Goal: Task Accomplishment & Management: Manage account settings

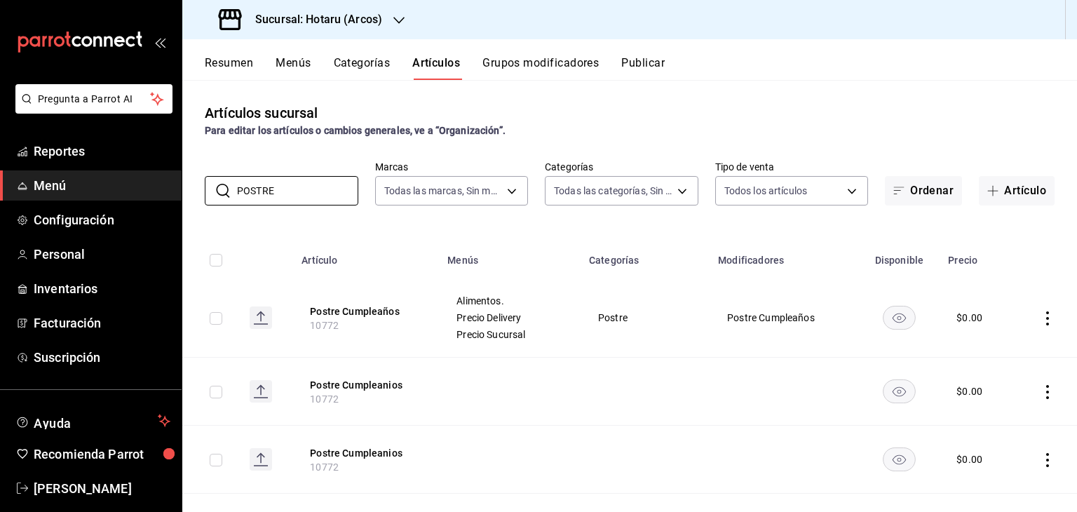
scroll to position [83, 0]
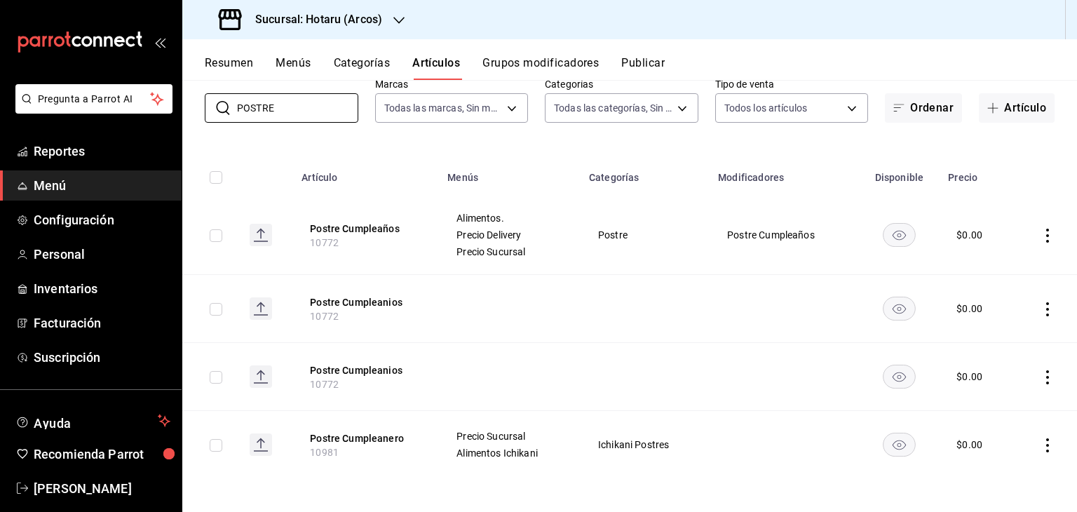
click at [339, 20] on h3 "Sucursal: Hotaru (Arcos)" at bounding box center [313, 19] width 138 height 17
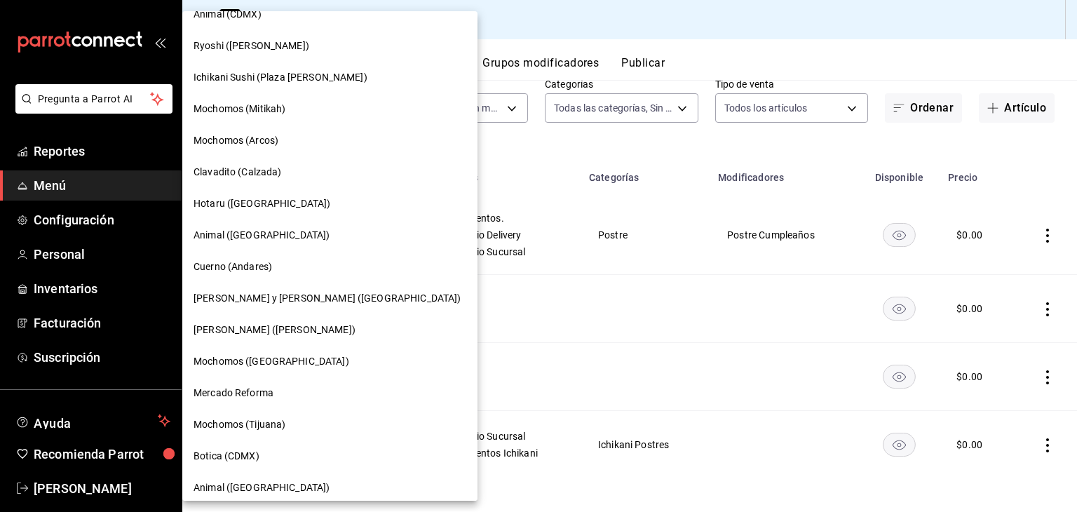
scroll to position [815, 0]
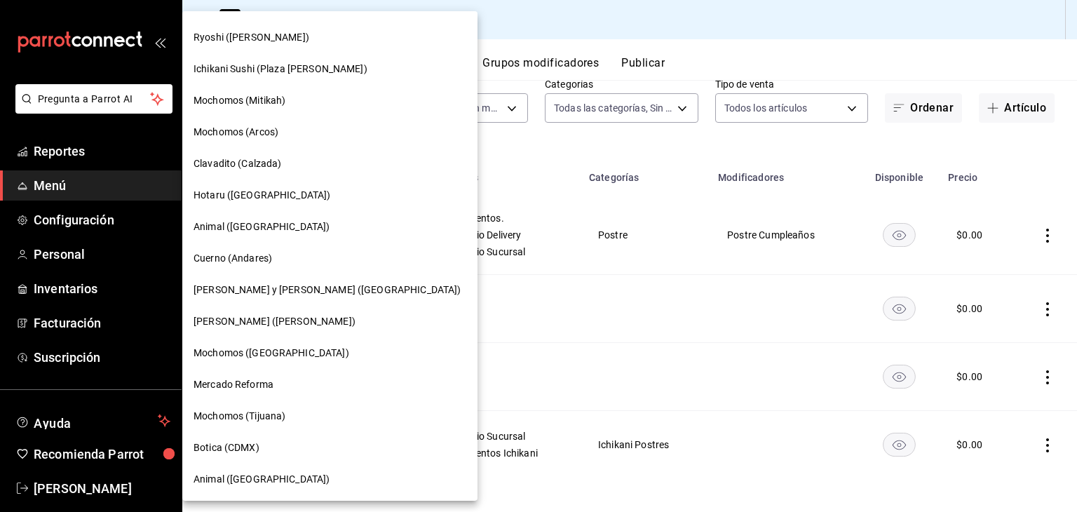
click at [320, 194] on div "Hotaru ([GEOGRAPHIC_DATA])" at bounding box center [330, 195] width 273 height 15
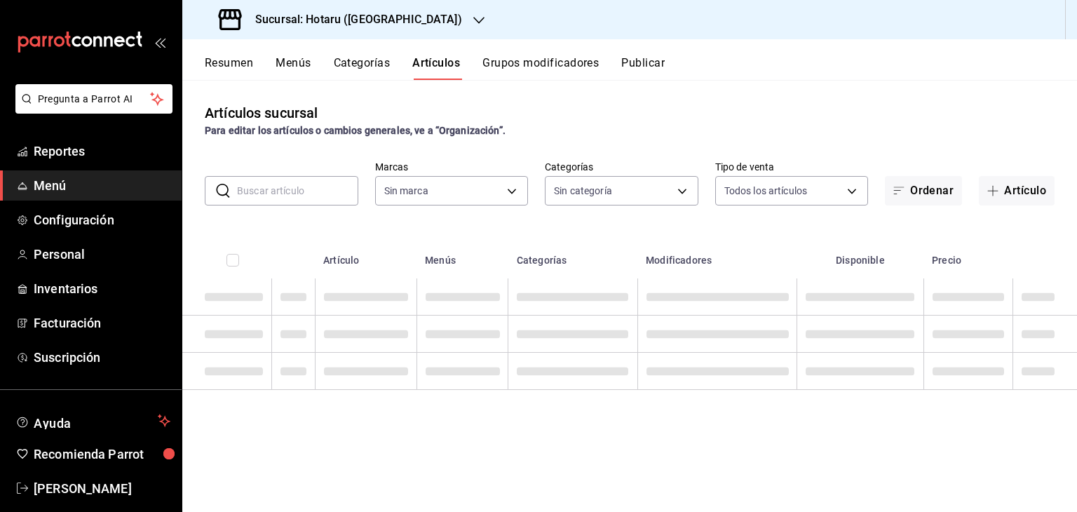
type input "28f2b94b-43d9-4456-ab58-be91b69769b2,f751b40b-1592-4fe9-b0c9-b3cde2f2f566"
type input "84f66e43-b84d-4fef-8756-f31b626da824,c9eb6a62-502a-43ab-bd93-fa5cd2e9da35,9c695…"
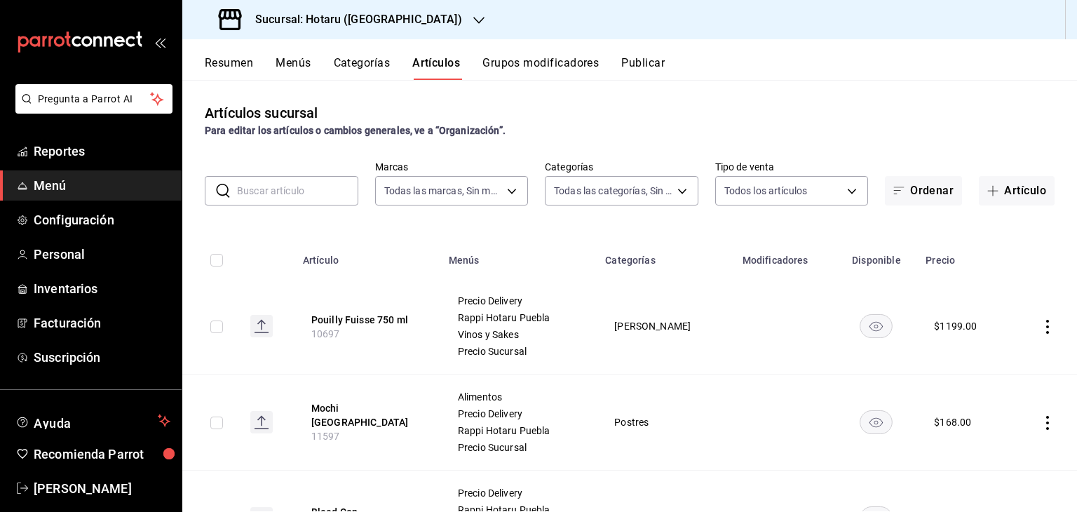
click at [308, 186] on input "text" at bounding box center [297, 191] width 121 height 28
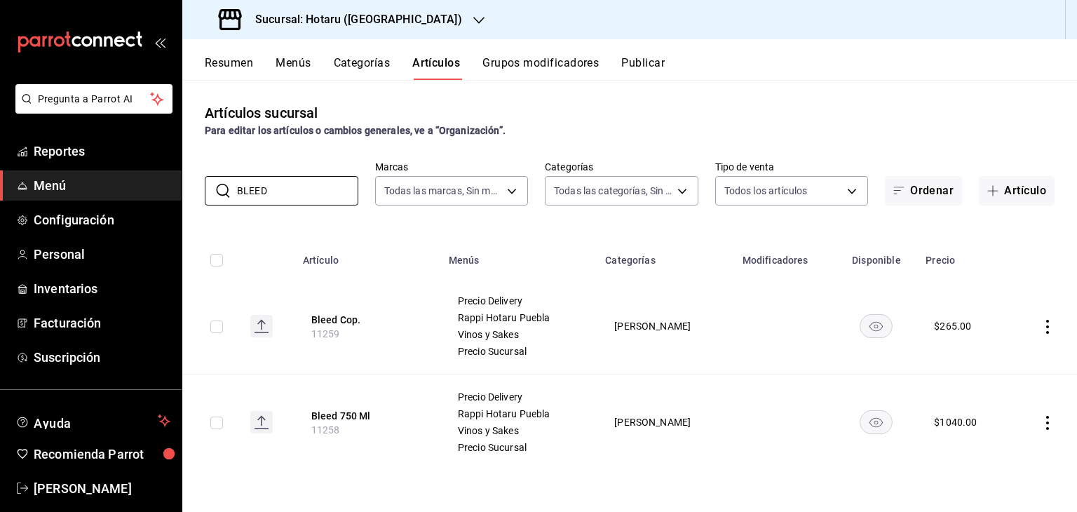
type input "BLEED"
click at [1048, 330] on icon "actions" at bounding box center [1047, 327] width 14 height 14
click at [989, 361] on span "Editar" at bounding box center [1005, 359] width 36 height 15
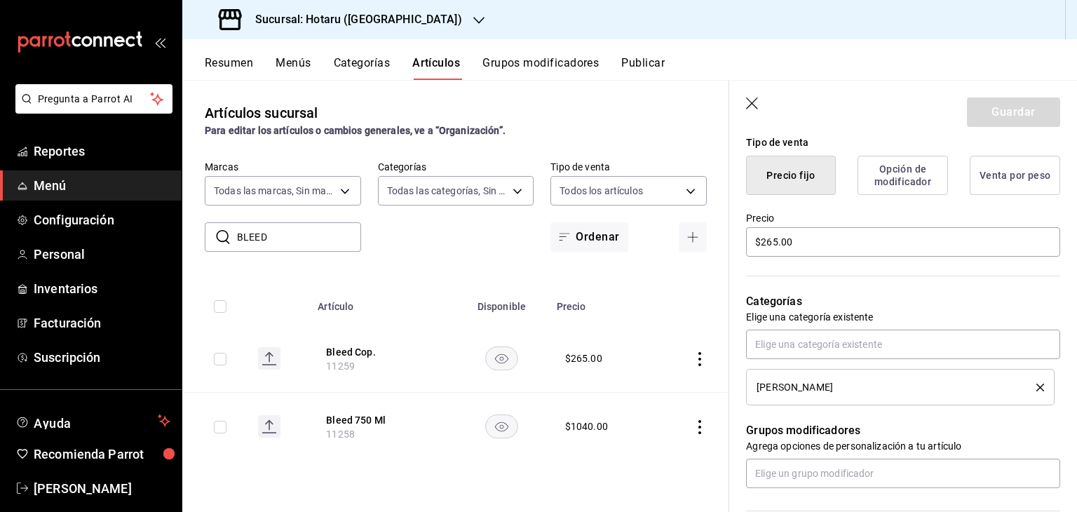
scroll to position [351, 0]
drag, startPoint x: 833, startPoint y: 247, endPoint x: 50, endPoint y: 264, distance: 782.6
click at [62, 264] on div "Pregunta a Parrot AI Reportes Menú Configuración Personal Inventarios Facturaci…" at bounding box center [538, 256] width 1077 height 512
type input "$389.00"
click at [974, 94] on header "Guardar" at bounding box center [903, 109] width 348 height 57
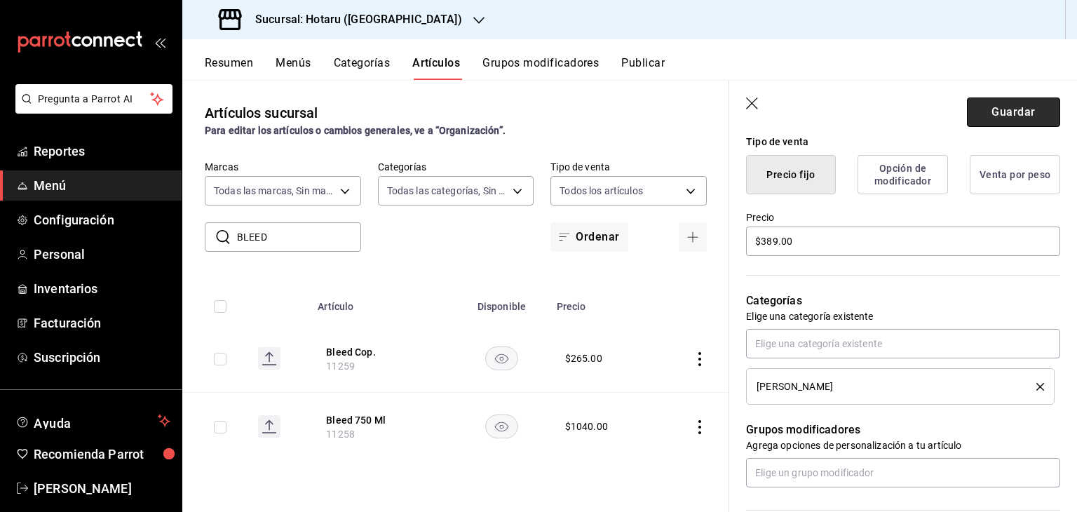
click at [974, 97] on button "Guardar" at bounding box center [1013, 111] width 93 height 29
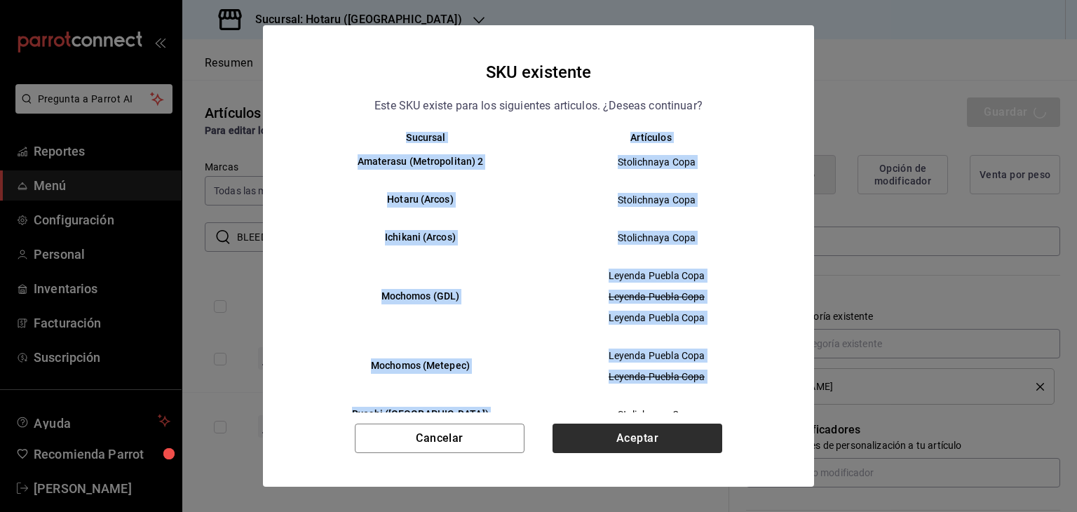
drag, startPoint x: 590, startPoint y: 416, endPoint x: 595, endPoint y: 423, distance: 8.6
click at [595, 423] on div "SKU existente Este SKU existe para los siguientes articulos. ¿Deseas continuar?…" at bounding box center [538, 255] width 551 height 461
click at [595, 424] on button "Aceptar" at bounding box center [637, 437] width 170 height 29
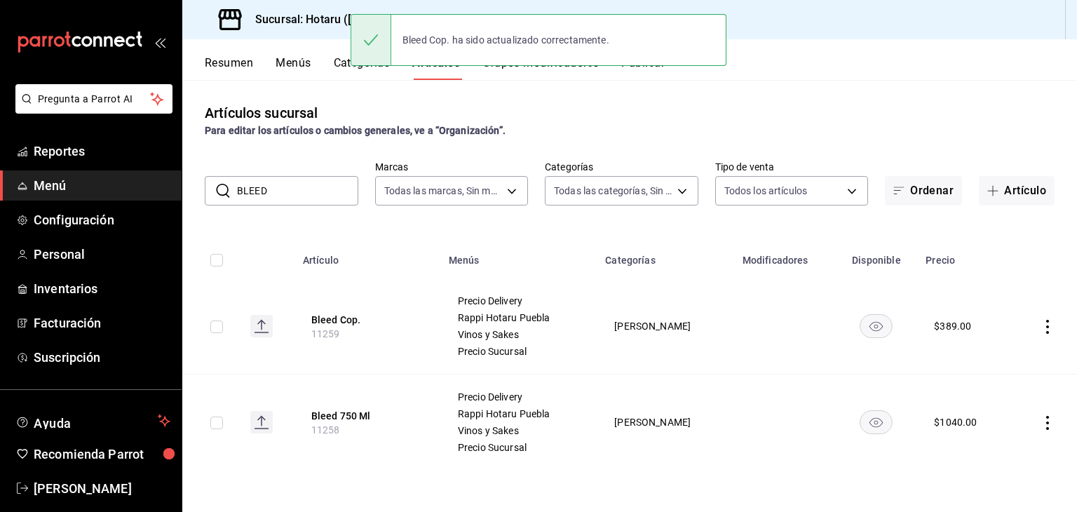
click at [1047, 425] on icon "actions" at bounding box center [1047, 423] width 14 height 14
click at [992, 420] on span "Editar" at bounding box center [1005, 417] width 36 height 15
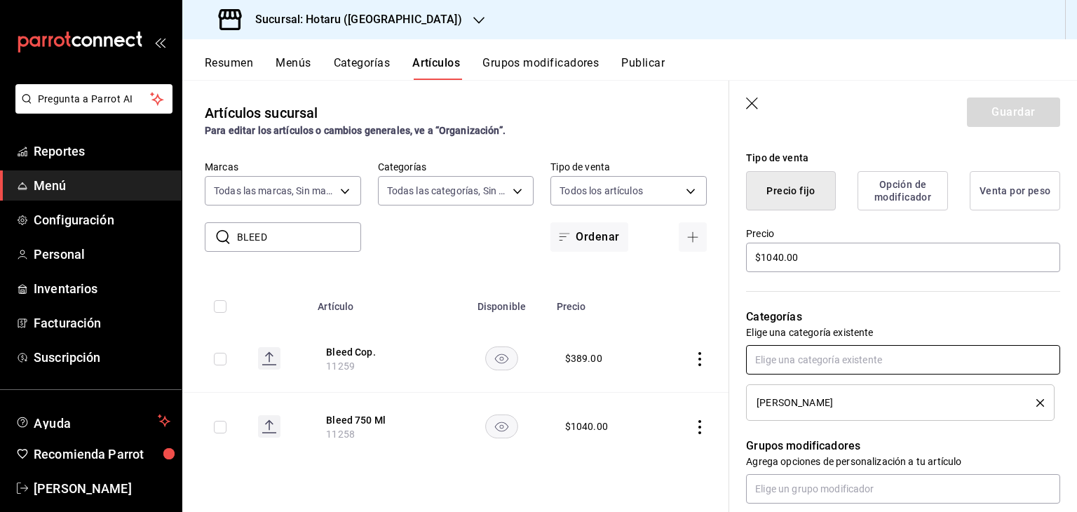
scroll to position [351, 0]
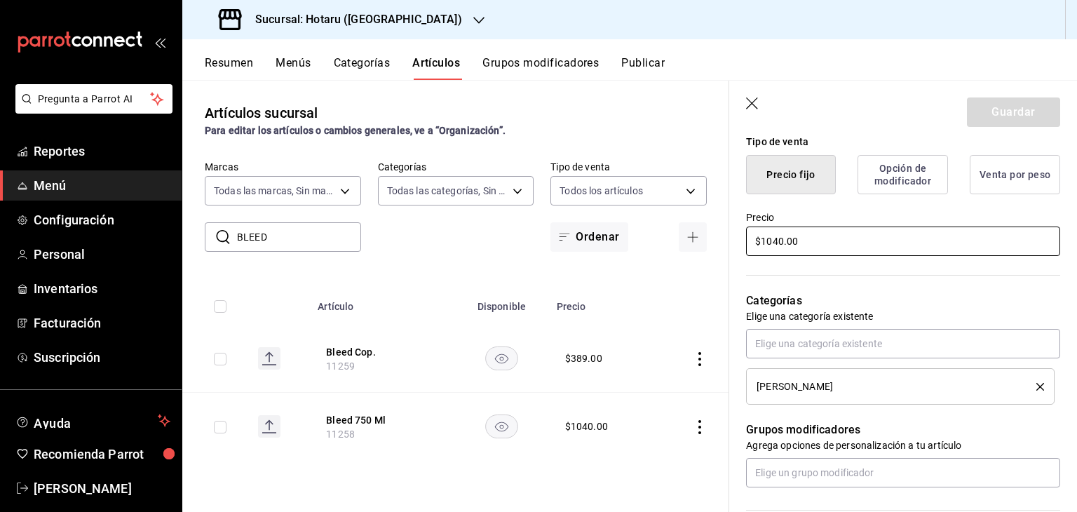
drag, startPoint x: 827, startPoint y: 236, endPoint x: 345, endPoint y: 239, distance: 482.4
click at [367, 239] on main "Artículos sucursal Para editar los artículos o cambios generales, ve a “Organiz…" at bounding box center [629, 296] width 895 height 432
type input "$1190.00"
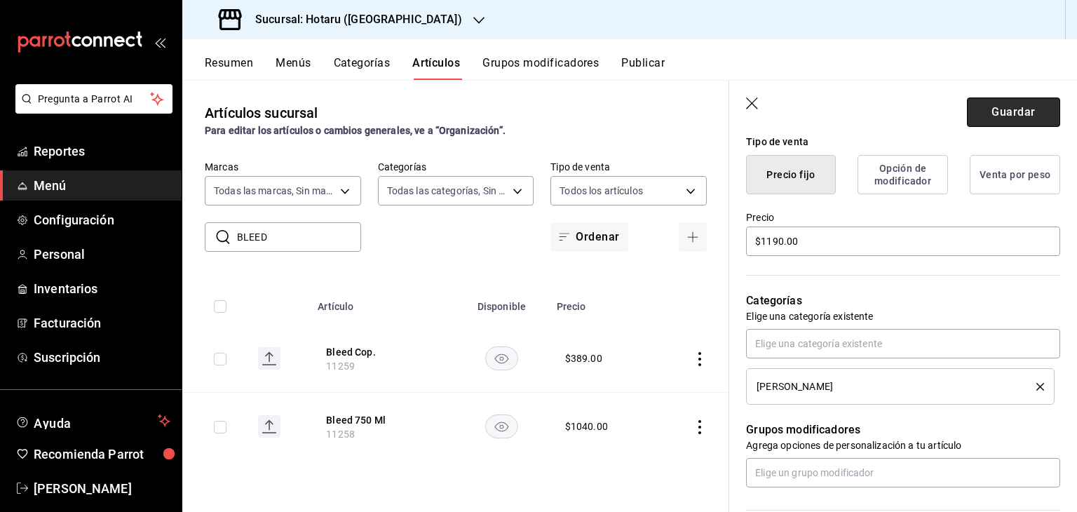
click at [999, 116] on button "Guardar" at bounding box center [1013, 111] width 93 height 29
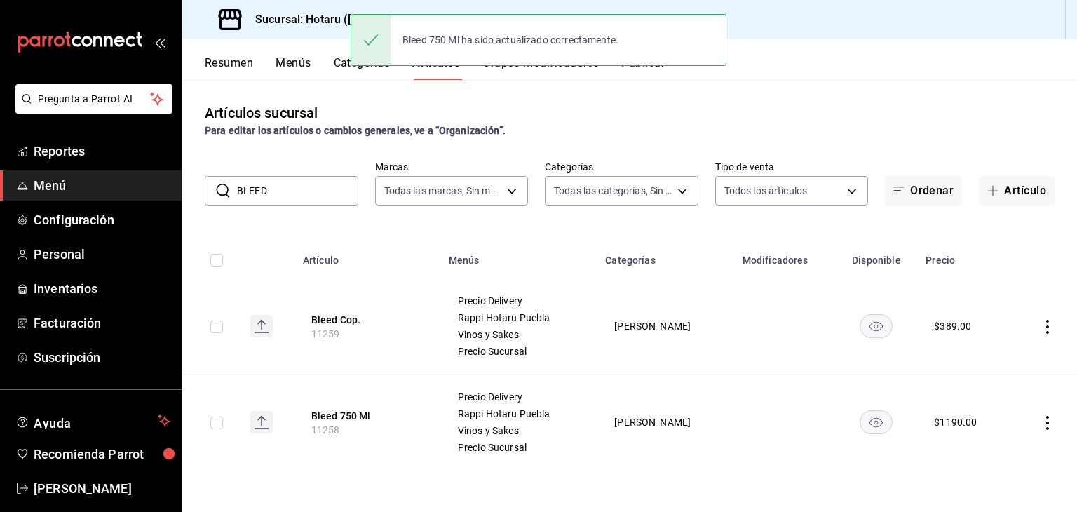
click at [77, 177] on span "Menú" at bounding box center [102, 185] width 137 height 19
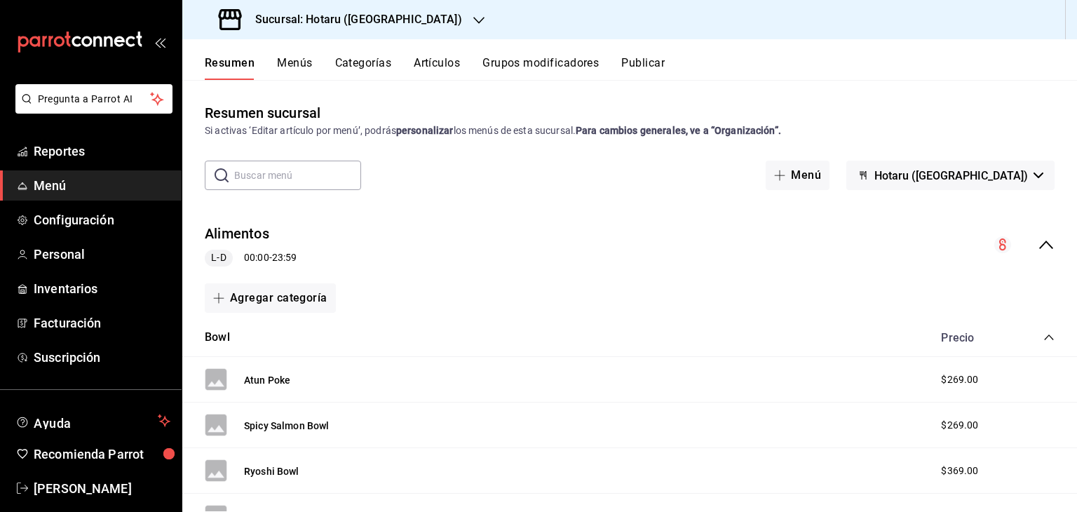
click at [634, 63] on button "Publicar" at bounding box center [642, 68] width 43 height 24
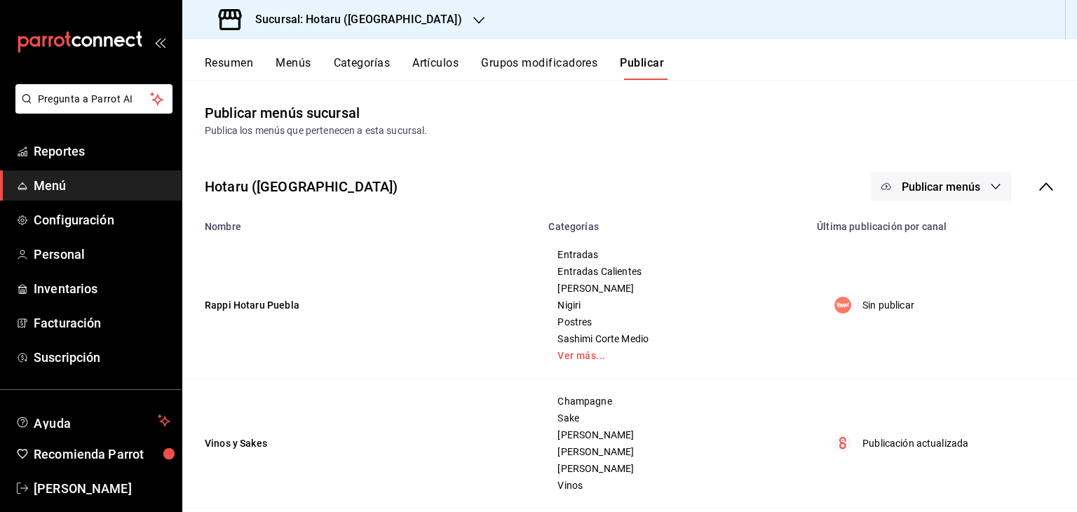
click at [972, 183] on button "Publicar menús" at bounding box center [941, 186] width 140 height 29
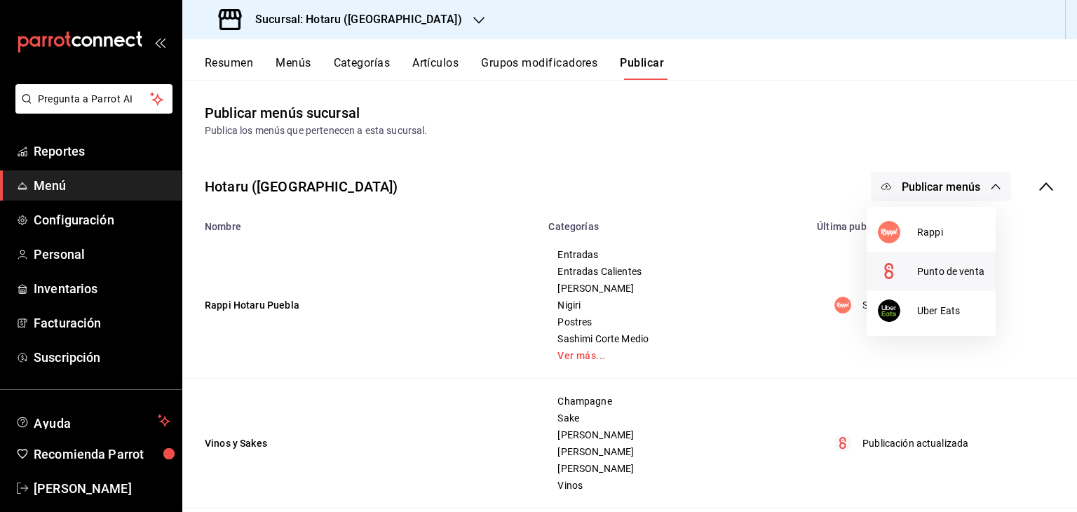
click at [964, 276] on span "Punto de venta" at bounding box center [950, 271] width 67 height 15
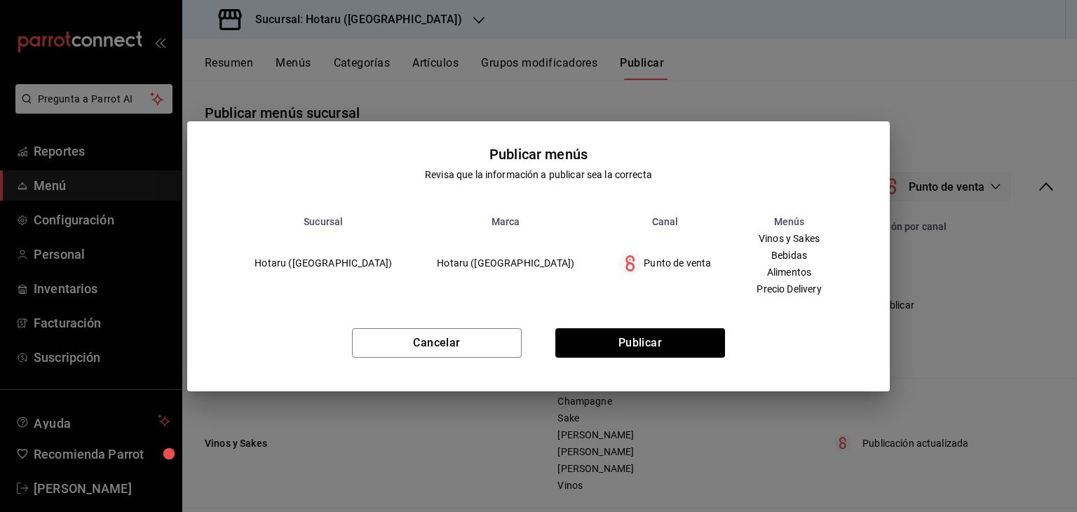
click at [627, 357] on div "Cancelar Publicar" at bounding box center [538, 349] width 702 height 86
click at [627, 341] on button "Publicar" at bounding box center [640, 342] width 170 height 29
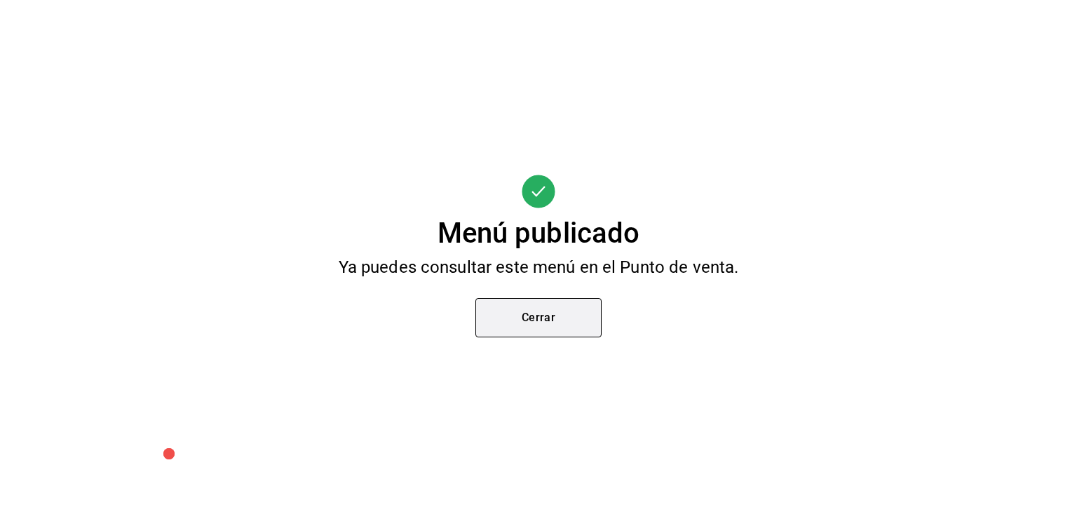
click at [557, 312] on button "Cerrar" at bounding box center [538, 317] width 126 height 39
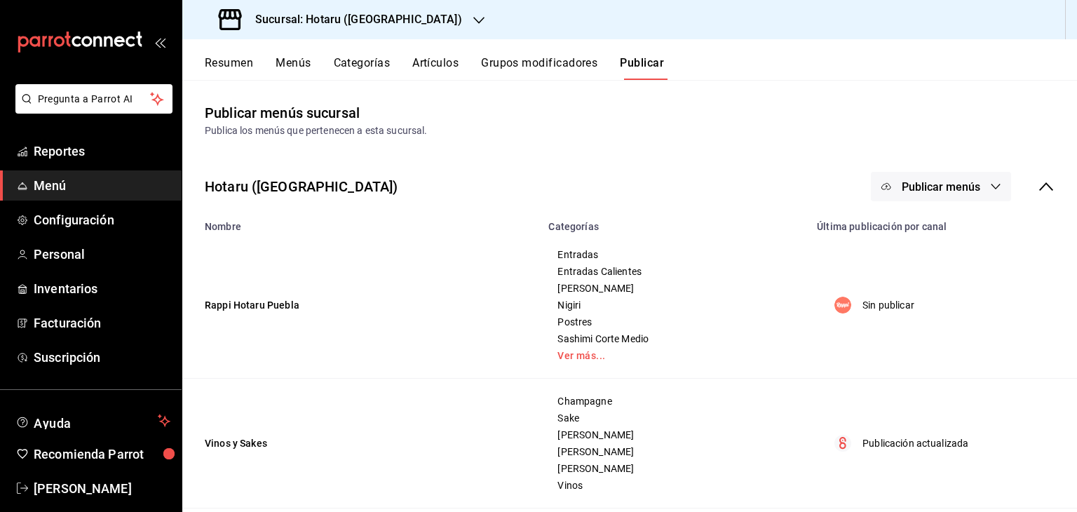
click at [339, 36] on div "Sucursal: Hotaru ([GEOGRAPHIC_DATA])" at bounding box center [342, 19] width 297 height 39
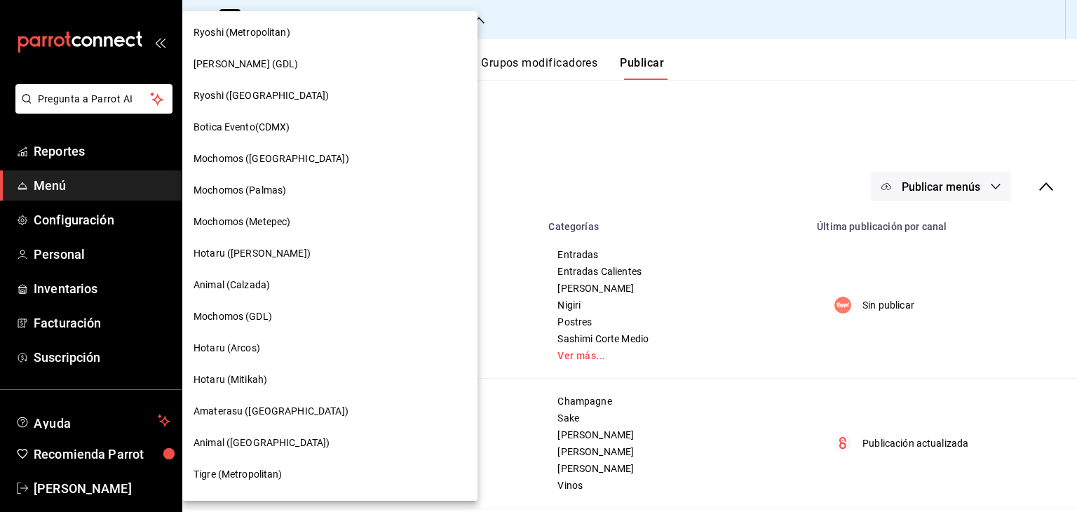
click at [570, 169] on div at bounding box center [538, 256] width 1077 height 512
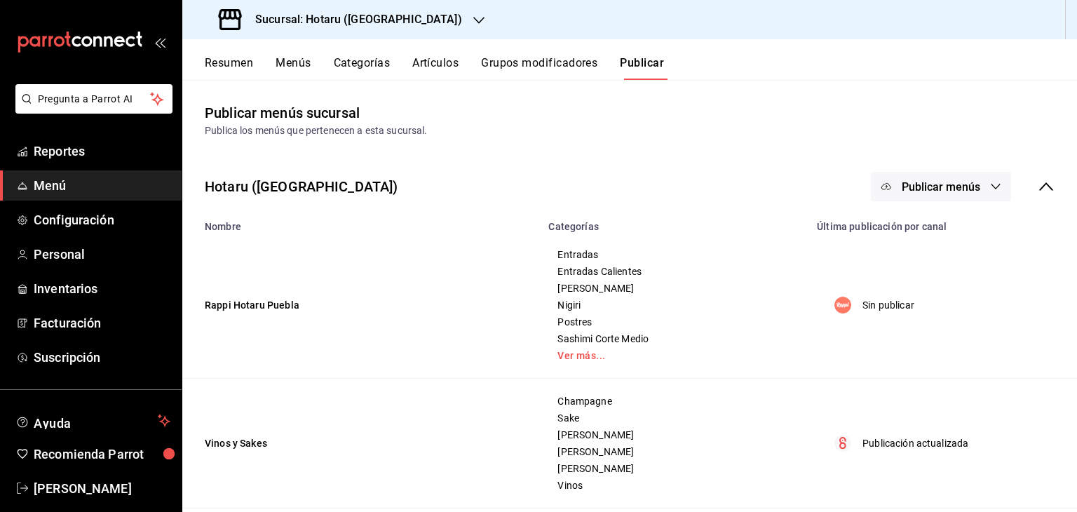
click at [447, 65] on button "Artículos" at bounding box center [435, 68] width 46 height 24
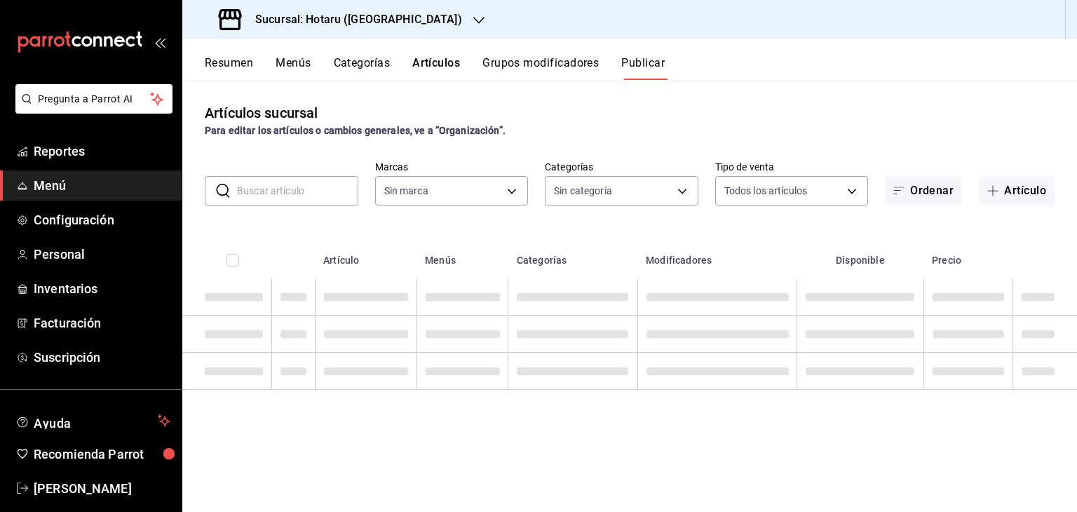
type input "28f2b94b-43d9-4456-ab58-be91b69769b2,f751b40b-1592-4fe9-b0c9-b3cde2f2f566"
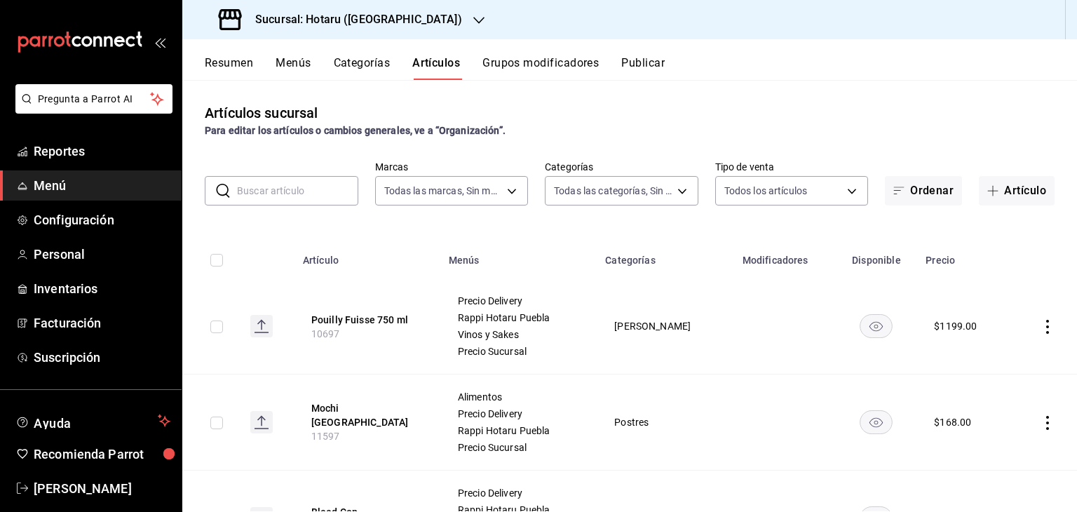
type input "84f66e43-b84d-4fef-8756-f31b626da824,c9eb6a62-502a-43ab-bd93-fa5cd2e9da35,9c695…"
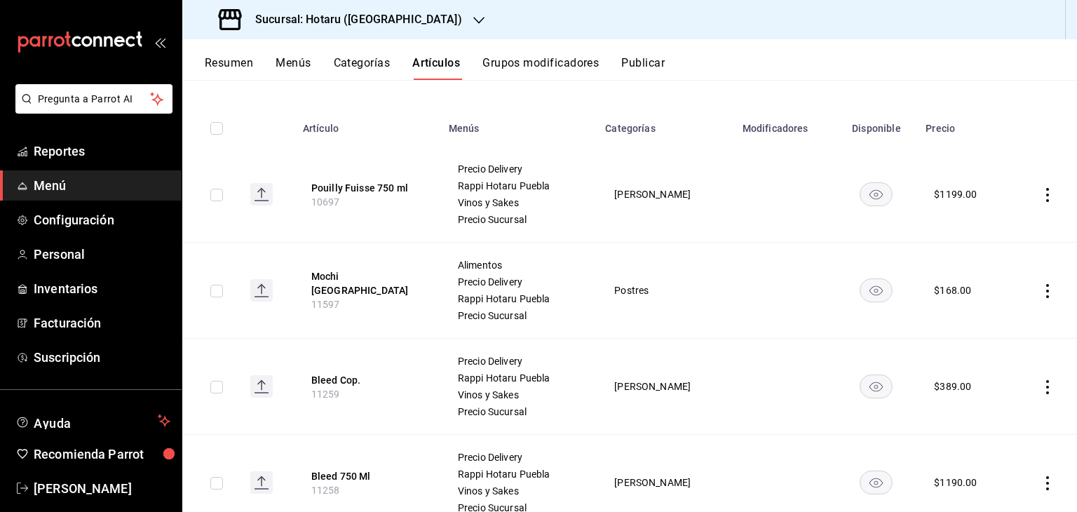
scroll to position [140, 0]
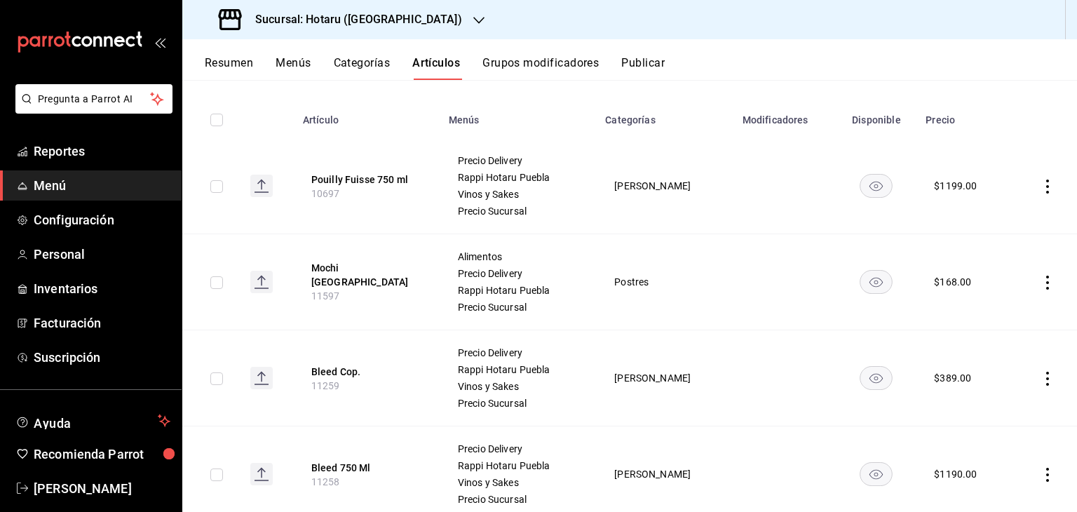
click at [1040, 373] on icon "actions" at bounding box center [1047, 379] width 14 height 14
drag, startPoint x: 997, startPoint y: 407, endPoint x: 1012, endPoint y: 353, distance: 56.1
click at [997, 406] on span "Editar" at bounding box center [995, 410] width 36 height 15
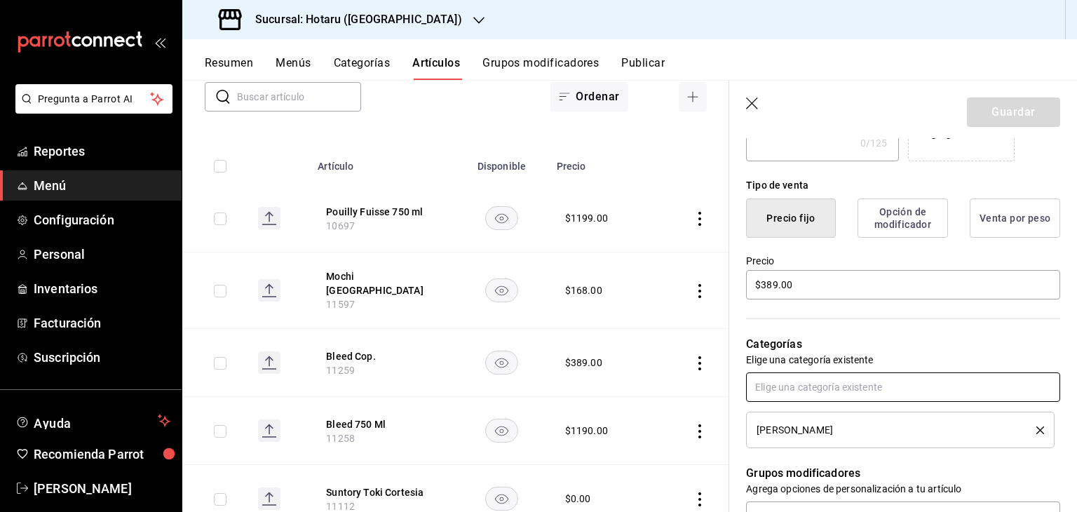
scroll to position [351, 0]
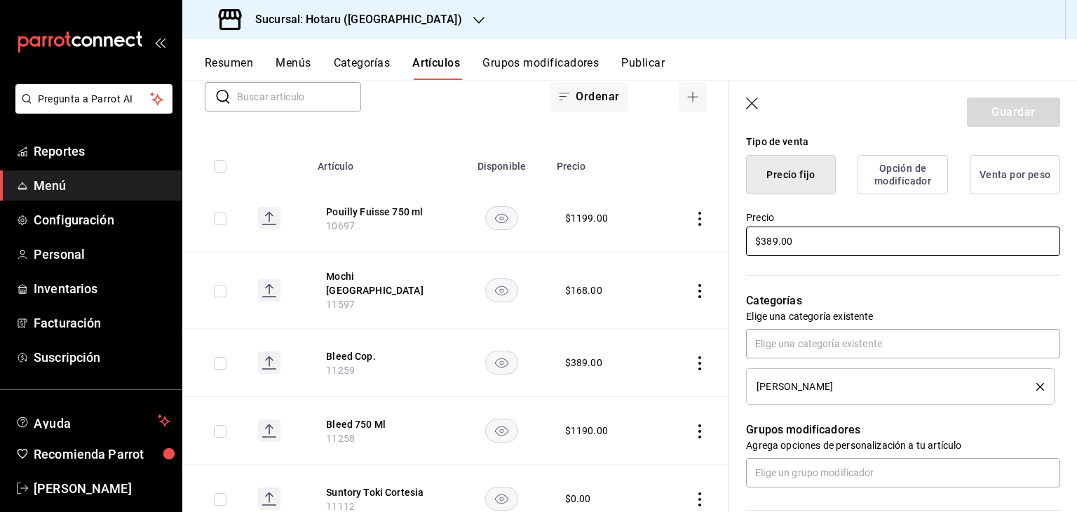
drag, startPoint x: 832, startPoint y: 241, endPoint x: 261, endPoint y: 233, distance: 571.4
click at [261, 233] on main "Artículos sucursal Para editar los artículos o cambios generales, ve a “Organiz…" at bounding box center [629, 296] width 895 height 432
type input "$289.00"
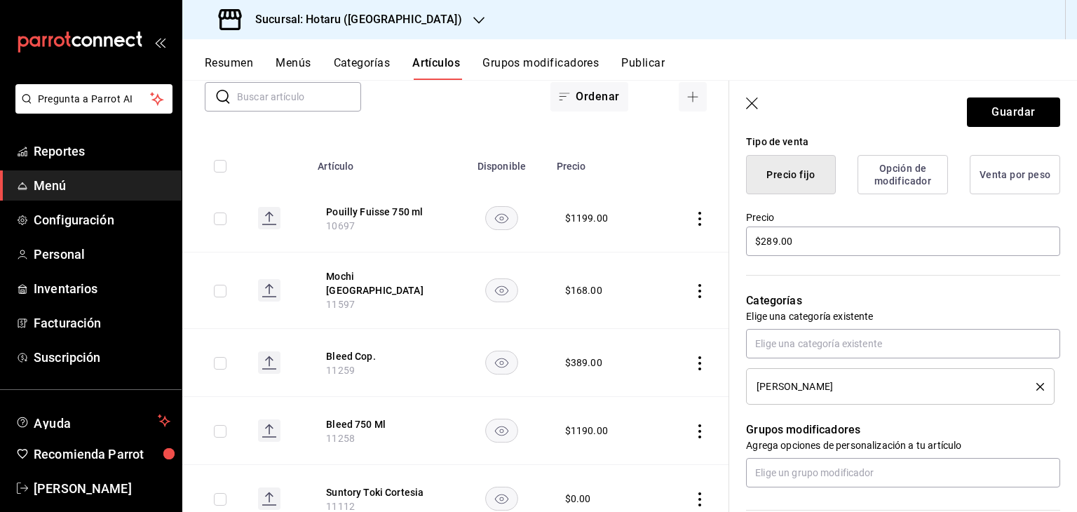
drag, startPoint x: 932, startPoint y: 134, endPoint x: 942, endPoint y: 124, distance: 13.9
click at [937, 130] on header "Guardar" at bounding box center [903, 109] width 348 height 57
click at [989, 111] on button "Guardar" at bounding box center [1013, 111] width 93 height 29
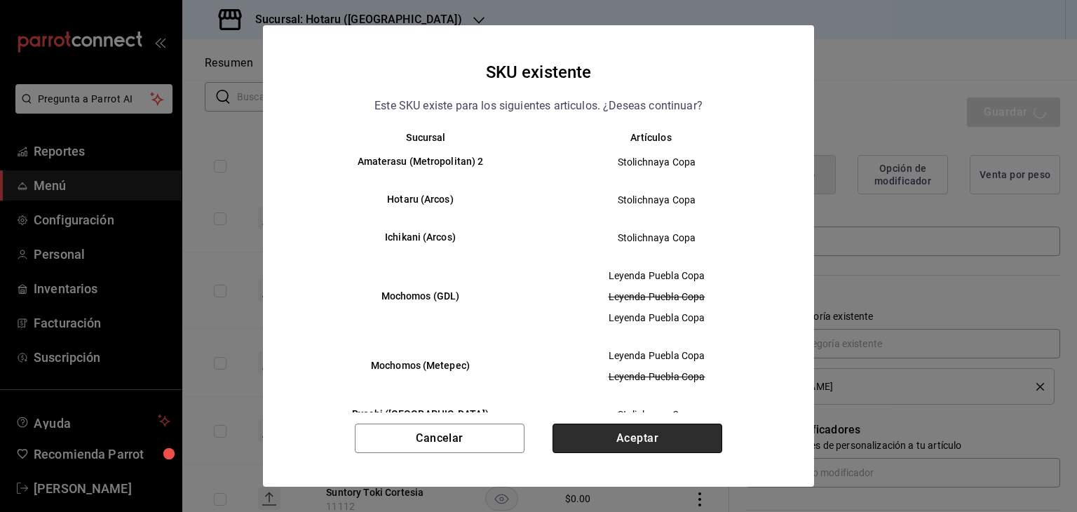
click at [693, 435] on button "Aceptar" at bounding box center [637, 437] width 170 height 29
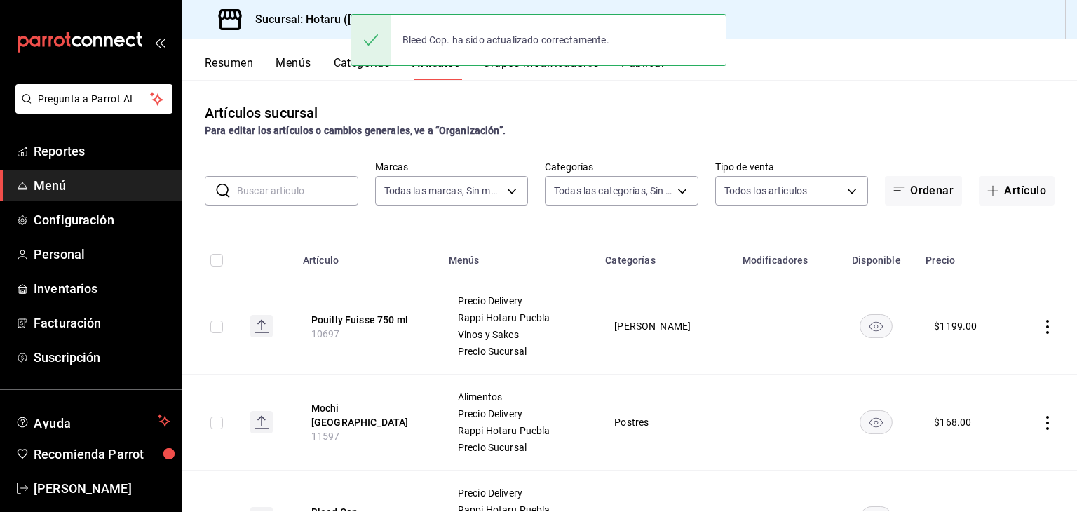
click at [644, 74] on button "Publicar" at bounding box center [642, 68] width 43 height 24
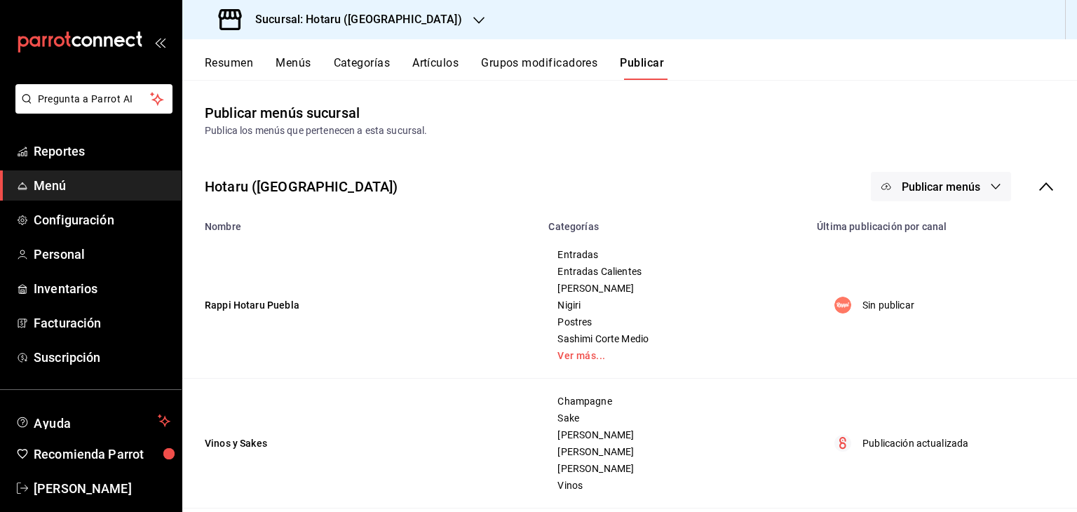
click at [955, 180] on span "Publicar menús" at bounding box center [941, 186] width 79 height 13
click at [926, 233] on span "Rappi" at bounding box center [950, 232] width 67 height 15
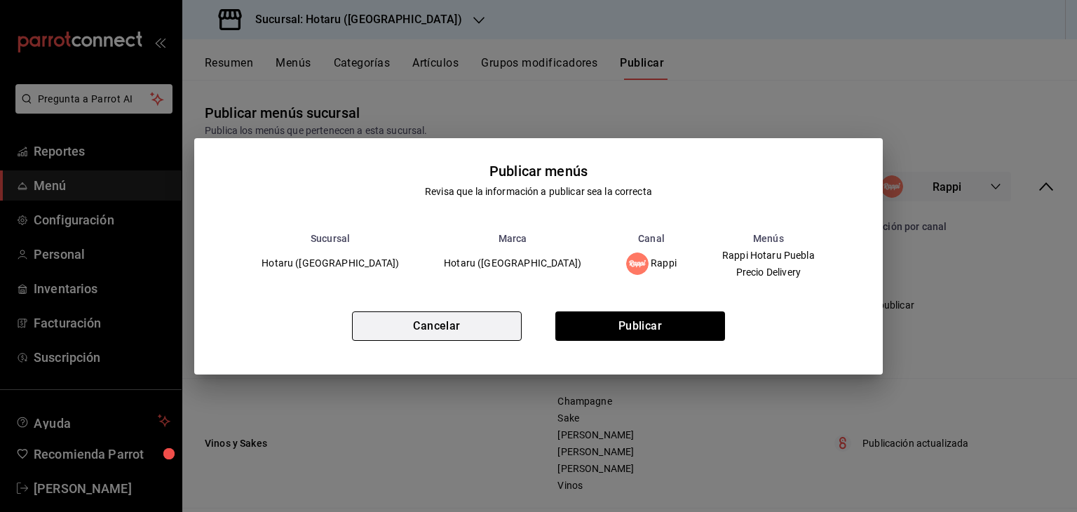
click at [467, 330] on button "Cancelar" at bounding box center [437, 325] width 170 height 29
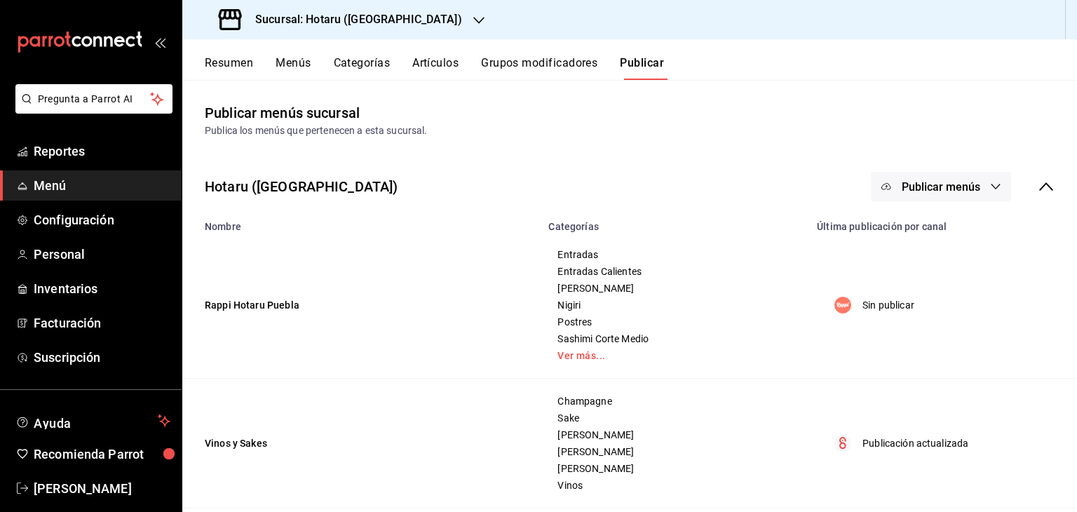
click at [935, 187] on span "Publicar menús" at bounding box center [941, 186] width 79 height 13
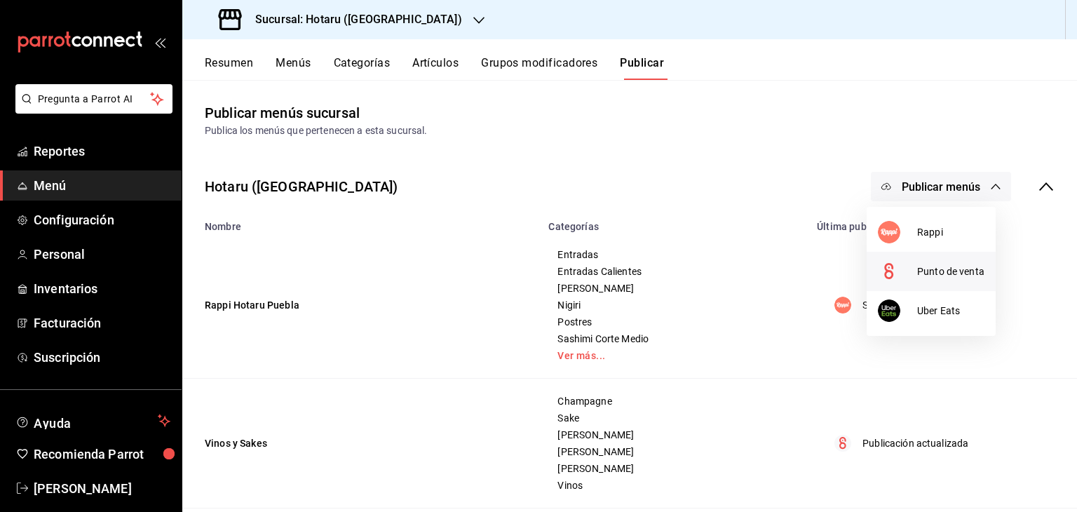
click at [914, 280] on div at bounding box center [897, 271] width 39 height 22
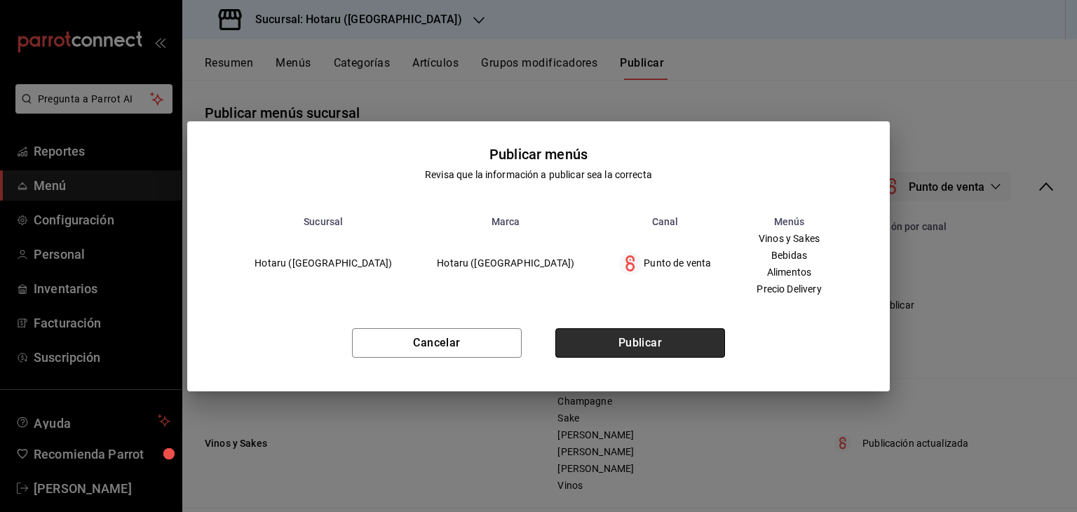
click at [679, 351] on button "Publicar" at bounding box center [640, 342] width 170 height 29
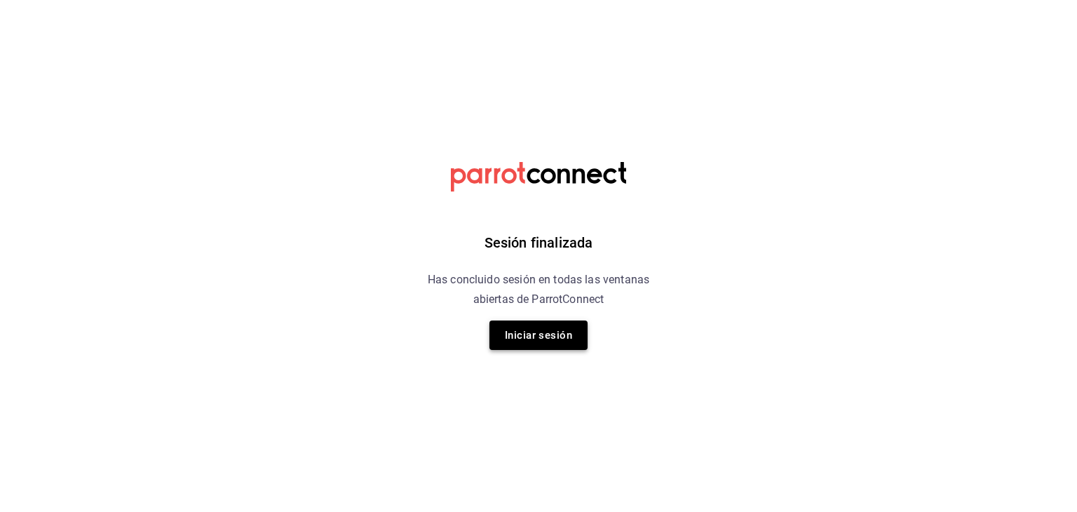
click at [547, 327] on button "Iniciar sesión" at bounding box center [538, 334] width 98 height 29
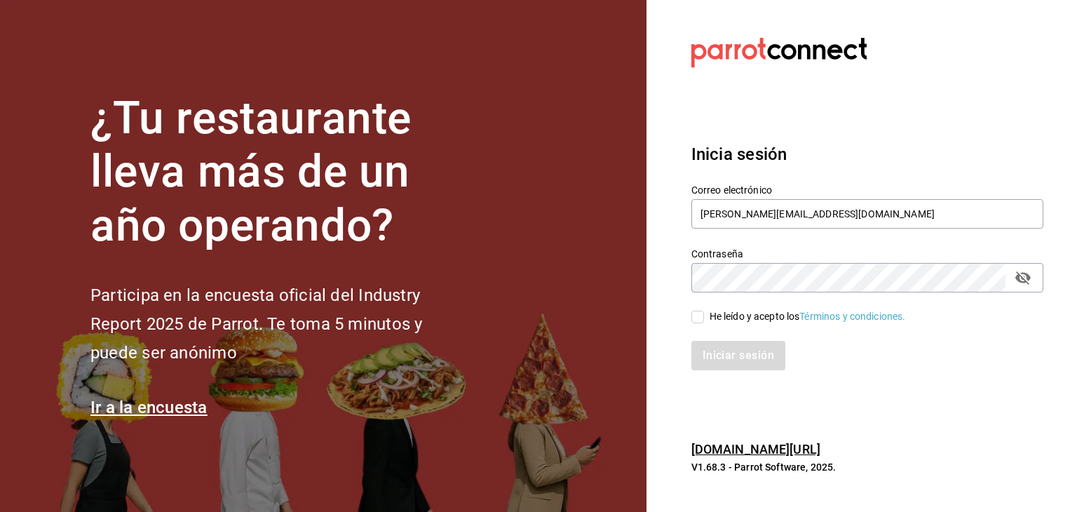
click at [702, 316] on input "He leído y acepto los Términos y condiciones." at bounding box center [697, 317] width 13 height 13
checkbox input "true"
click at [735, 366] on button "Iniciar sesión" at bounding box center [738, 355] width 95 height 29
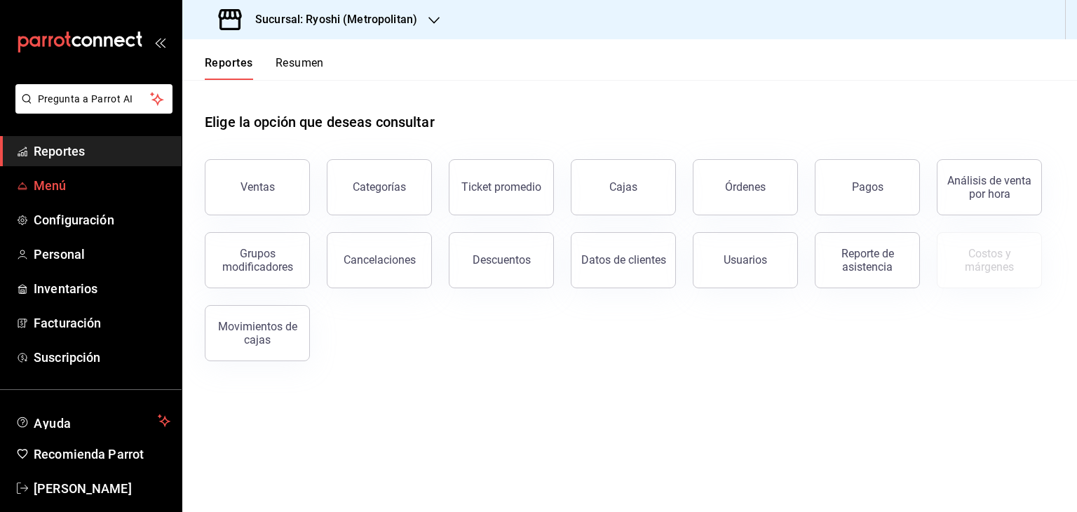
click at [76, 178] on span "Menú" at bounding box center [102, 185] width 137 height 19
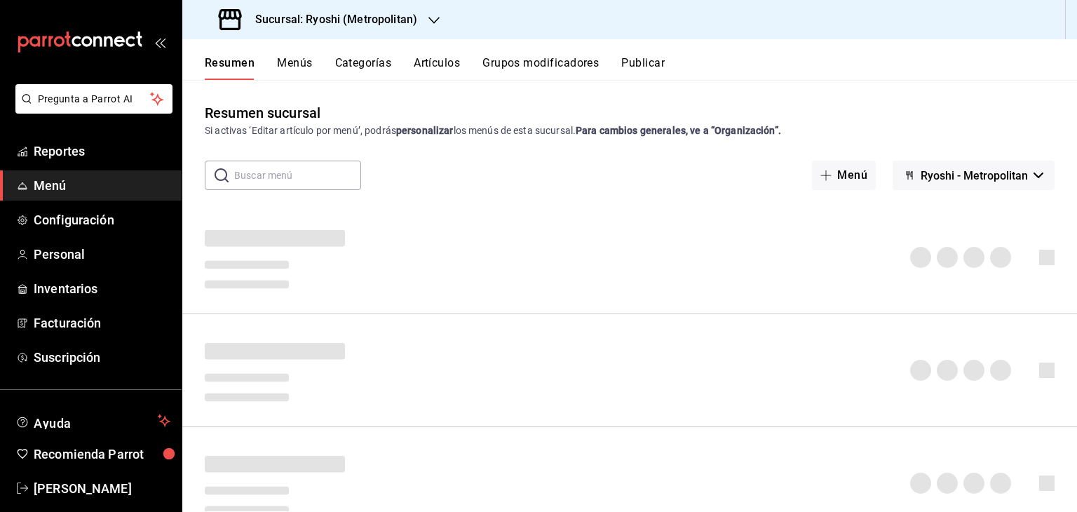
click at [385, 15] on h3 "Sucursal: Ryoshi (Metropolitan)" at bounding box center [330, 19] width 173 height 17
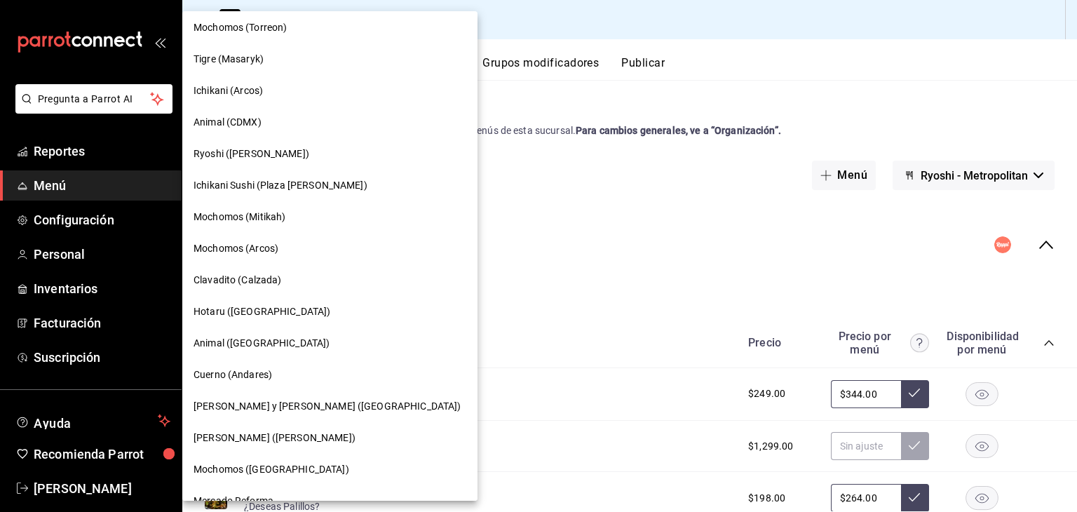
scroll to position [701, 0]
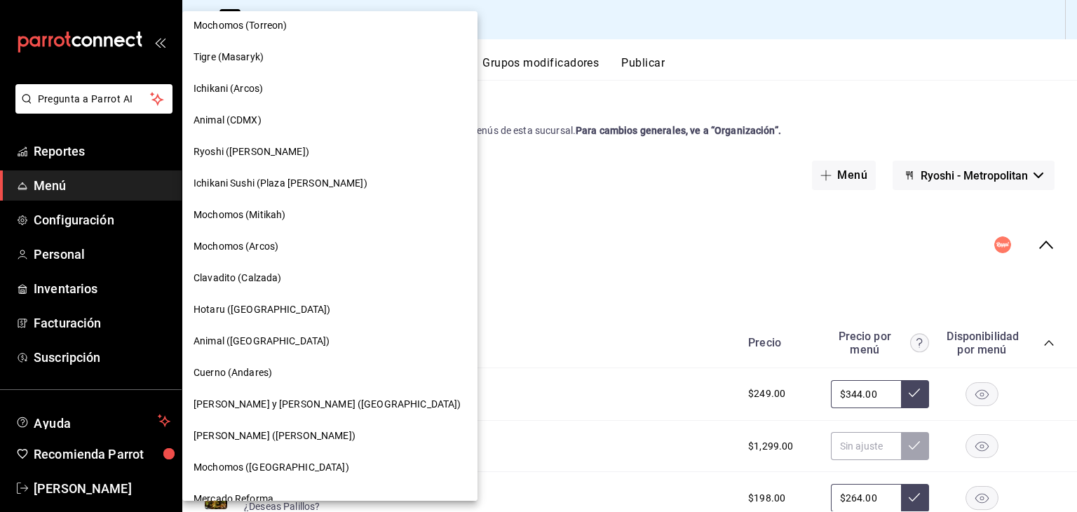
click at [268, 303] on div "Hotaru ([GEOGRAPHIC_DATA])" at bounding box center [330, 309] width 273 height 15
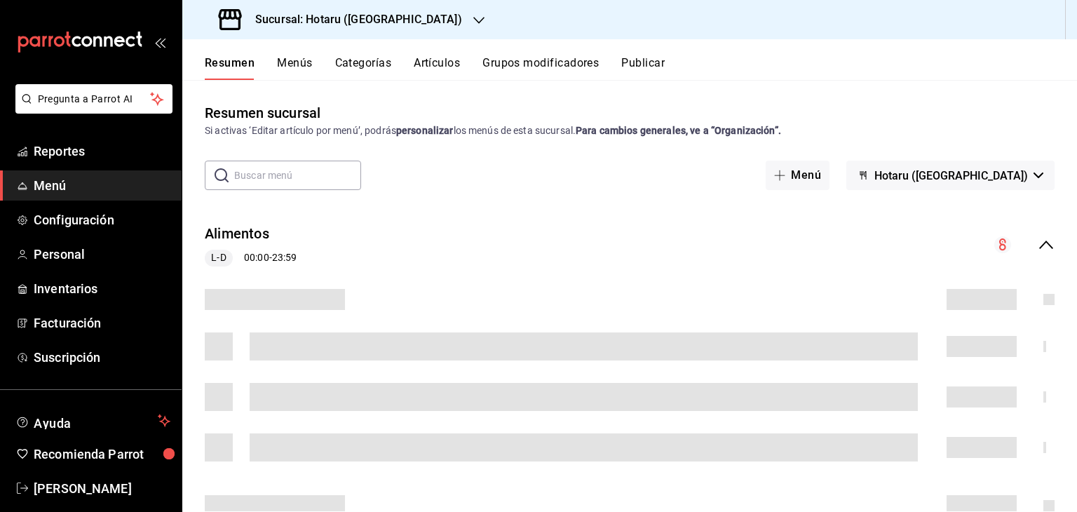
click at [647, 67] on button "Publicar" at bounding box center [642, 68] width 43 height 24
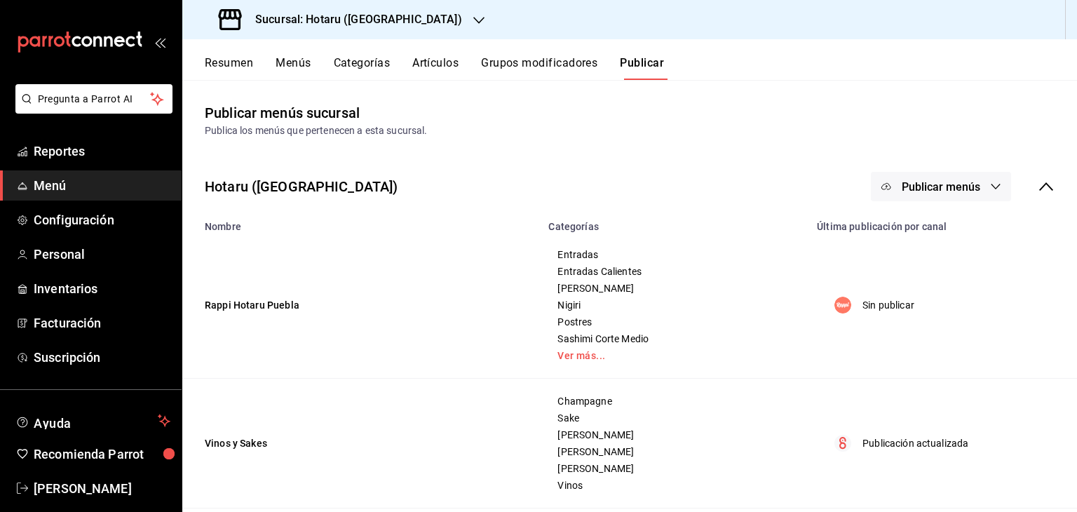
click at [931, 177] on button "Publicar menús" at bounding box center [941, 186] width 140 height 29
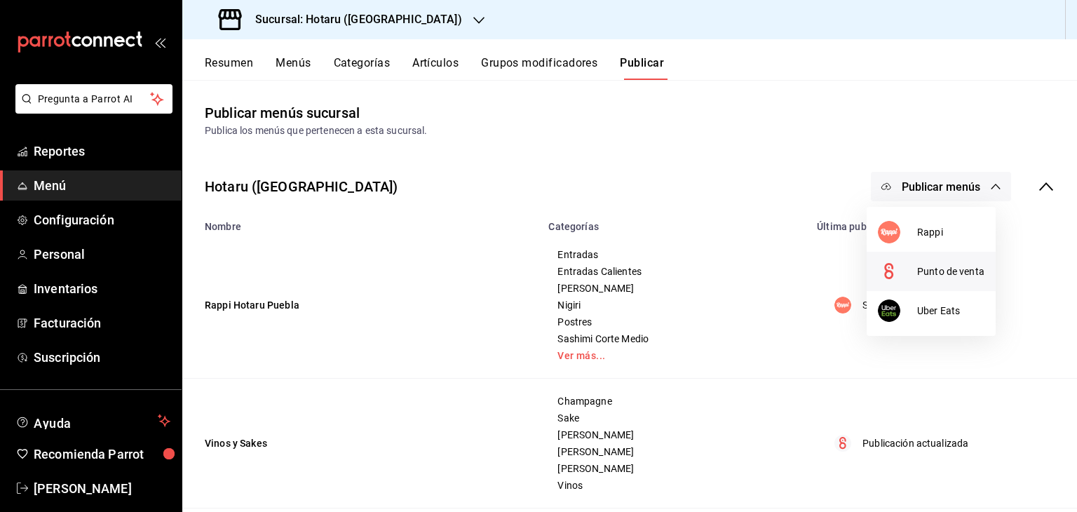
click at [937, 262] on li "Punto de venta" at bounding box center [931, 271] width 129 height 39
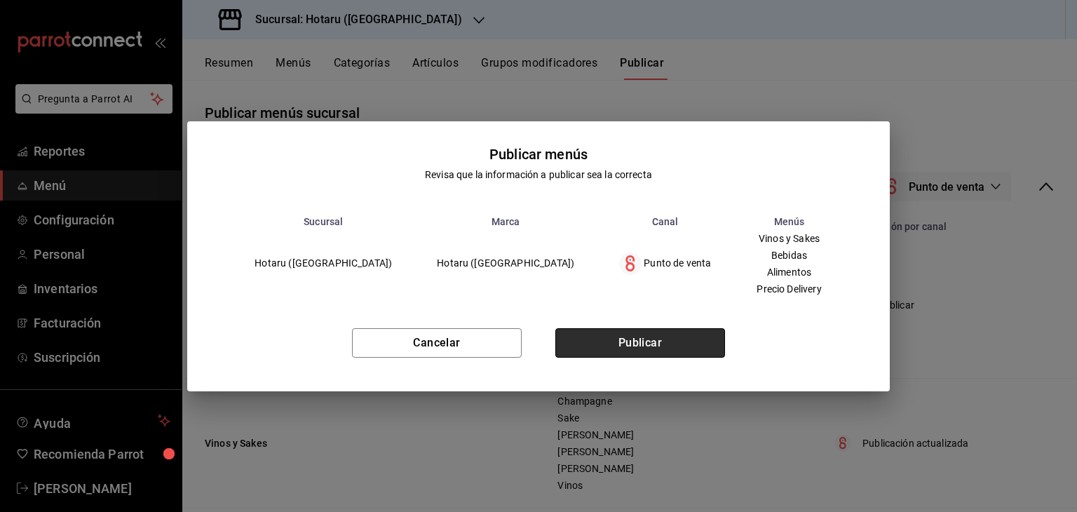
click at [665, 335] on button "Publicar" at bounding box center [640, 342] width 170 height 29
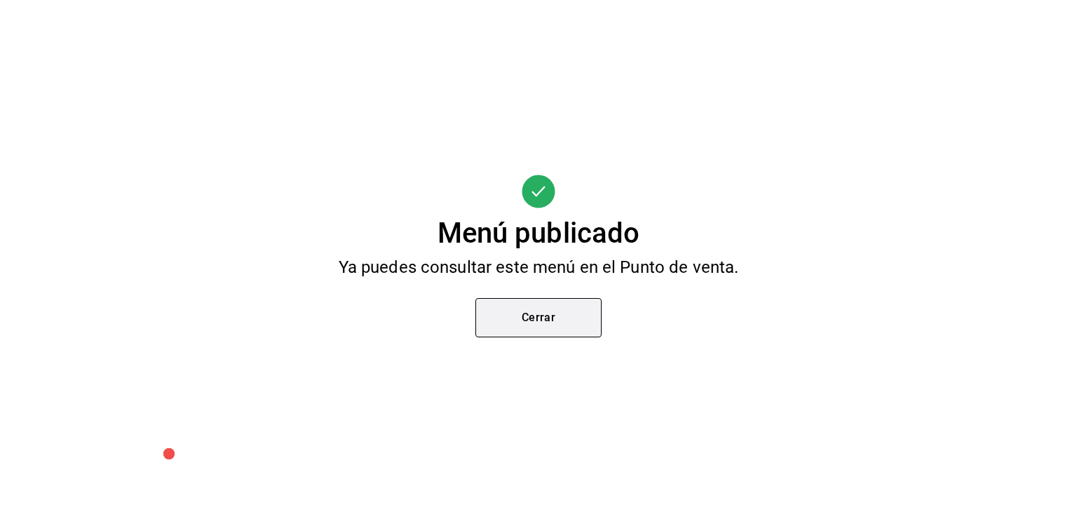
click at [554, 325] on button "Cerrar" at bounding box center [538, 317] width 126 height 39
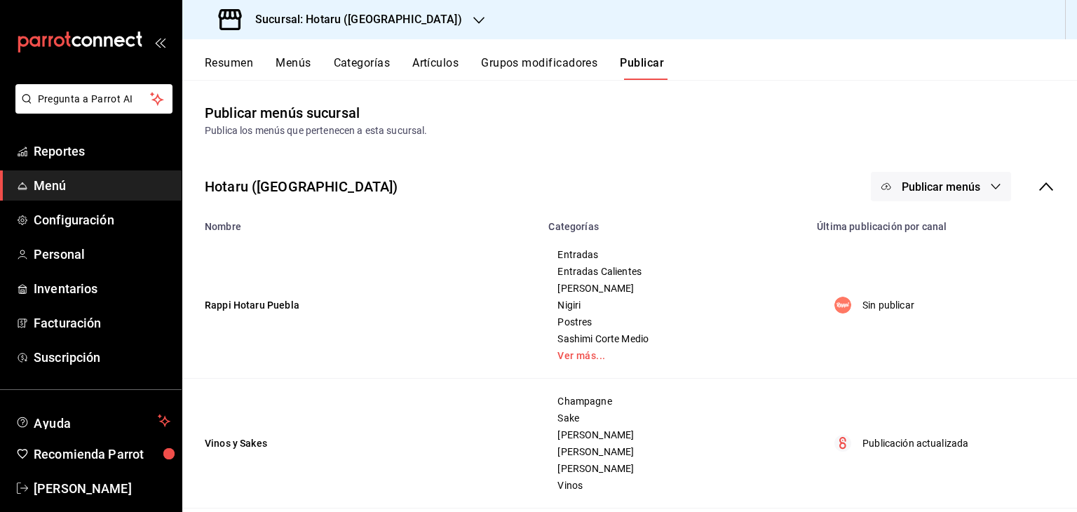
click at [280, 60] on button "Menús" at bounding box center [293, 68] width 35 height 24
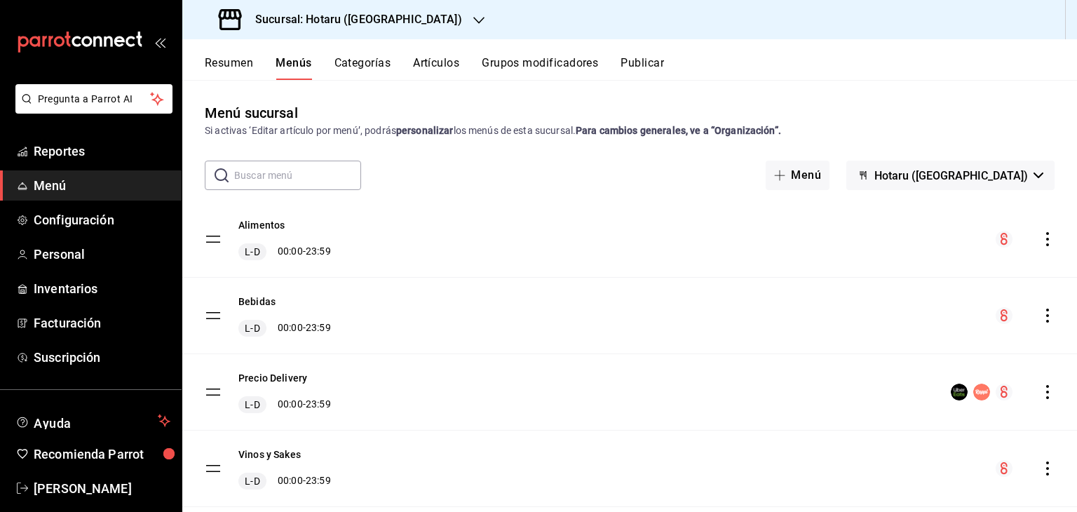
click at [214, 57] on button "Resumen" at bounding box center [229, 68] width 48 height 24
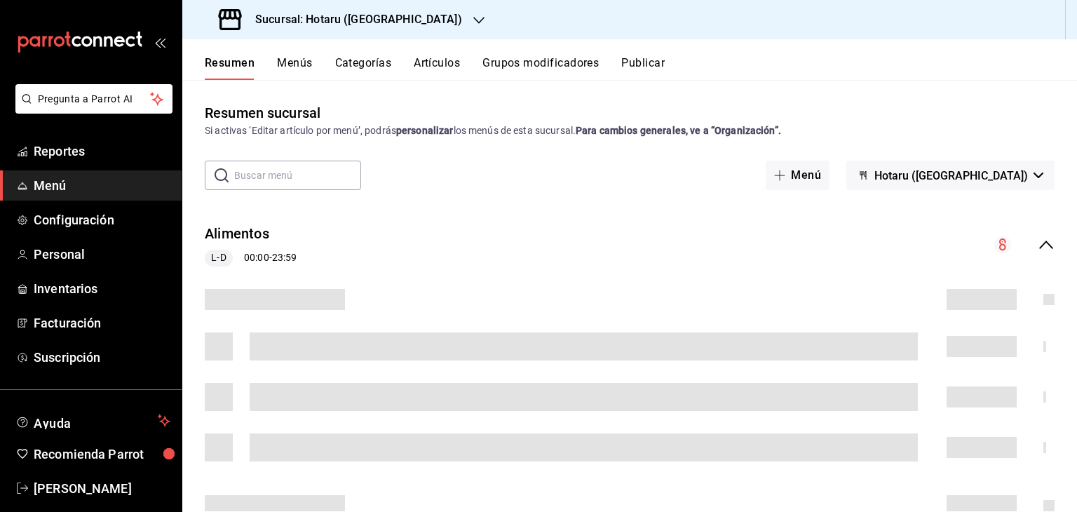
click at [436, 72] on button "Artículos" at bounding box center [437, 68] width 46 height 24
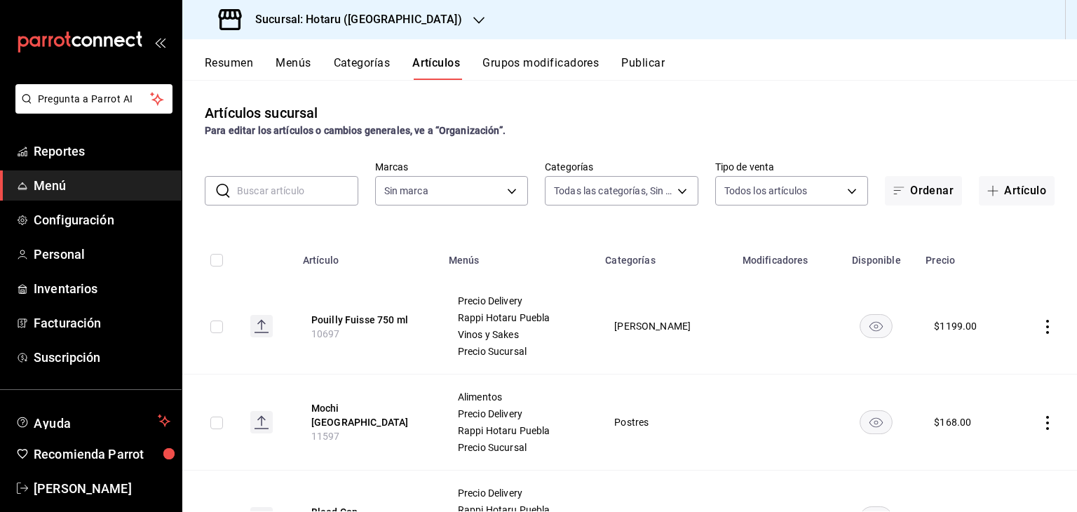
type input "84f66e43-b84d-4fef-8756-f31b626da824,c9eb6a62-502a-43ab-bd93-fa5cd2e9da35,9c695…"
type input "28f2b94b-43d9-4456-ab58-be91b69769b2,f751b40b-1592-4fe9-b0c9-b3cde2f2f566"
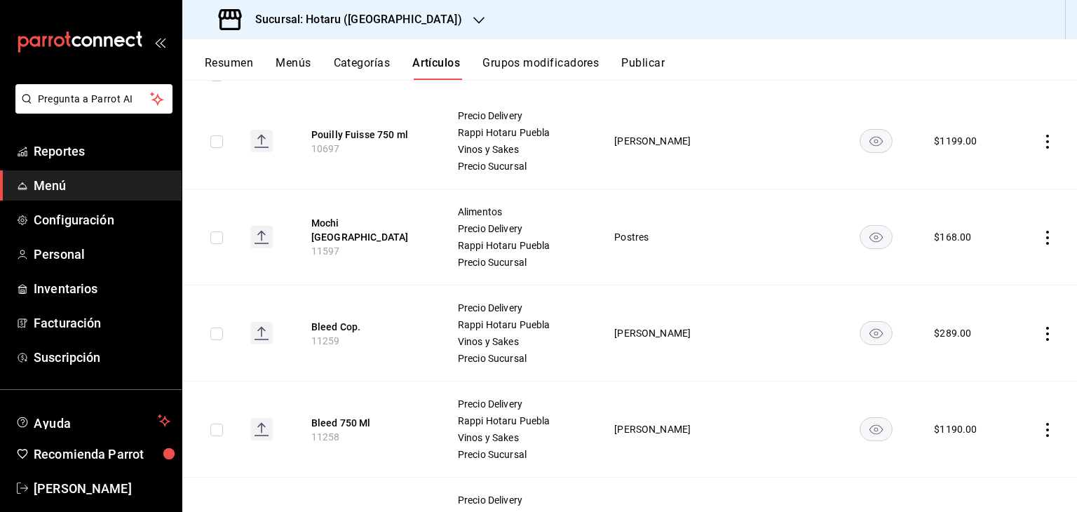
scroll to position [210, 0]
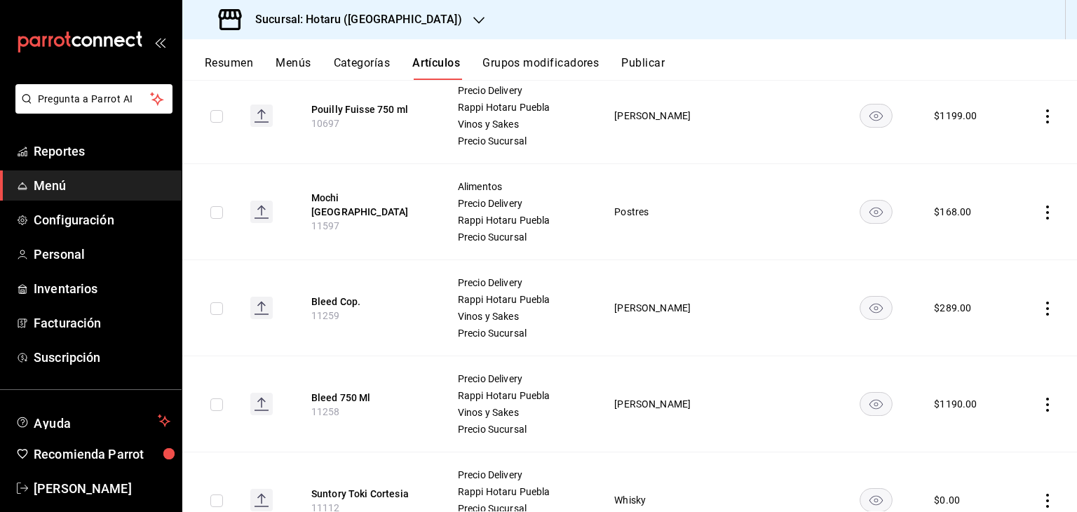
click at [332, 20] on h3 "Sucursal: Hotaru ([GEOGRAPHIC_DATA])" at bounding box center [353, 19] width 218 height 17
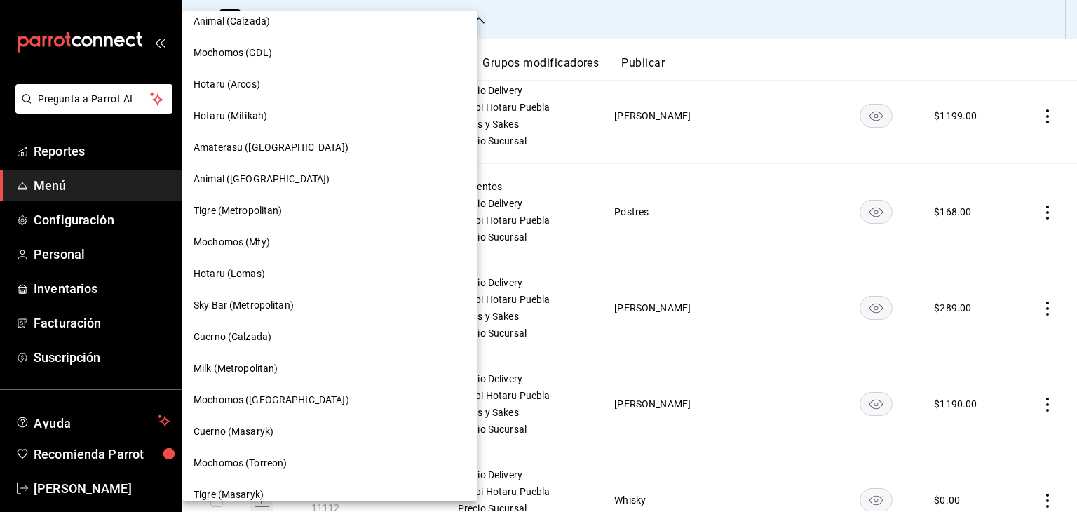
scroll to position [280, 0]
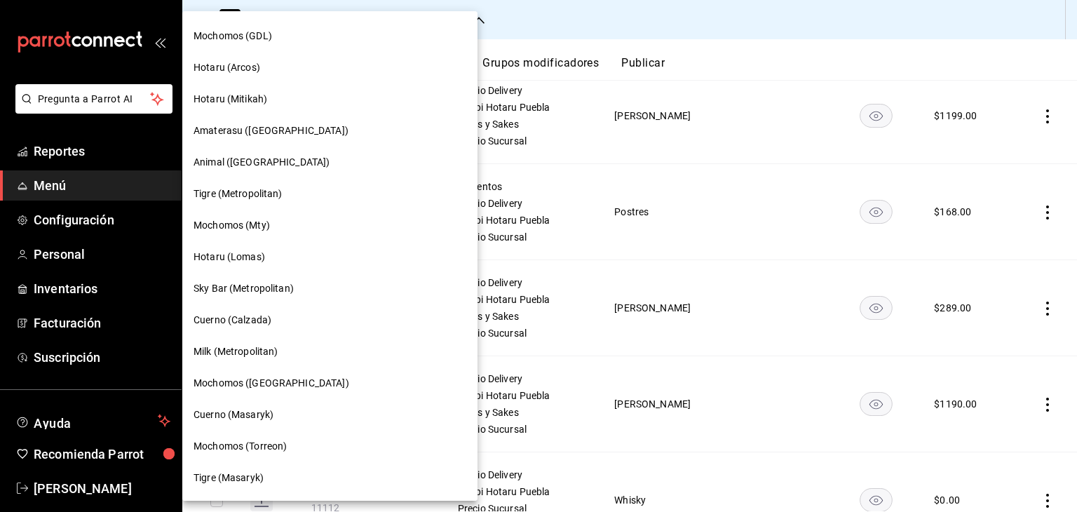
click at [280, 57] on div "Hotaru (Arcos)" at bounding box center [329, 68] width 295 height 32
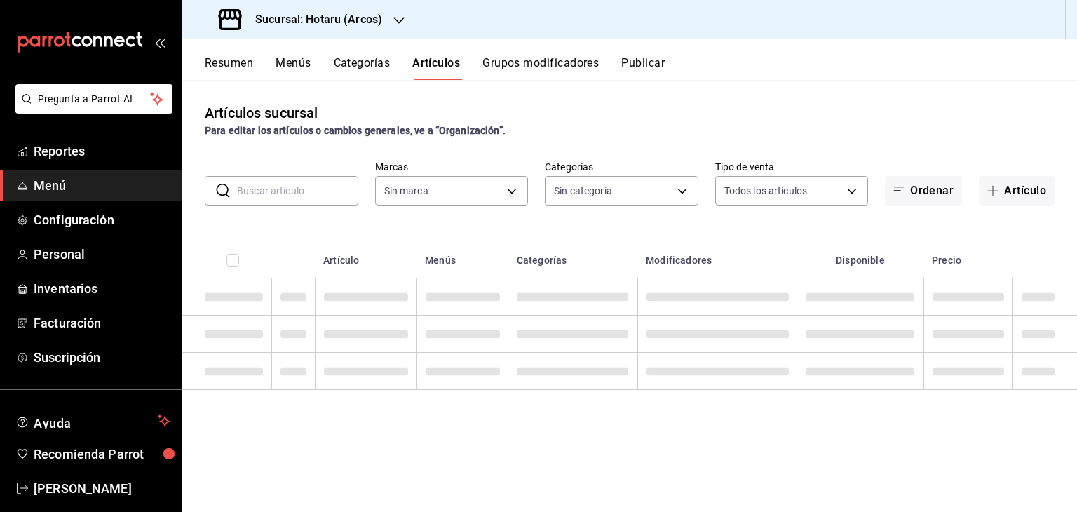
type input "63fd3758-a1b5-4c03-9065-df3279ac1636,22e90613-d08a-4757-a76e-a905fd2e086b,00e97…"
type input "af0fa7ff-854a-4bfb-817f-8061951aea4b,98c40ba0-5fcc-40b0-ad47-58e6283fb45d,d8773…"
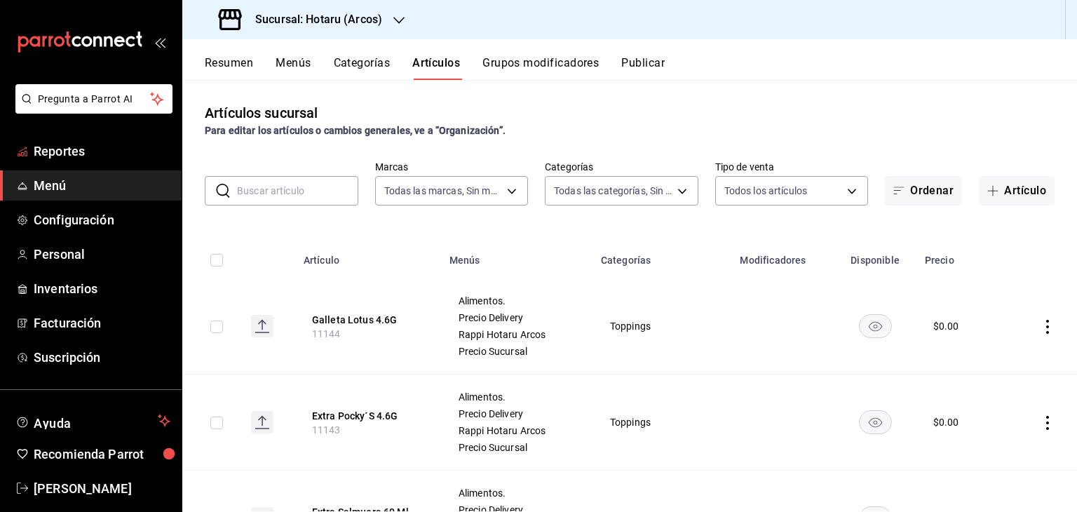
click at [73, 166] on ul "Reportes Menú Configuración Personal Inventarios Facturación Suscripción" at bounding box center [91, 254] width 182 height 236
click at [77, 144] on span "Reportes" at bounding box center [102, 151] width 137 height 19
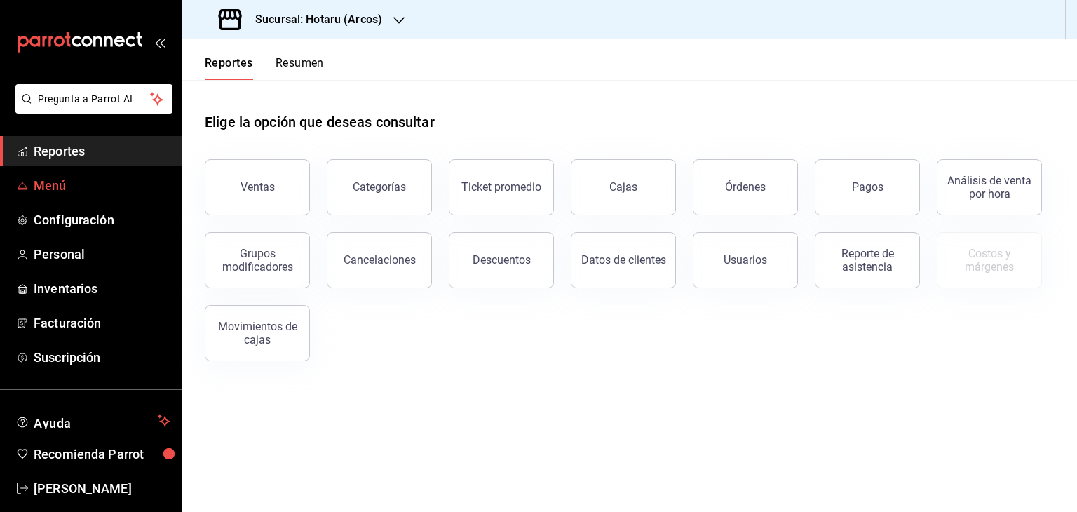
click at [79, 183] on span "Menú" at bounding box center [102, 185] width 137 height 19
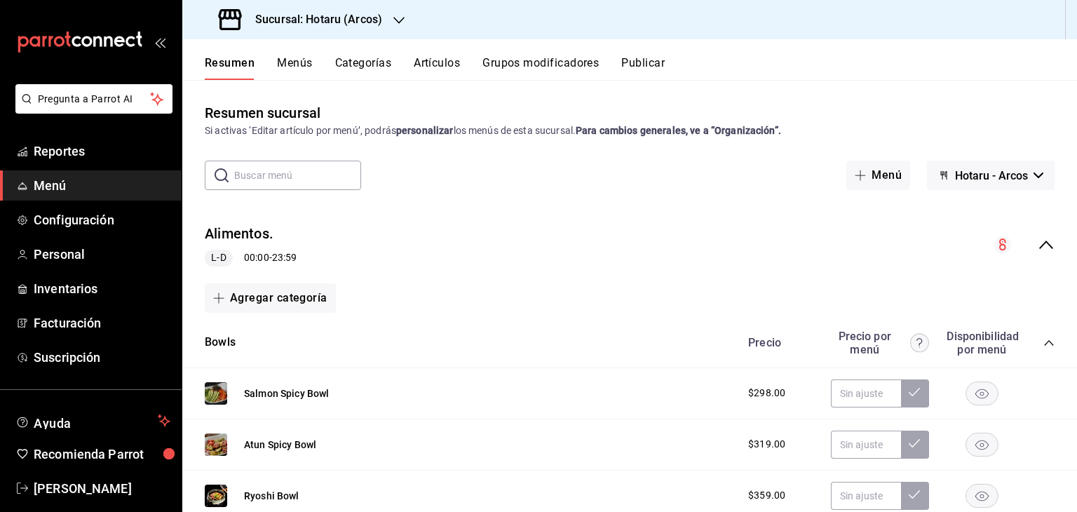
click at [115, 74] on div "mailbox folders" at bounding box center [91, 42] width 182 height 84
drag, startPoint x: 115, startPoint y: 74, endPoint x: 700, endPoint y: 221, distance: 603.0
click at [782, 219] on div "Alimentos. L-D 00:00 - 23:59" at bounding box center [629, 244] width 895 height 65
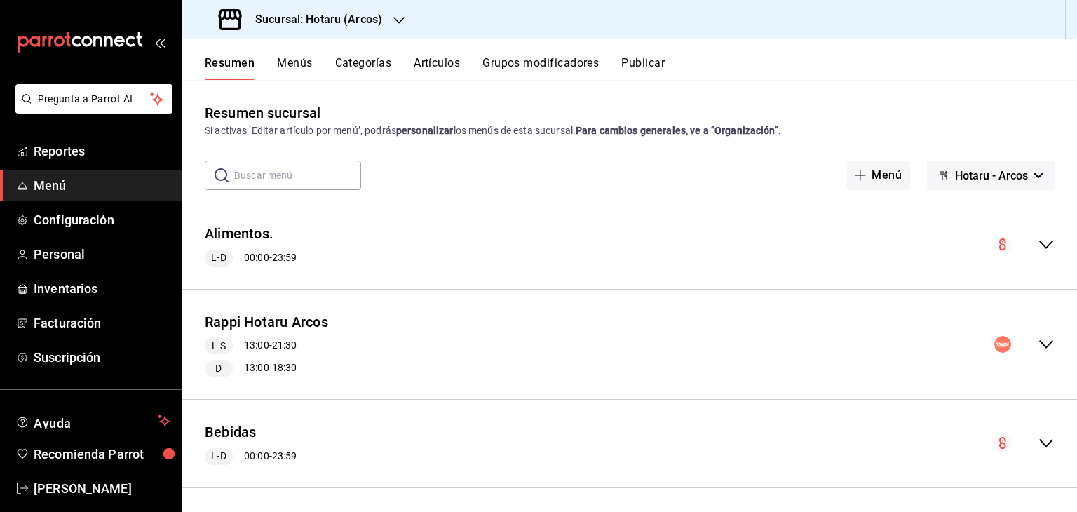
click at [979, 170] on span "Hotaru - Arcos" at bounding box center [991, 175] width 73 height 13
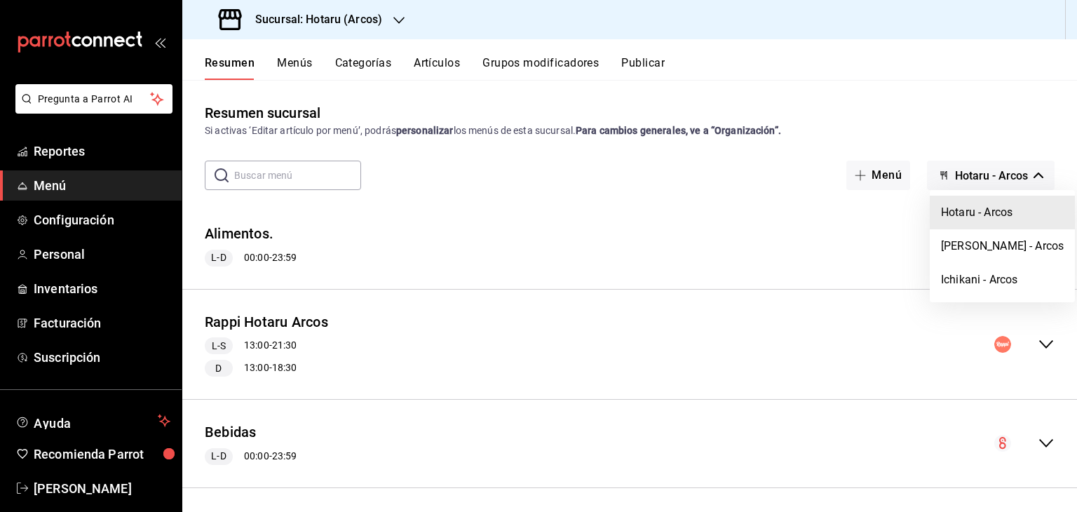
click at [634, 191] on div at bounding box center [538, 256] width 1077 height 512
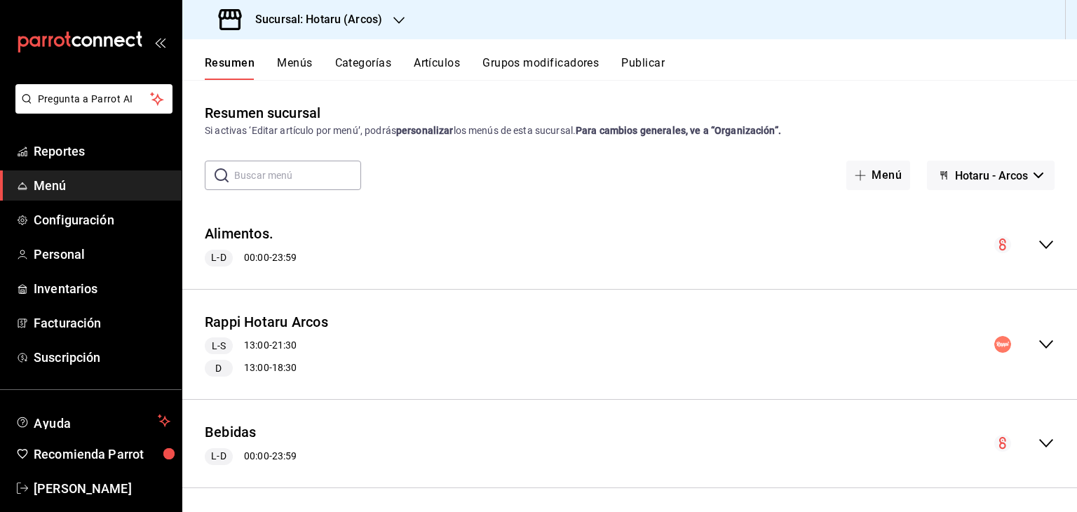
click at [305, 68] on button "Menús" at bounding box center [294, 68] width 35 height 24
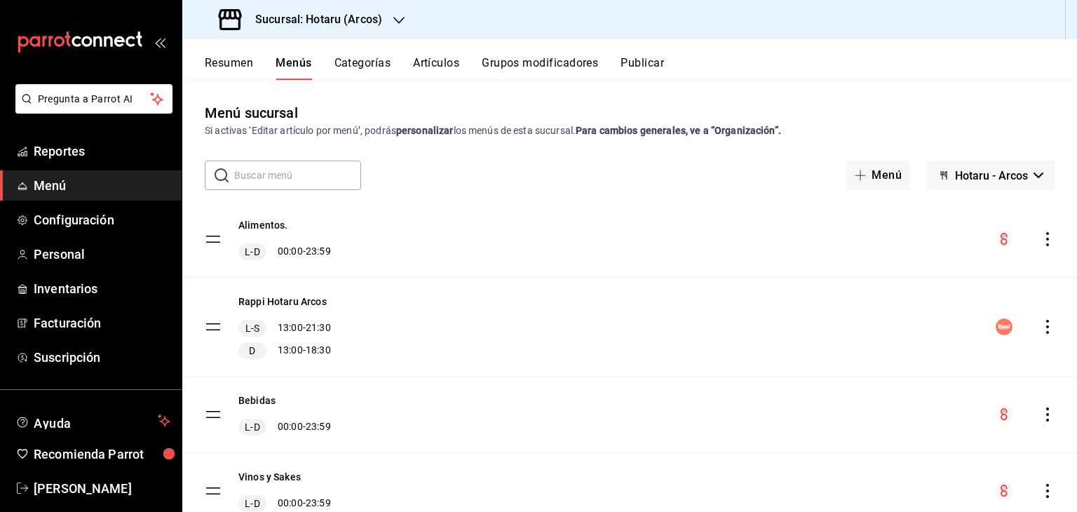
click at [1040, 232] on icon "actions" at bounding box center [1047, 239] width 14 height 14
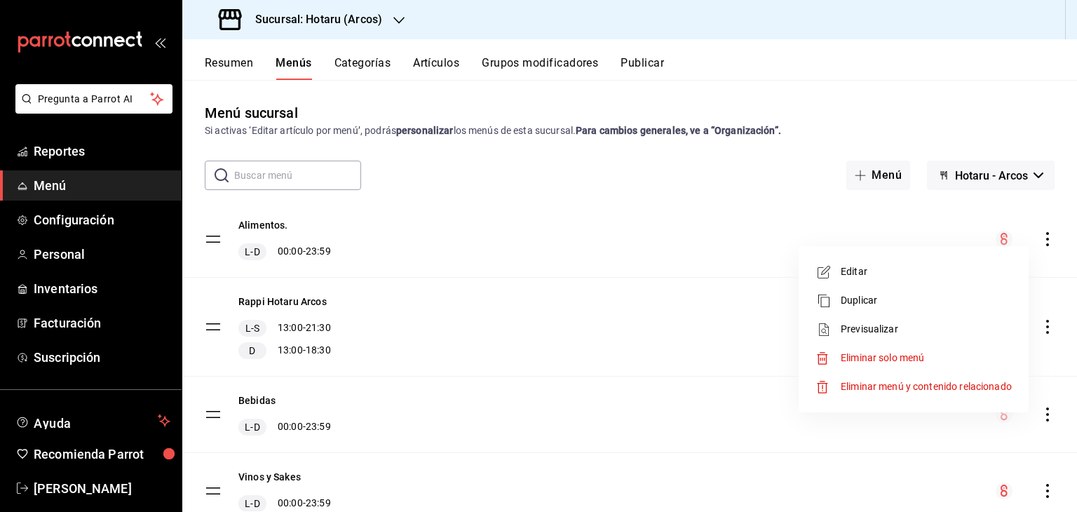
click at [909, 323] on span "Previsualizar" at bounding box center [926, 329] width 171 height 15
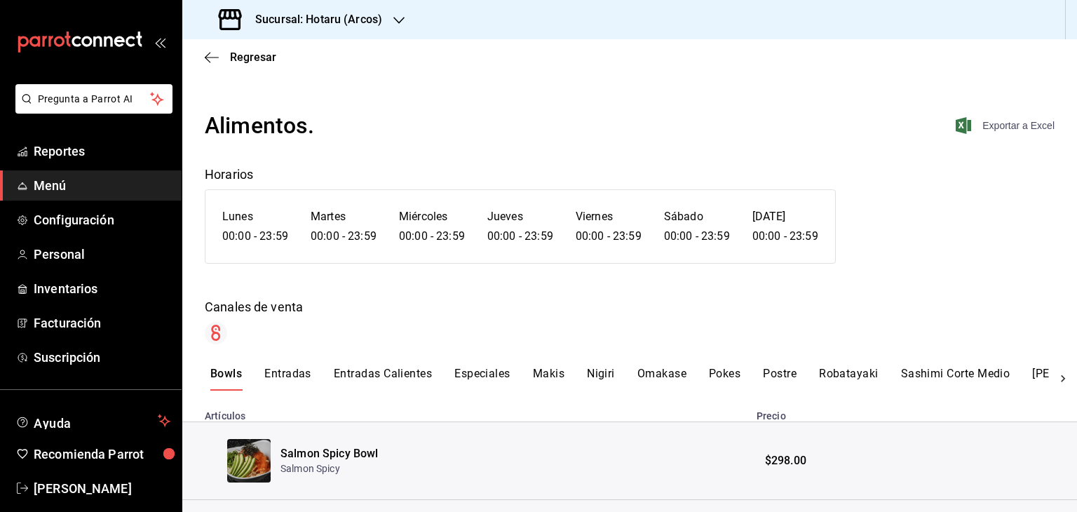
click at [956, 133] on icon "button" at bounding box center [963, 125] width 15 height 17
click at [67, 178] on span "Menú" at bounding box center [102, 185] width 137 height 19
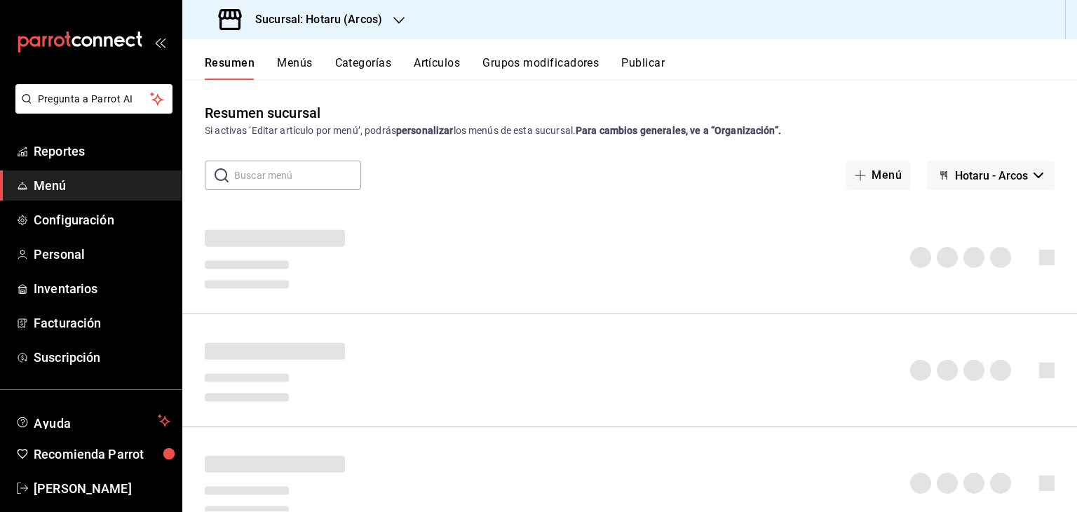
click at [440, 69] on button "Artículos" at bounding box center [437, 68] width 46 height 24
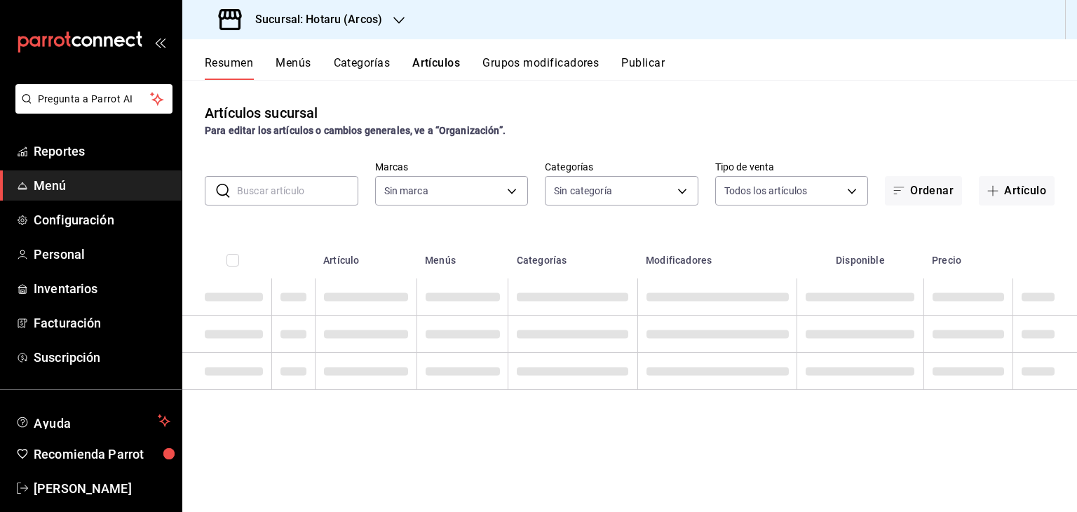
click at [358, 22] on h3 "Sucursal: Hotaru (Arcos)" at bounding box center [313, 19] width 138 height 17
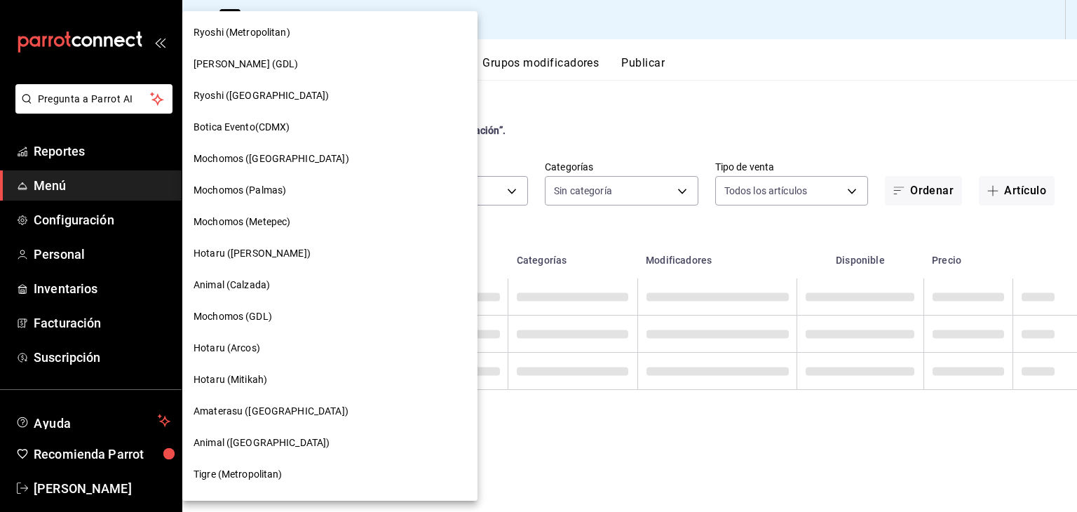
type input "63fd3758-a1b5-4c03-9065-df3279ac1636,22e90613-d08a-4757-a76e-a905fd2e086b,00e97…"
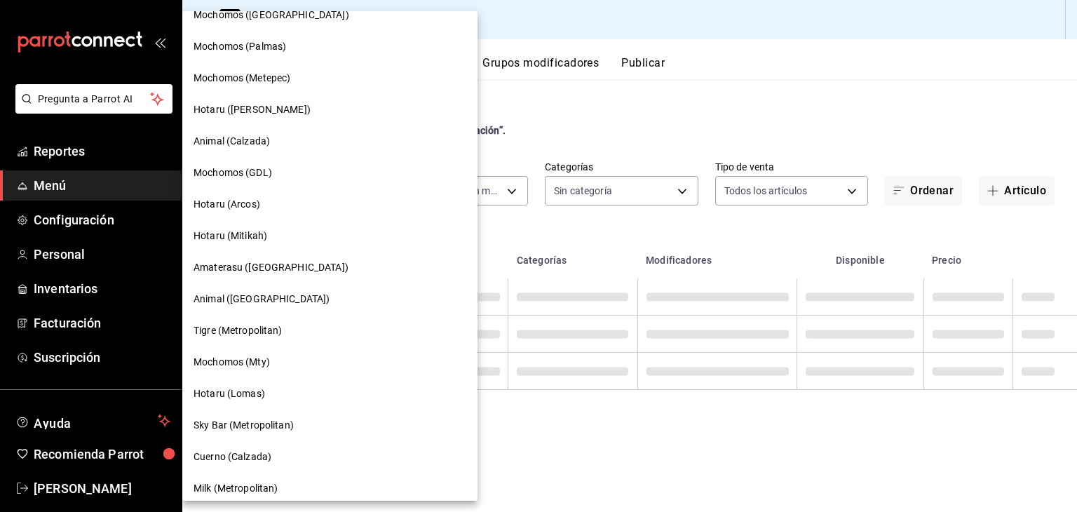
type input "af0fa7ff-854a-4bfb-817f-8061951aea4b,98c40ba0-5fcc-40b0-ad47-58e6283fb45d,d8773…"
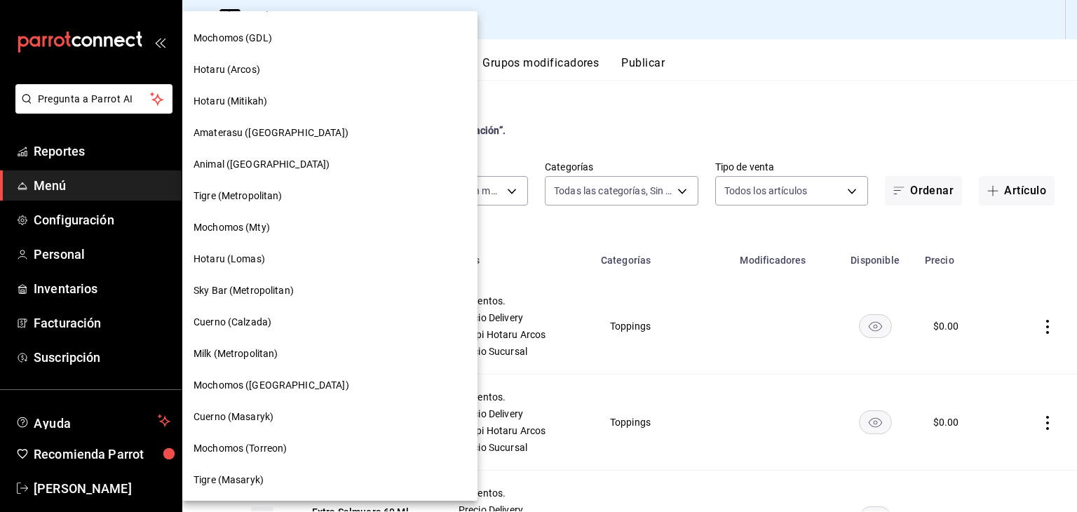
scroll to position [254, 0]
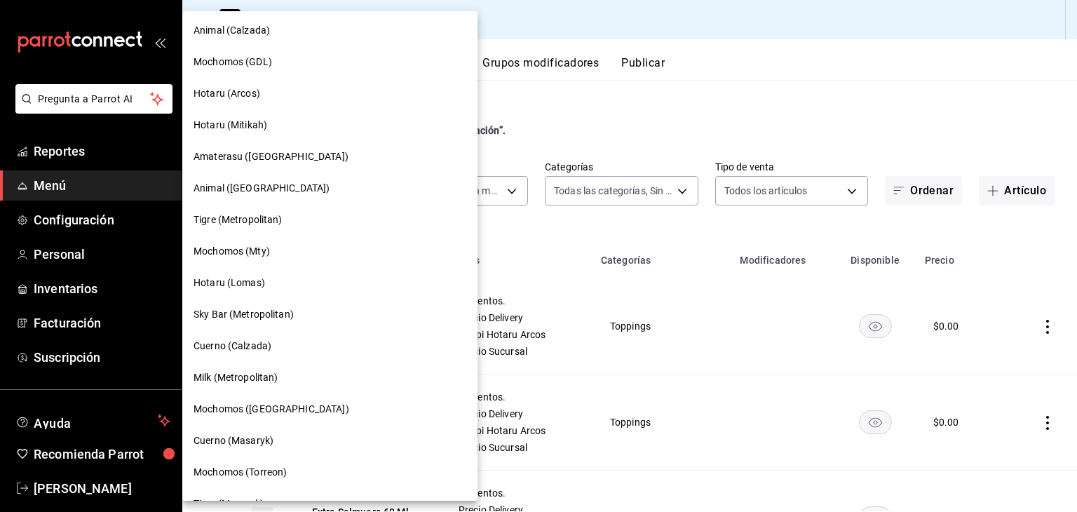
click at [686, 104] on div at bounding box center [538, 256] width 1077 height 512
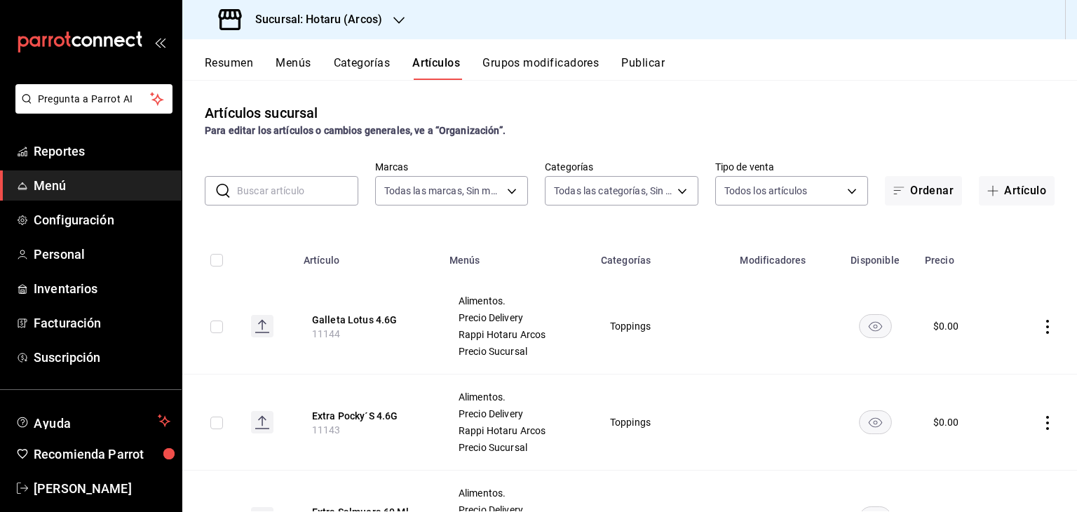
click at [334, 21] on h3 "Sucursal: Hotaru (Arcos)" at bounding box center [313, 19] width 138 height 17
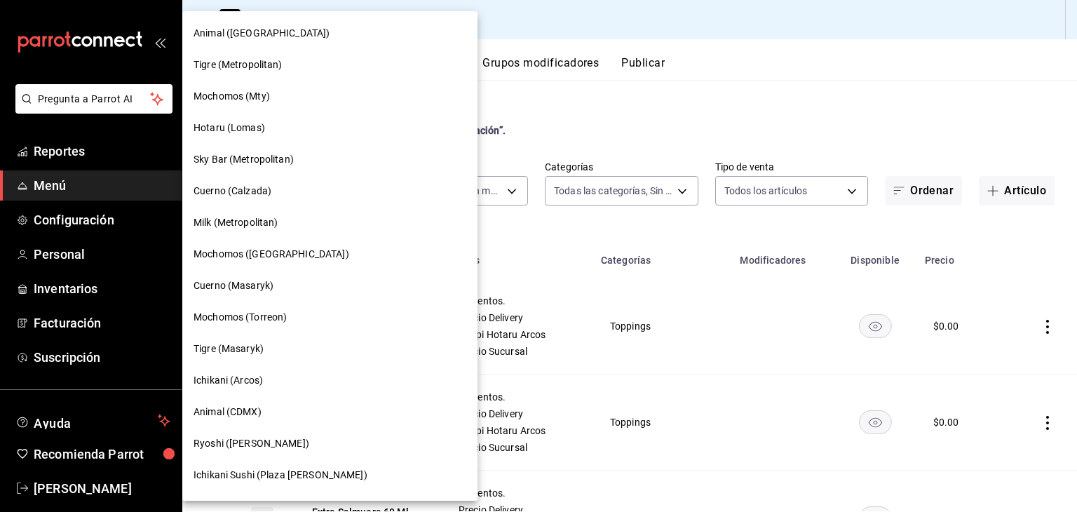
scroll to position [421, 0]
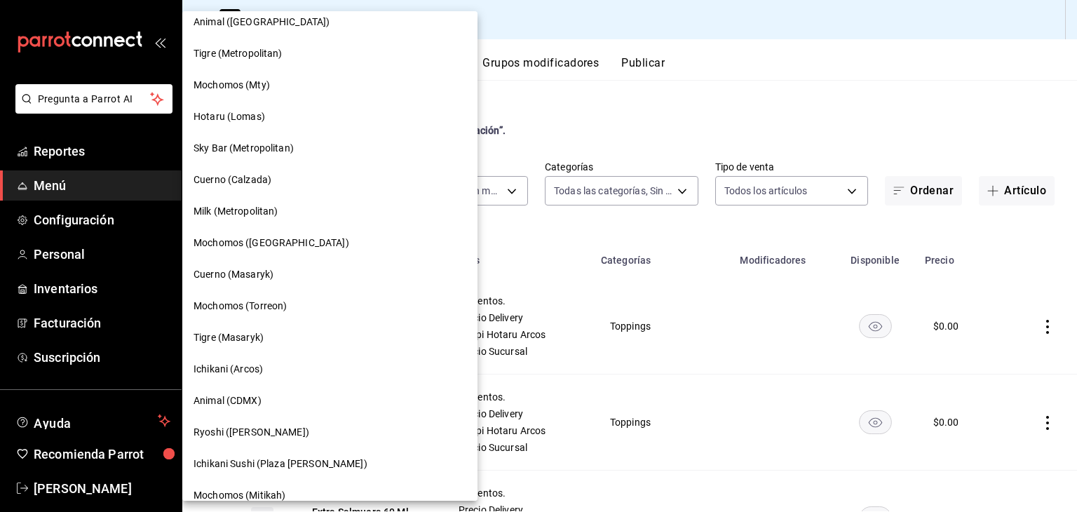
click at [287, 107] on div "Hotaru (Lomas)" at bounding box center [329, 117] width 295 height 32
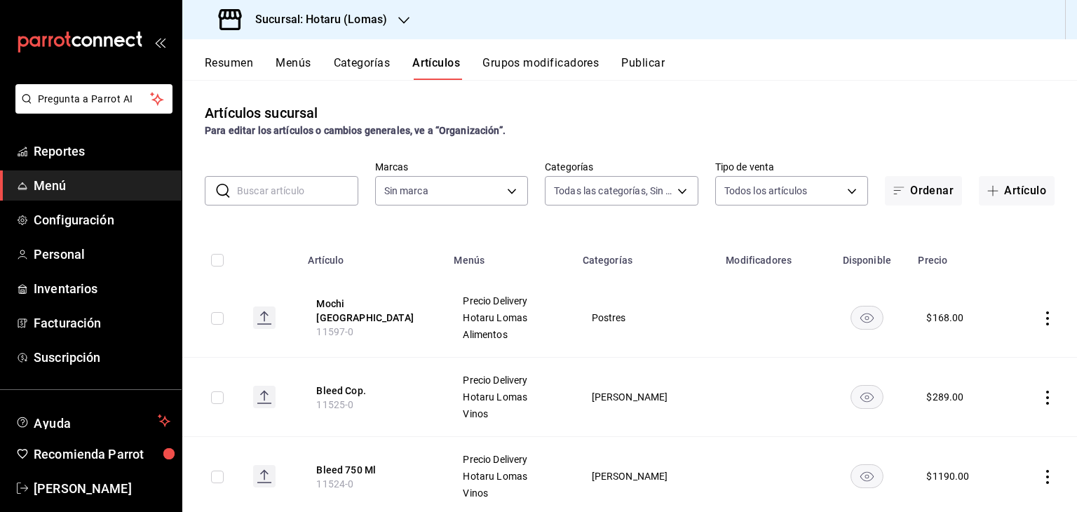
type input "fbab3e25-4d8f-420c-b630-be820f104942,3e583561-a8ae-484f-bffa-23a66a36d1e2,2ac29…"
type input "3e56ebbd-5443-43e7-93f2-907a73195741"
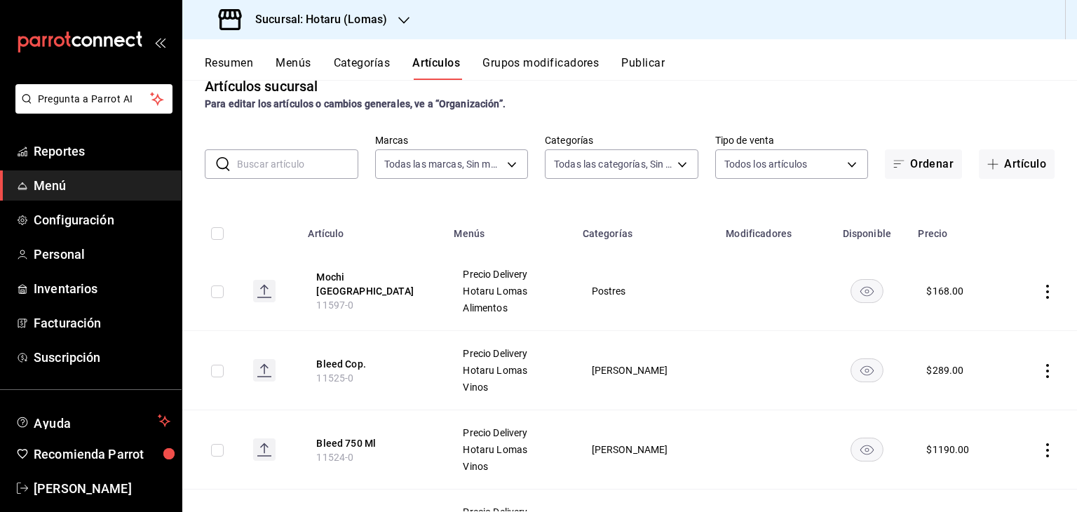
scroll to position [0, 0]
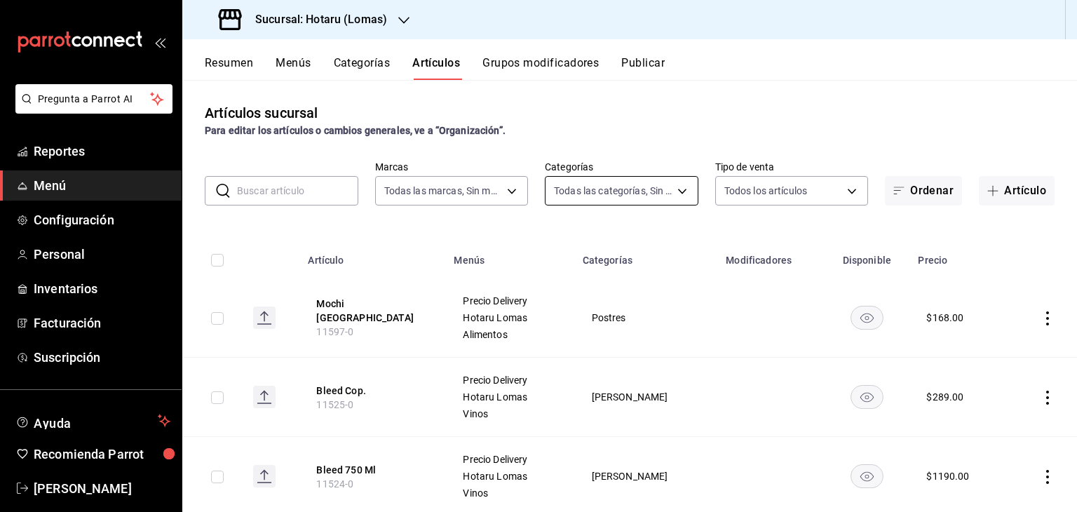
click at [639, 180] on body "Pregunta a Parrot AI Reportes Menú Configuración Personal Inventarios Facturaci…" at bounding box center [538, 256] width 1077 height 512
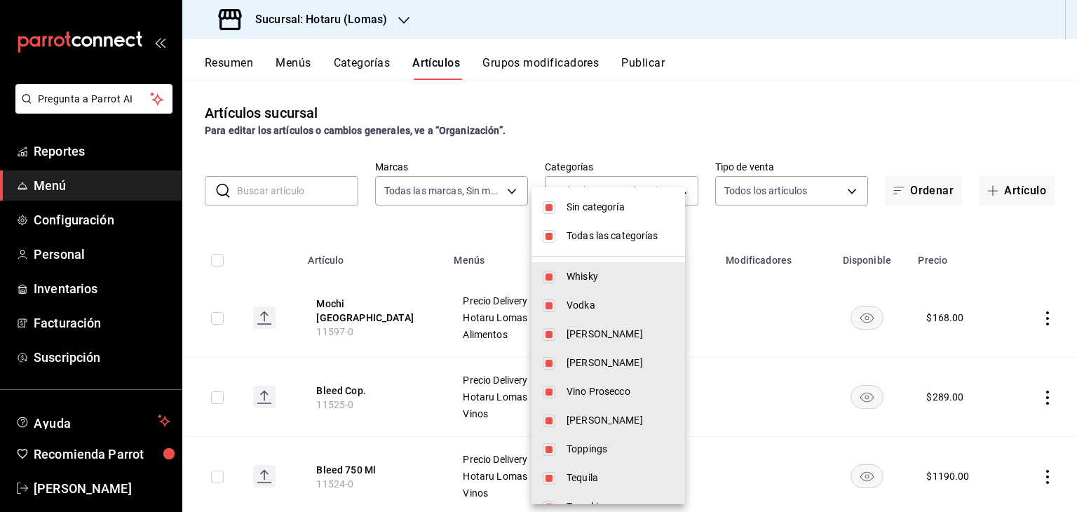
click at [620, 236] on span "Todas las categorías" at bounding box center [619, 236] width 107 height 15
checkbox input "false"
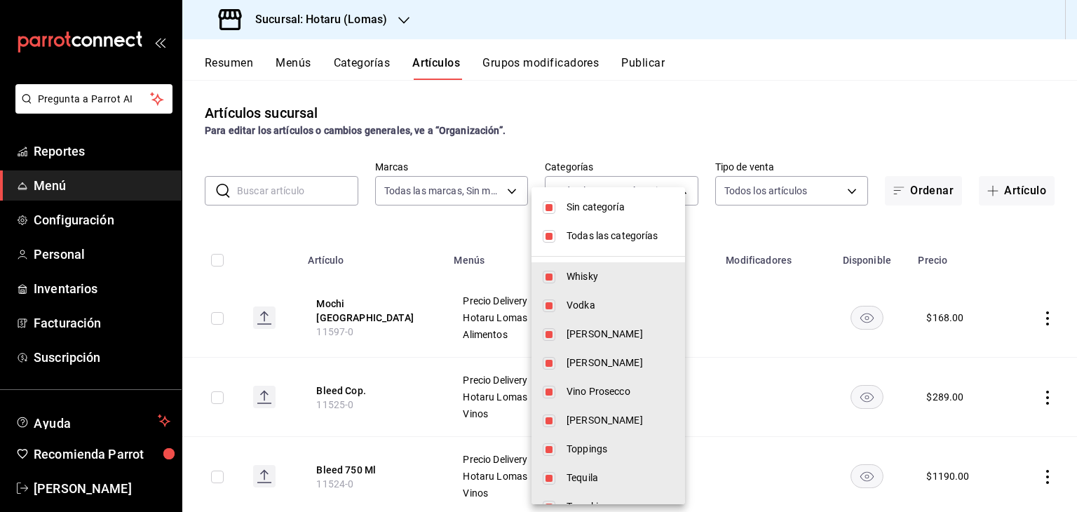
checkbox input "false"
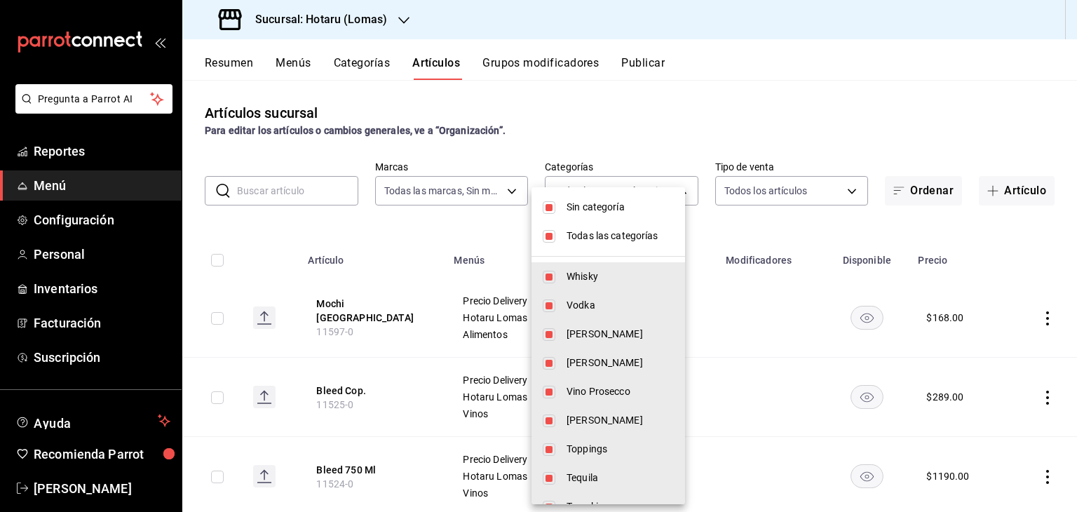
checkbox input "false"
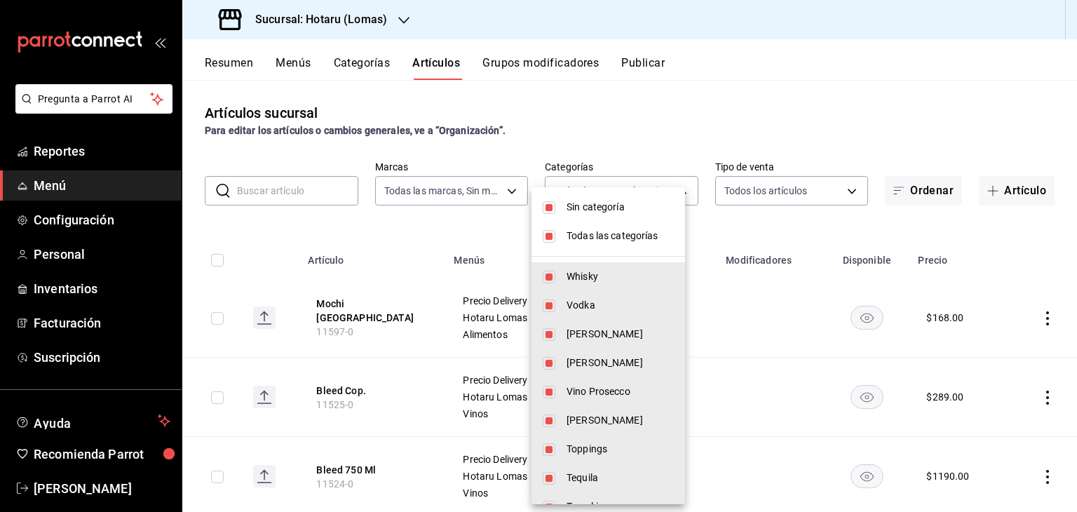
checkbox input "false"
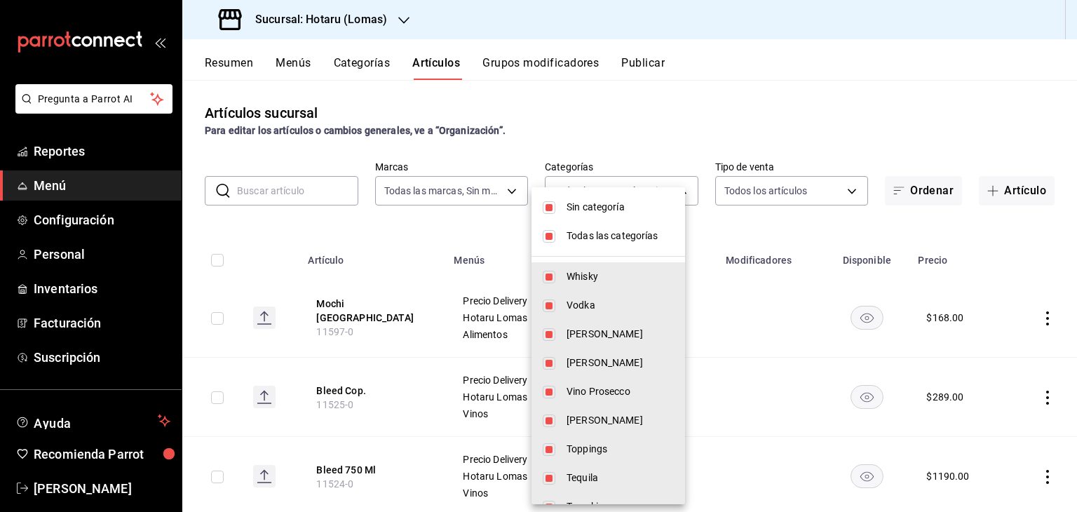
checkbox input "false"
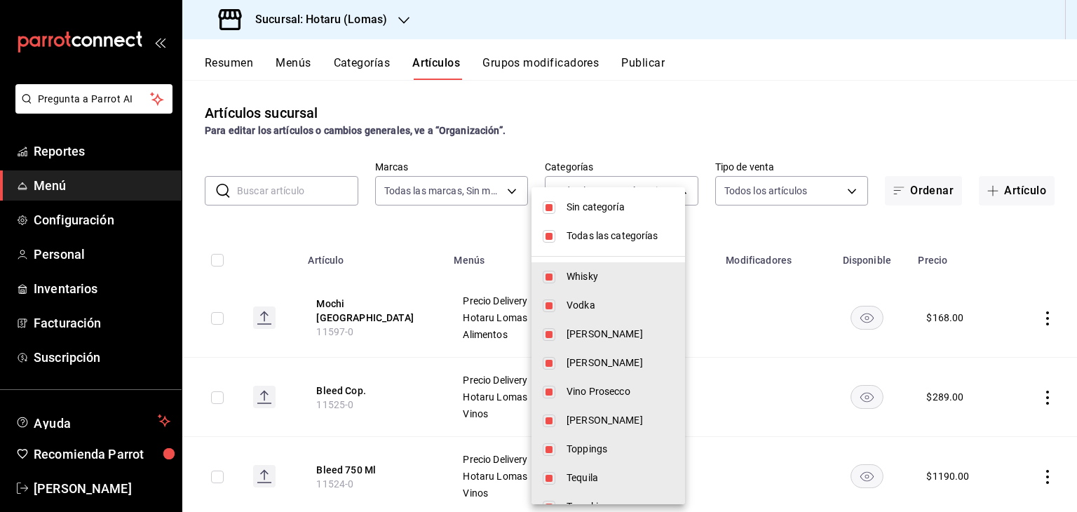
checkbox input "false"
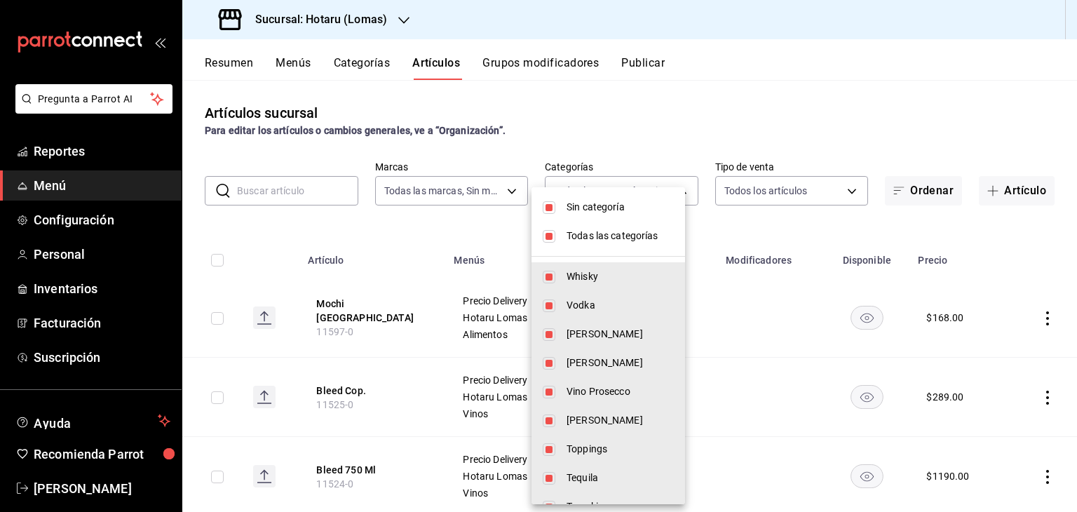
checkbox input "false"
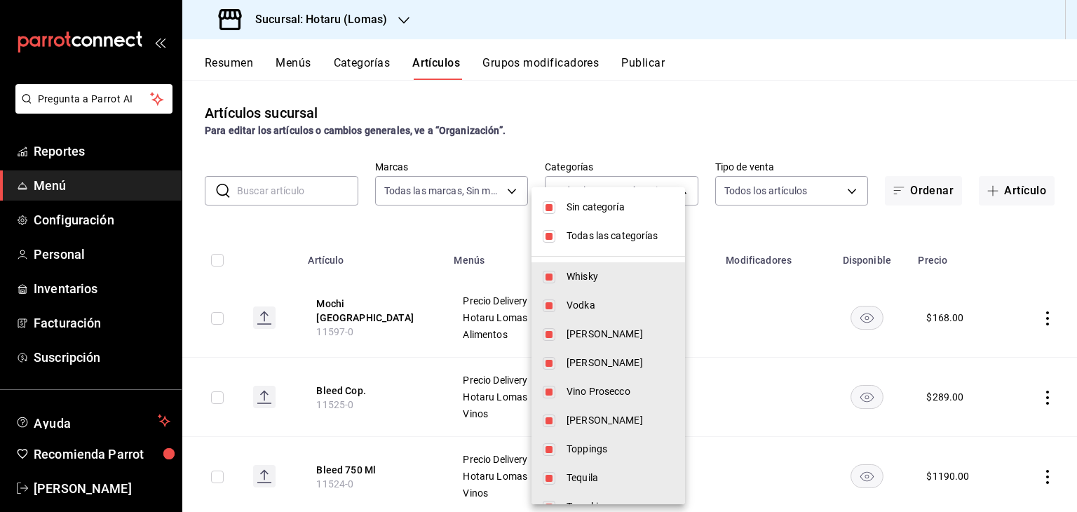
checkbox input "false"
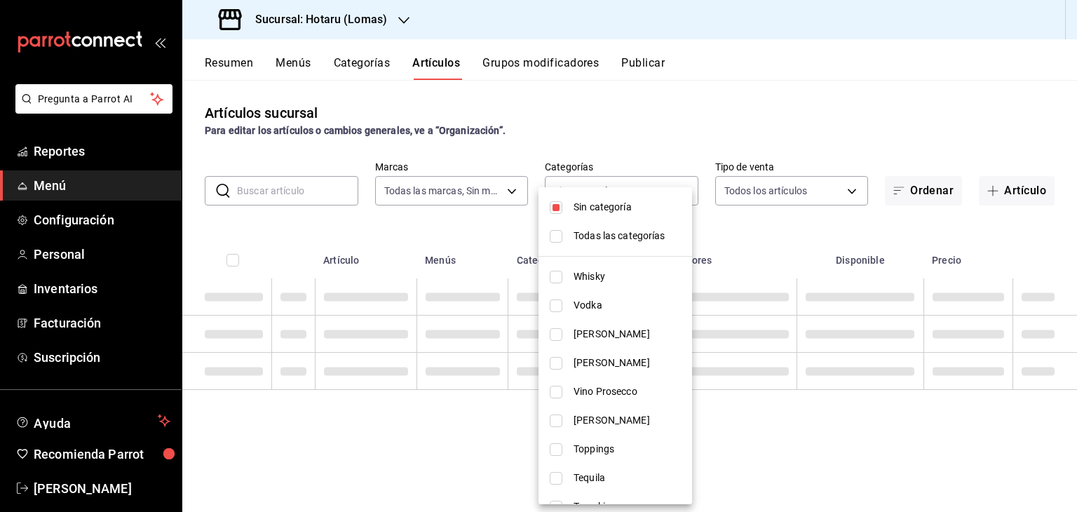
click at [620, 201] on span "Sin categoría" at bounding box center [626, 207] width 107 height 15
checkbox input "false"
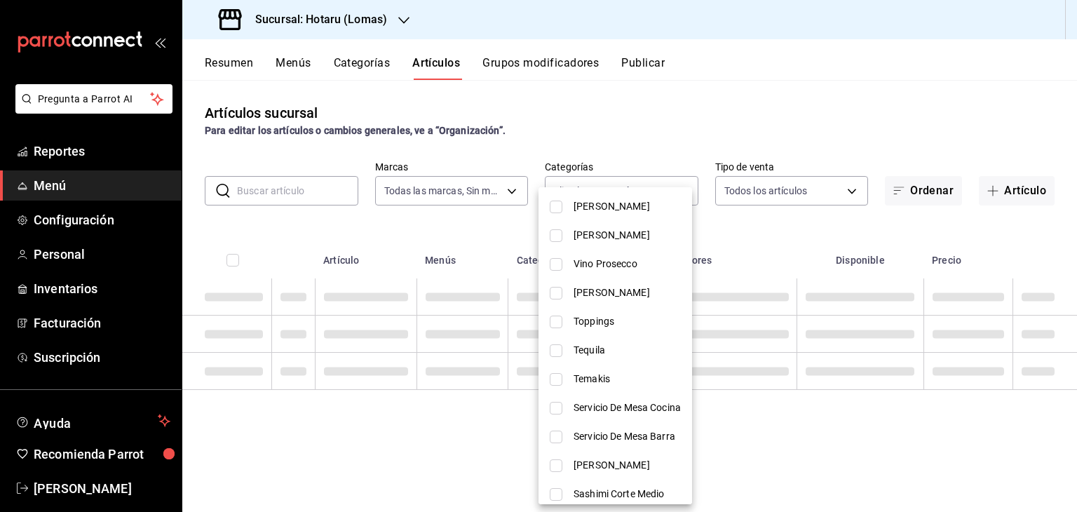
scroll to position [140, 0]
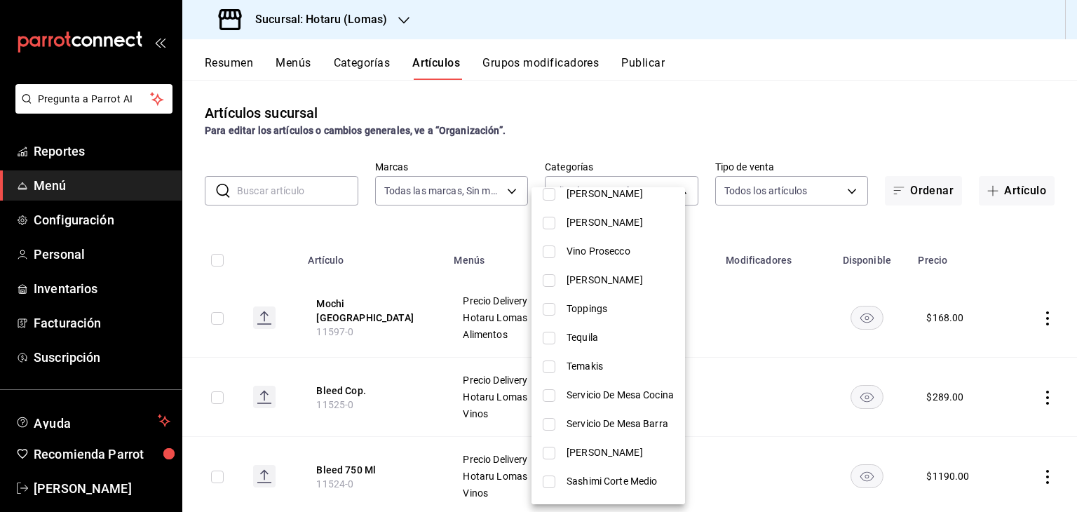
click at [606, 344] on span "Tequila" at bounding box center [619, 337] width 107 height 15
type input "dd2f8826-acf6-45fa-bcc9-2315f0da908c"
checkbox input "true"
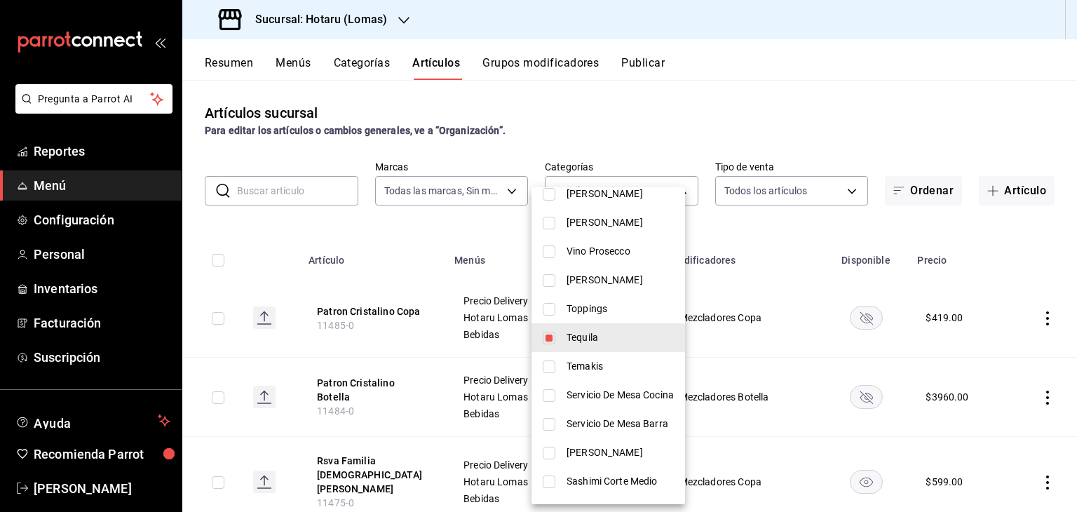
click at [784, 252] on div at bounding box center [538, 256] width 1077 height 512
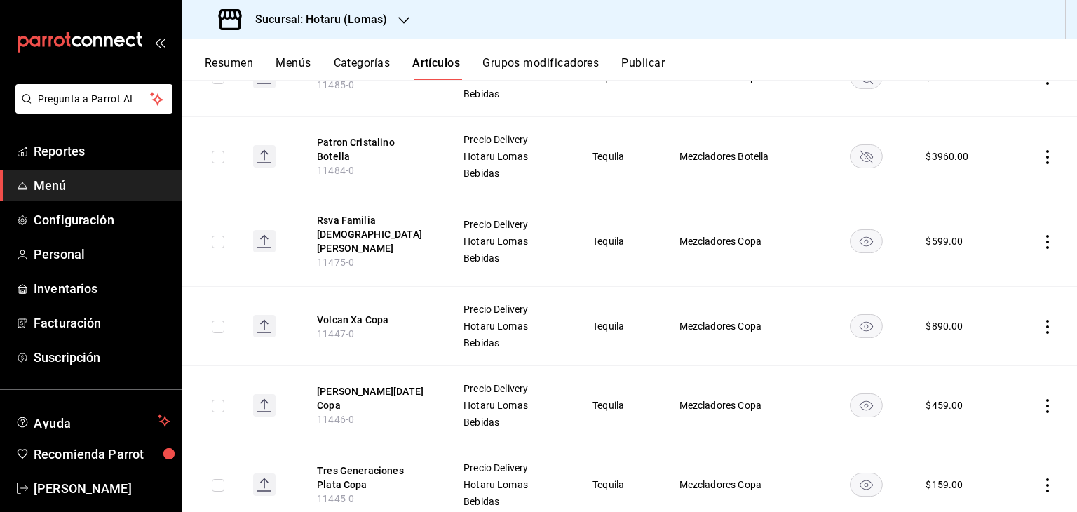
scroll to position [0, 0]
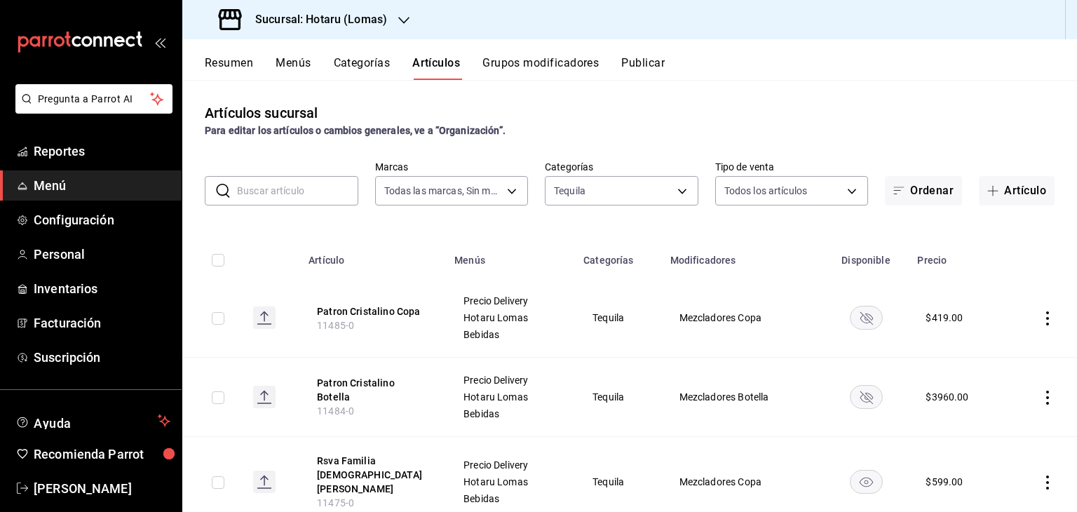
click at [371, 24] on h3 "Sucursal: Hotaru (Lomas)" at bounding box center [315, 19] width 143 height 17
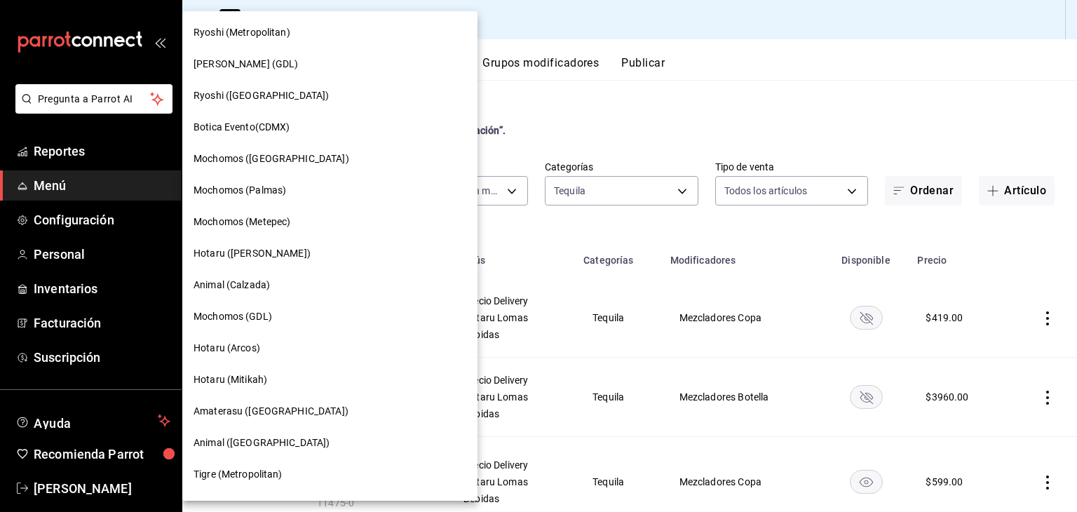
click at [316, 34] on div "Ryoshi (Metropolitan)" at bounding box center [330, 32] width 273 height 15
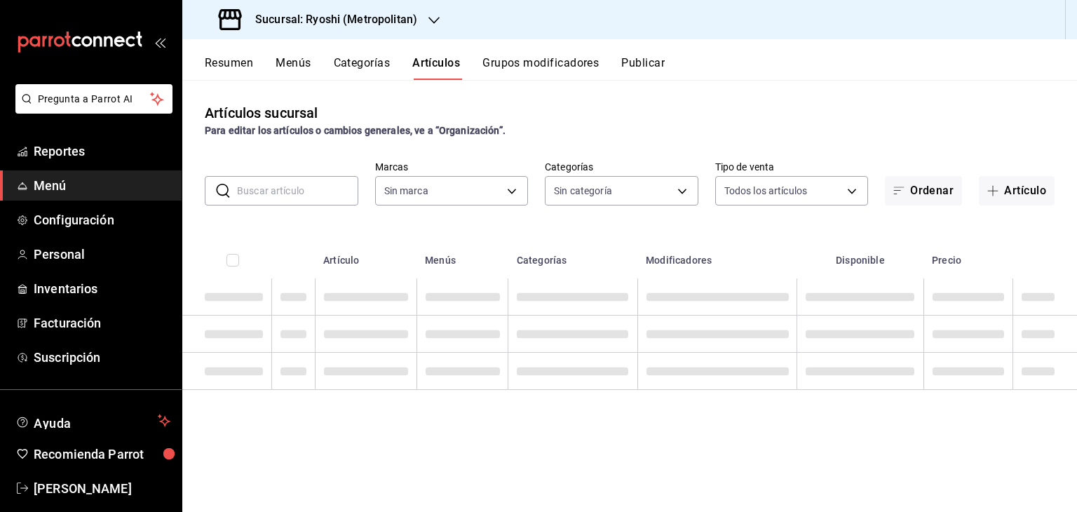
type input "afd8f7e0-6441-4225-b079-3ecb6f1759bb,a0f13850-a6cf-4674-87cd-ec670d2b59b9"
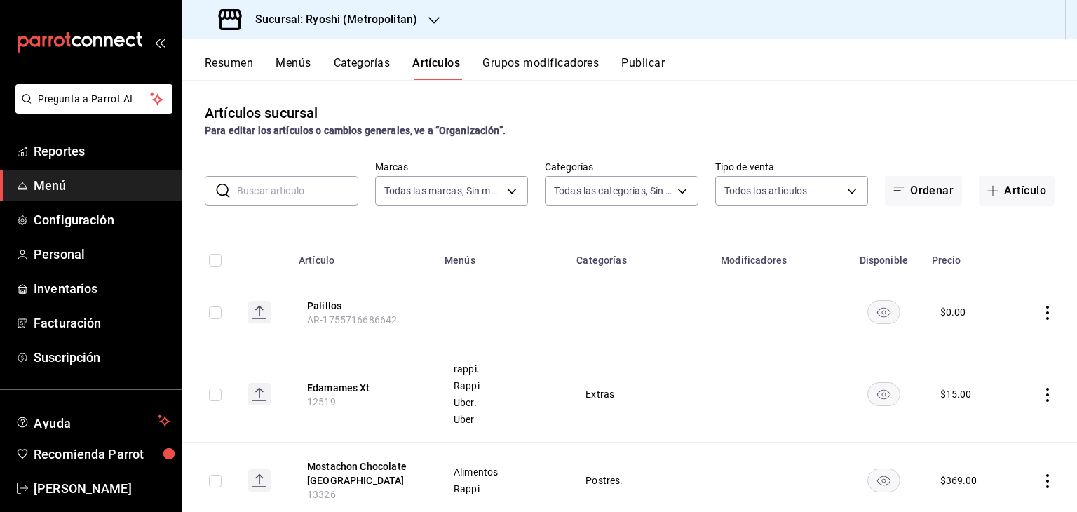
type input "feb80afa-84ca-40b4-b595-bfbaac699c32,812aad81-9313-4289-adaa-71f0113c50cb,f2911…"
click at [639, 179] on body "Pregunta a Parrot AI Reportes Menú Configuración Personal Inventarios Facturaci…" at bounding box center [538, 256] width 1077 height 512
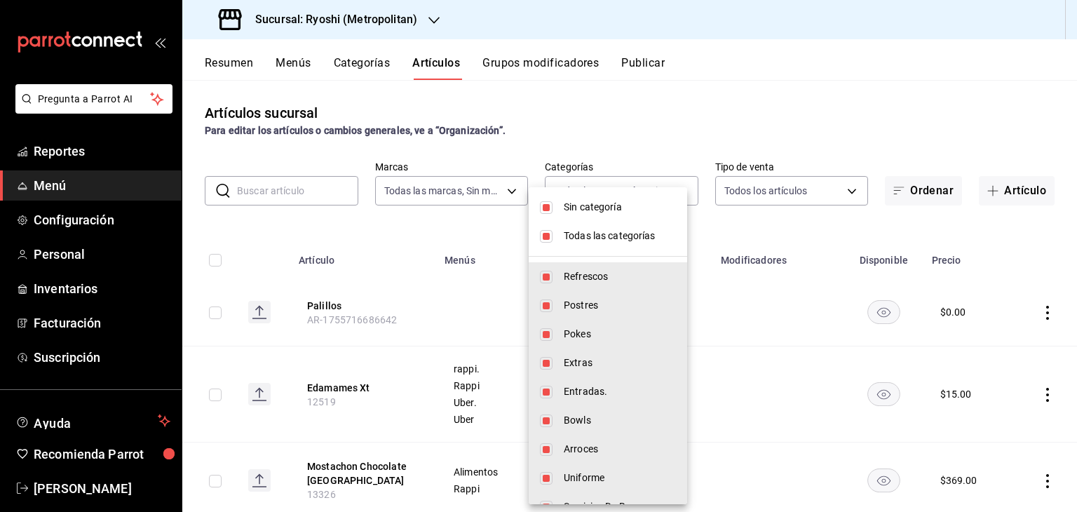
click at [631, 239] on span "Todas las categorías" at bounding box center [620, 236] width 112 height 15
checkbox input "false"
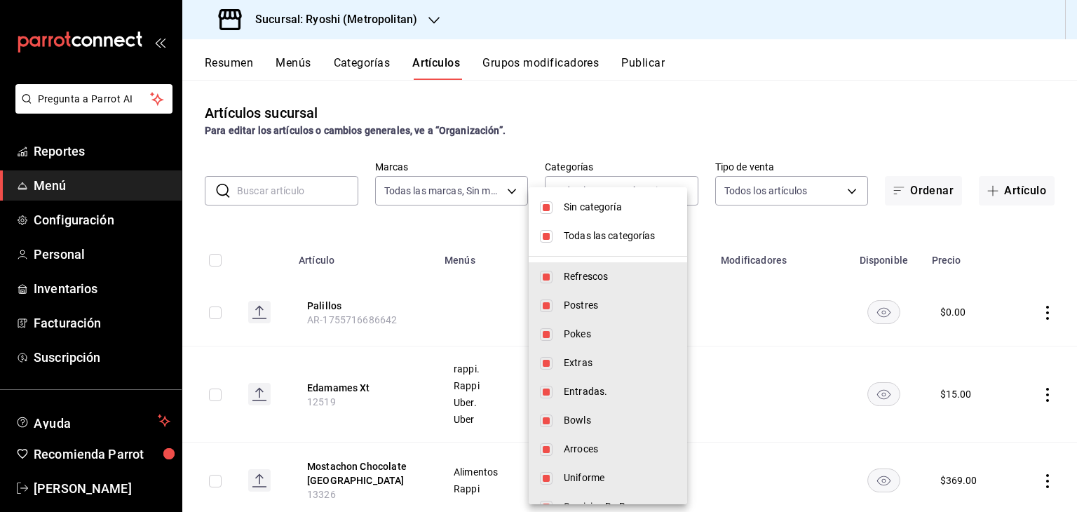
checkbox input "false"
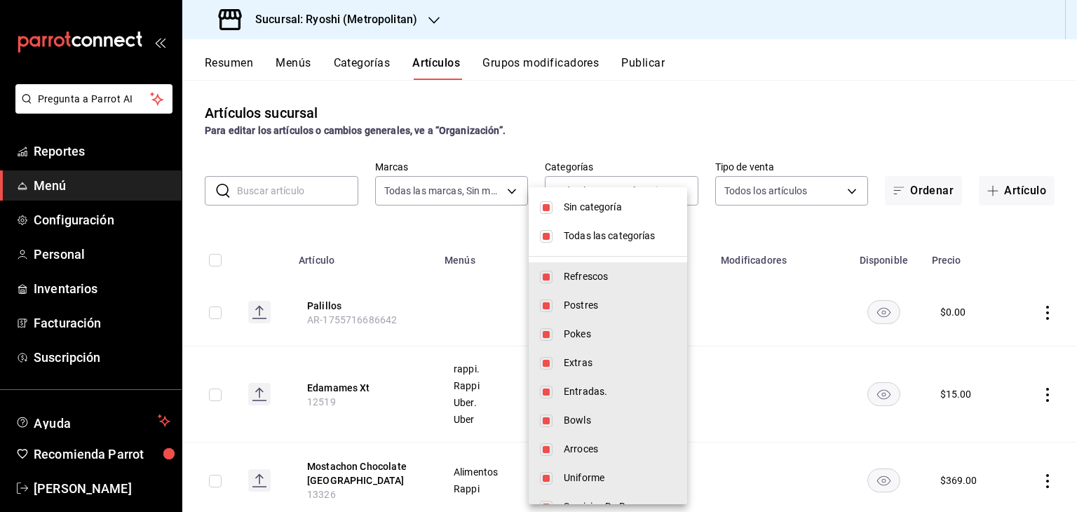
checkbox input "false"
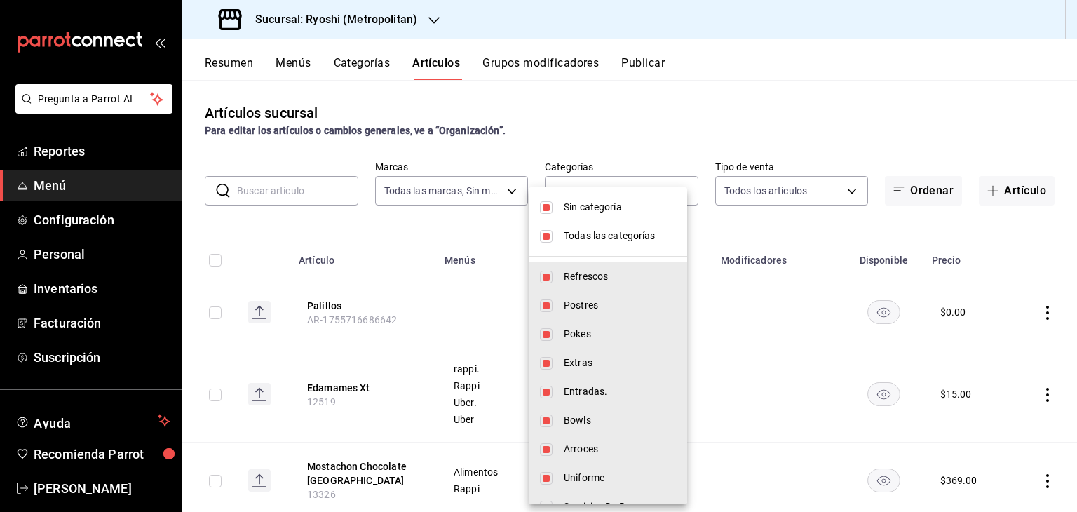
checkbox input "false"
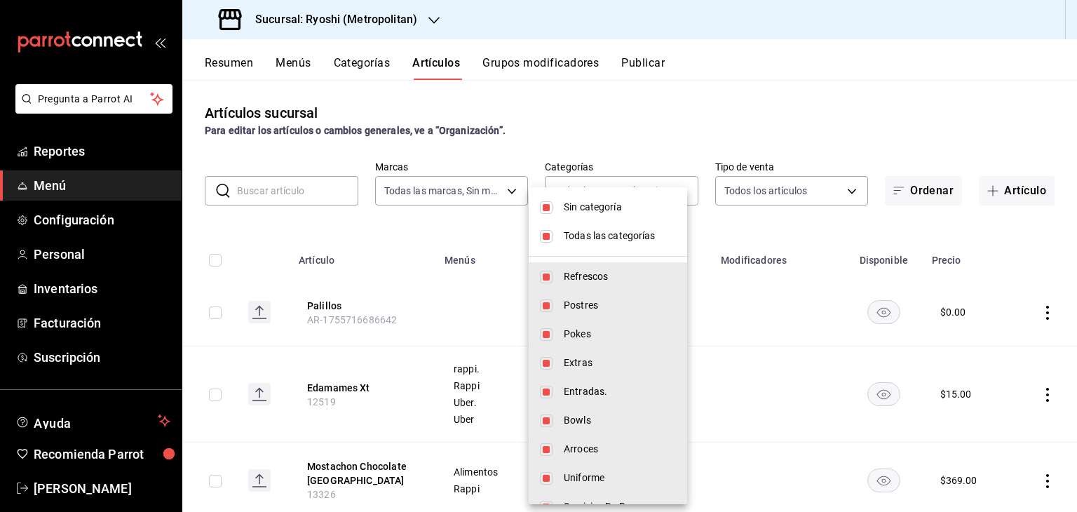
checkbox input "false"
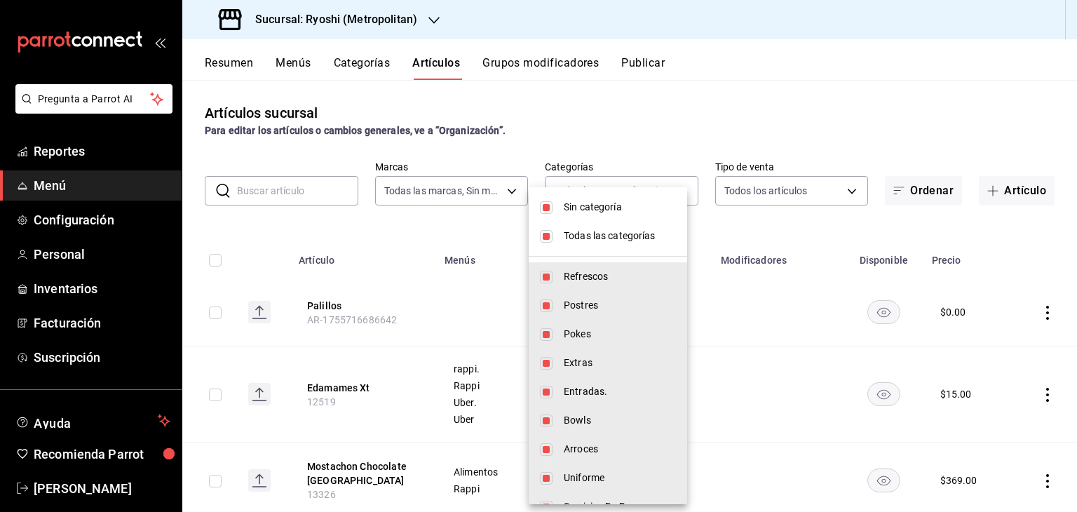
checkbox input "false"
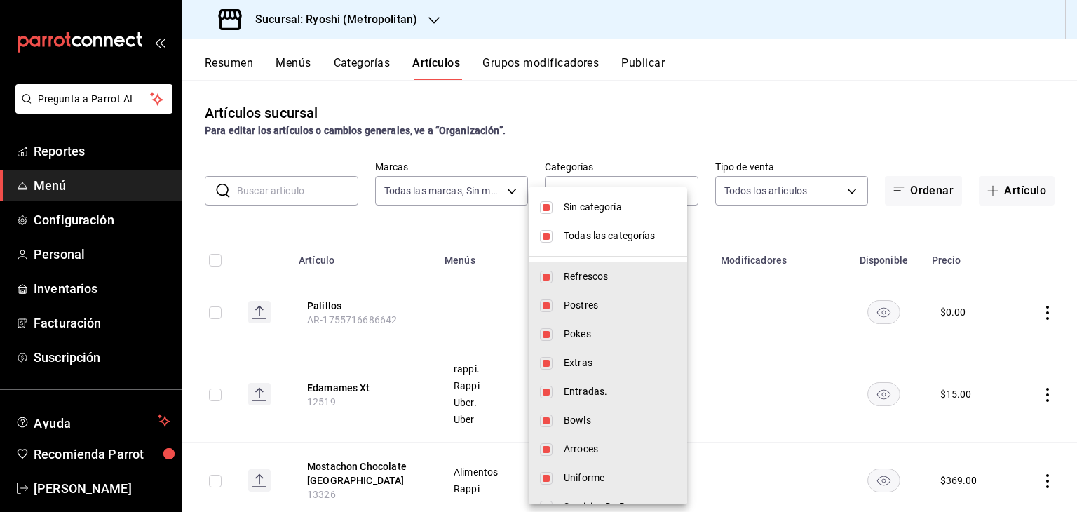
checkbox input "false"
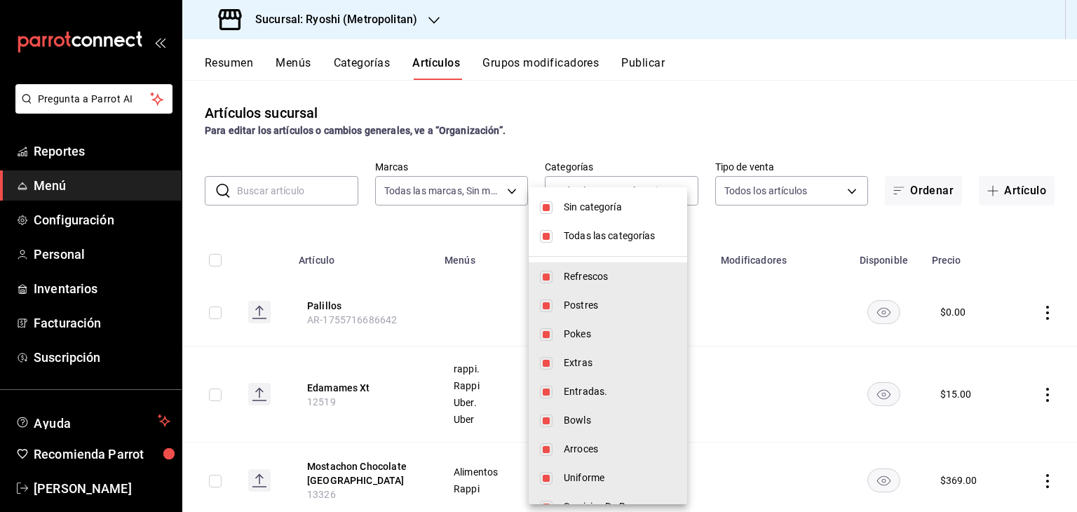
checkbox input "false"
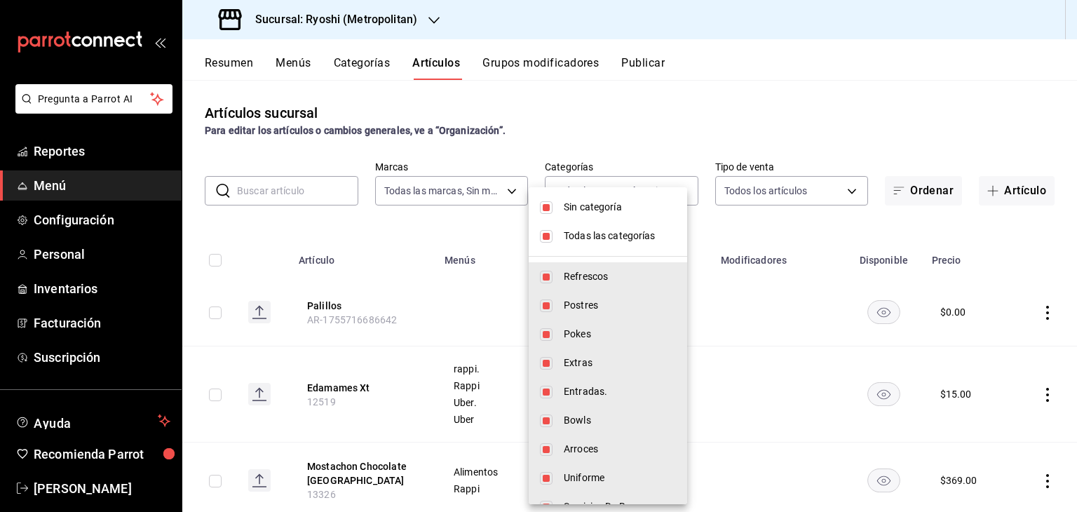
checkbox input "false"
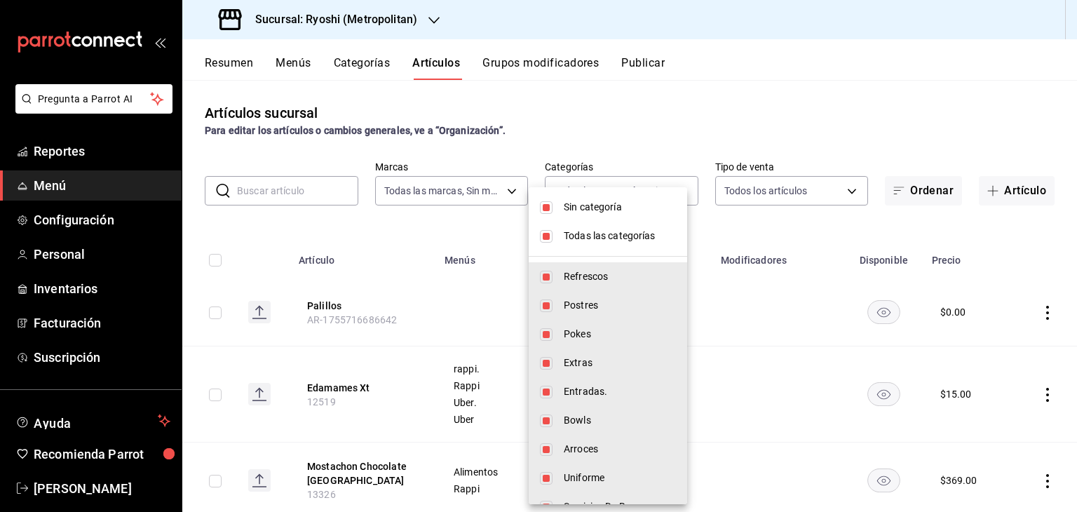
checkbox input "false"
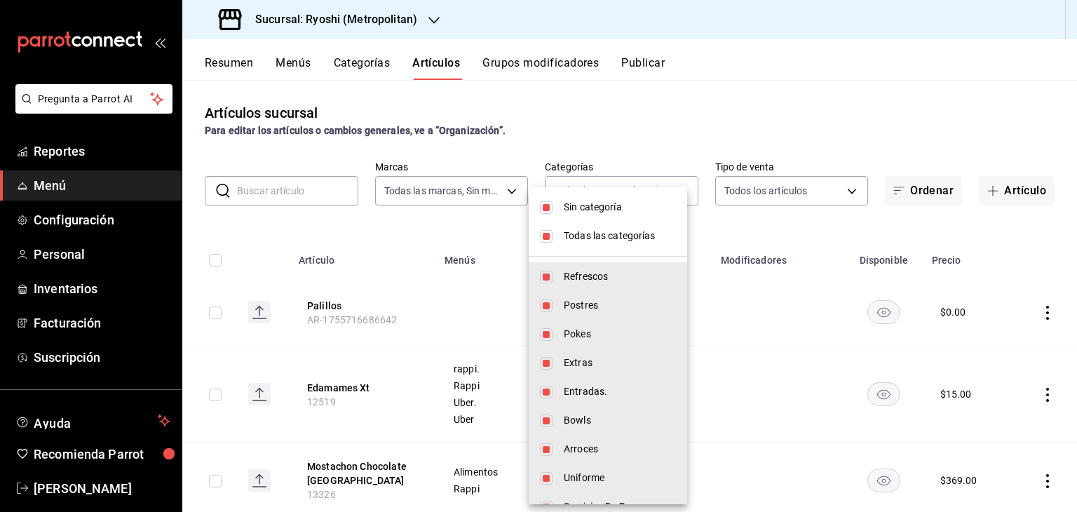
checkbox input "false"
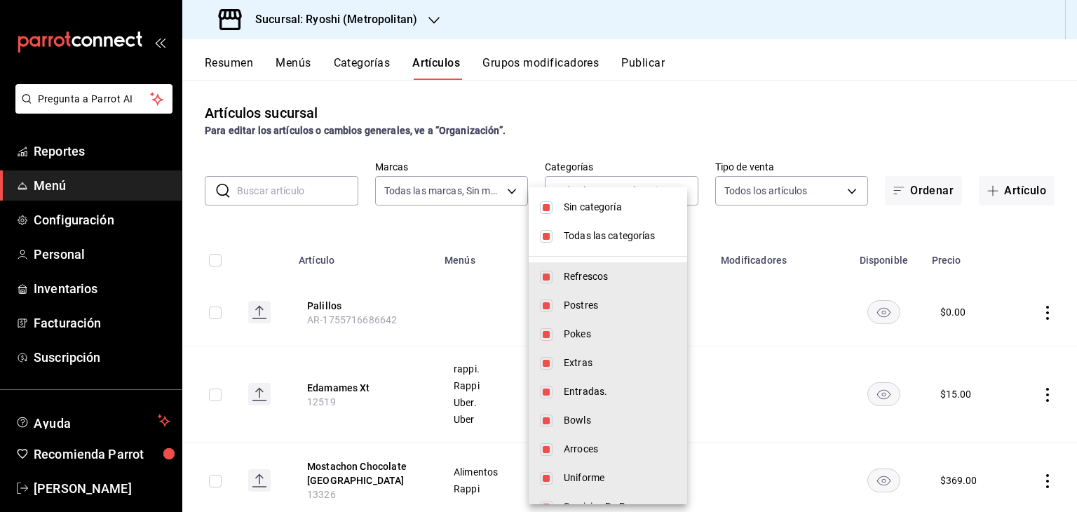
checkbox input "false"
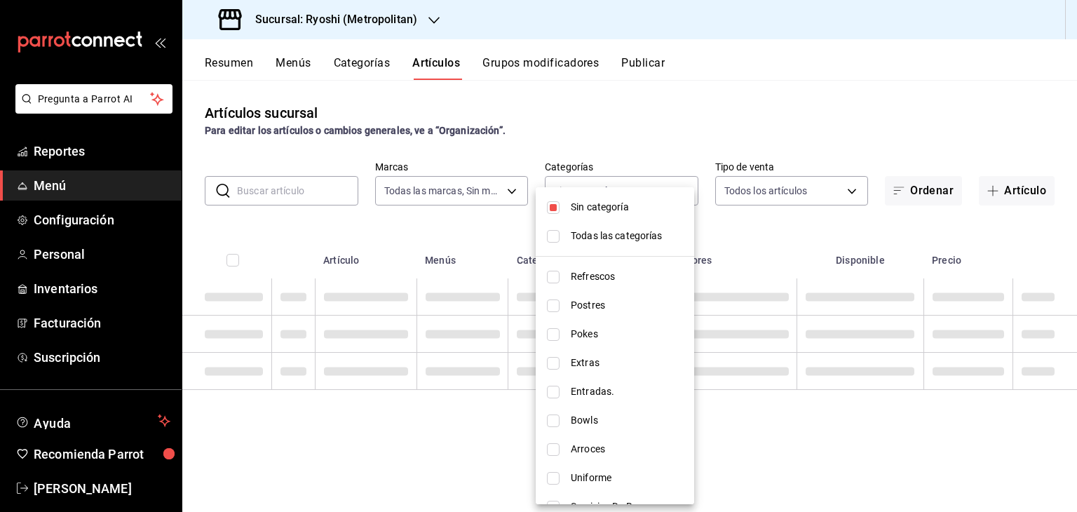
click at [625, 210] on span "Sin categoría" at bounding box center [627, 207] width 112 height 15
checkbox input "false"
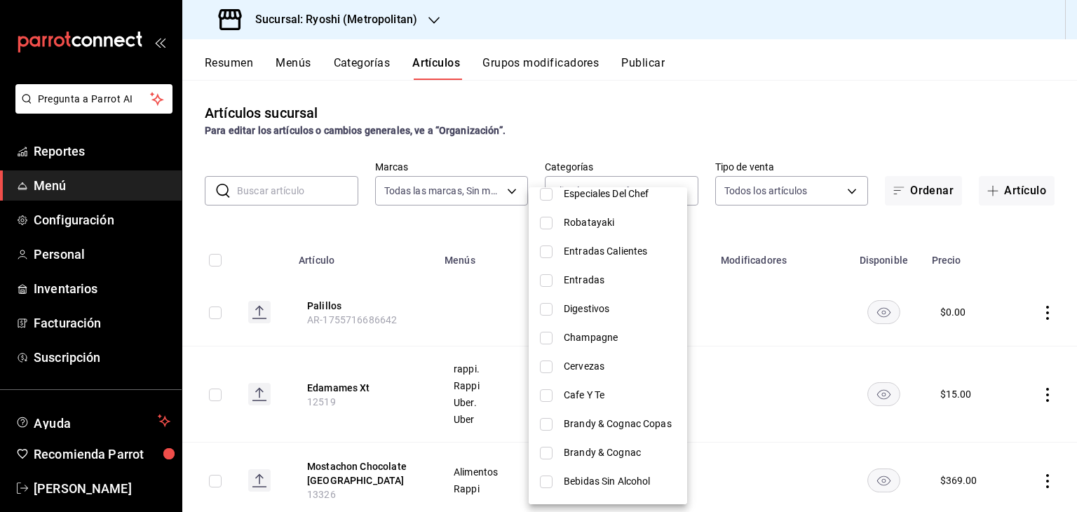
scroll to position [1316, 0]
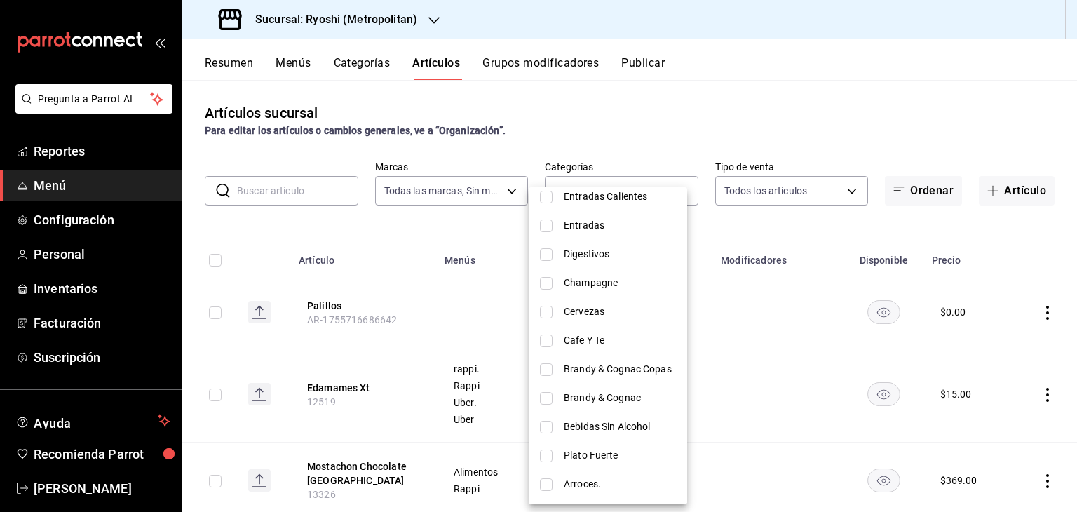
click at [628, 314] on span "Cervezas" at bounding box center [620, 311] width 112 height 15
type input "4d5f0123-9cc0-4b32-a249-14e8ceffe4bc"
checkbox input "true"
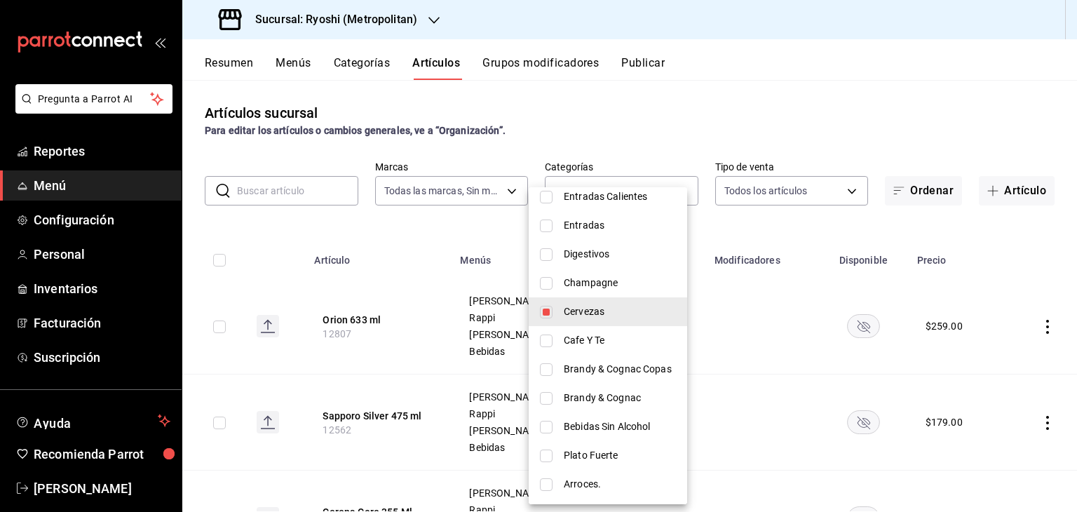
click at [827, 247] on div at bounding box center [538, 256] width 1077 height 512
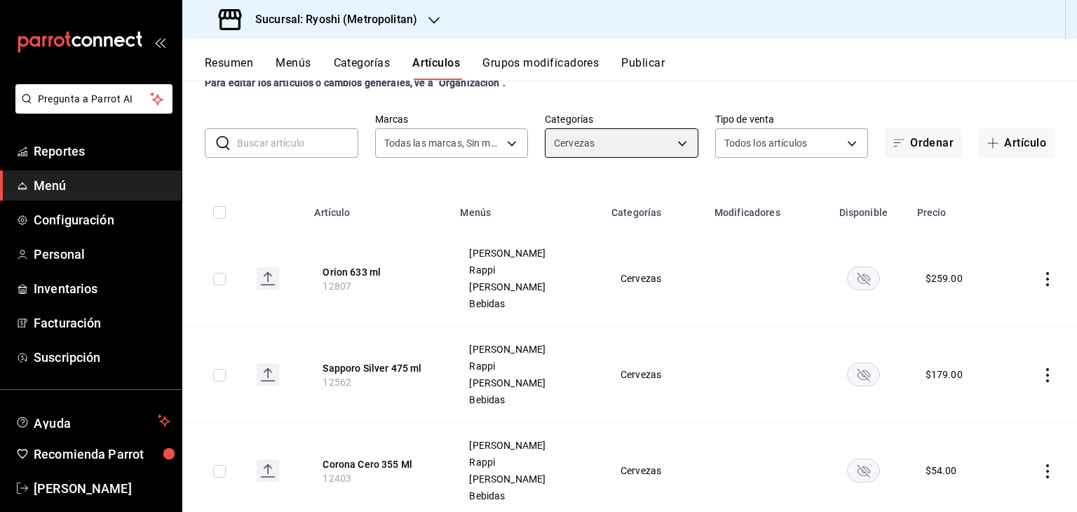
scroll to position [70, 0]
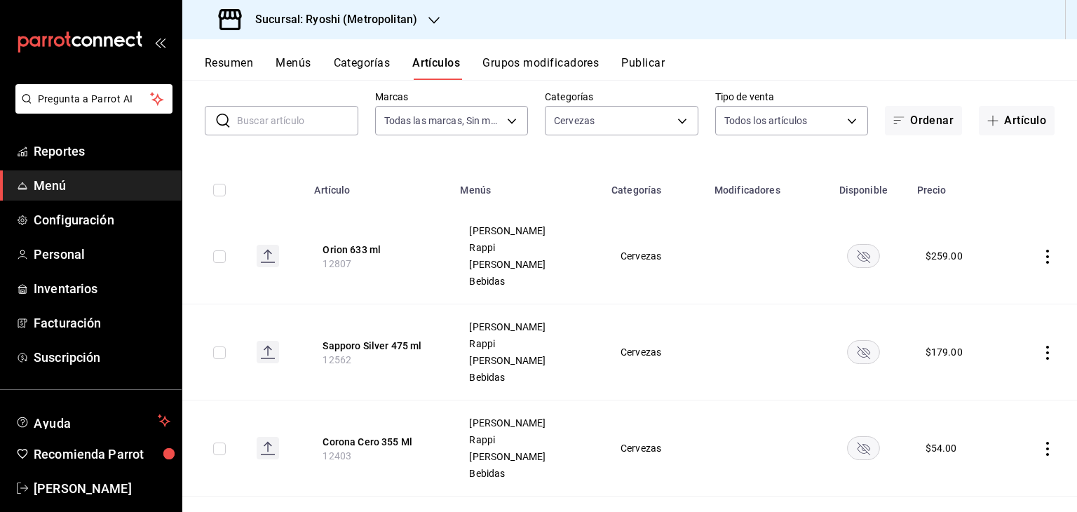
click at [862, 254] on rect "availability-product" at bounding box center [863, 255] width 32 height 23
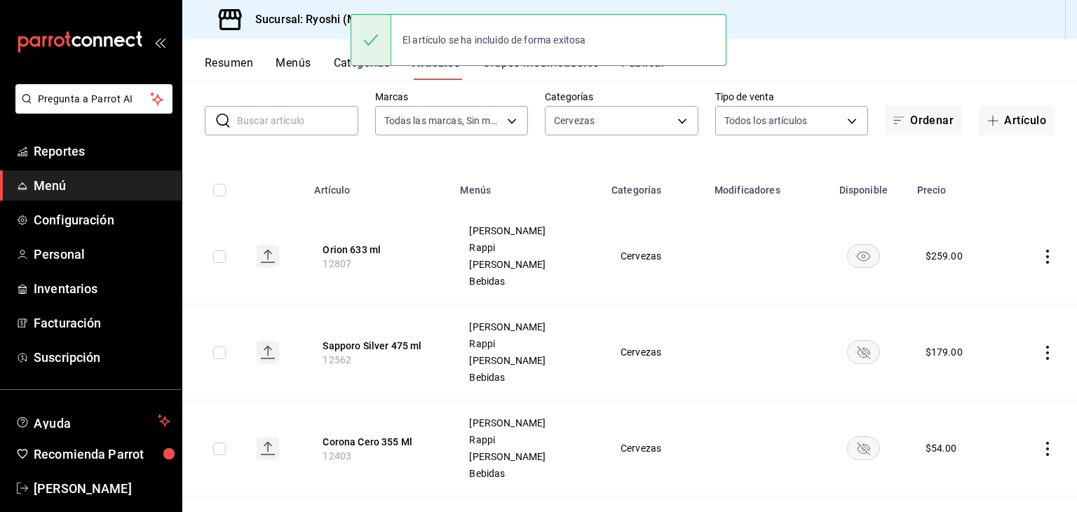
click at [857, 354] on icon "availability-product" at bounding box center [863, 352] width 13 height 13
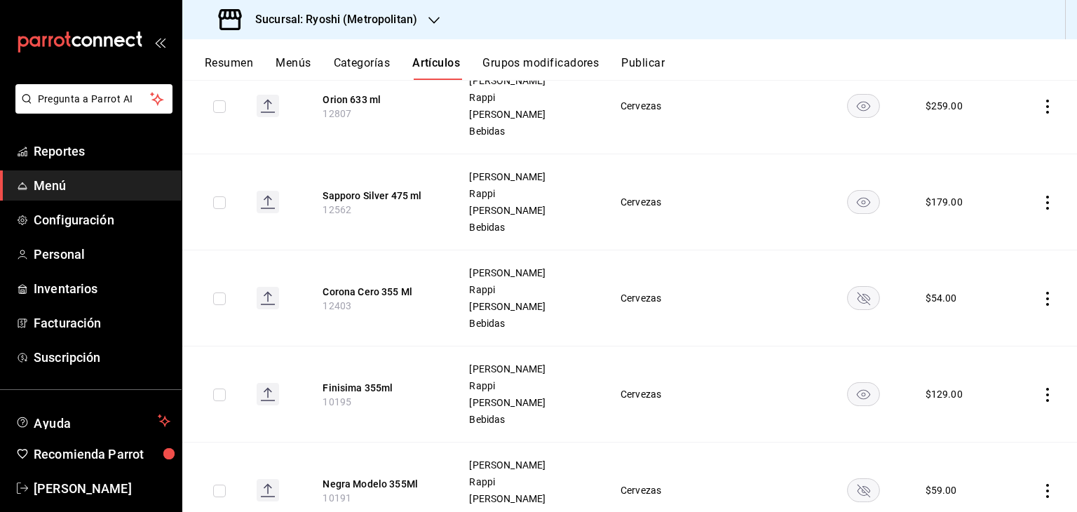
scroll to position [280, 0]
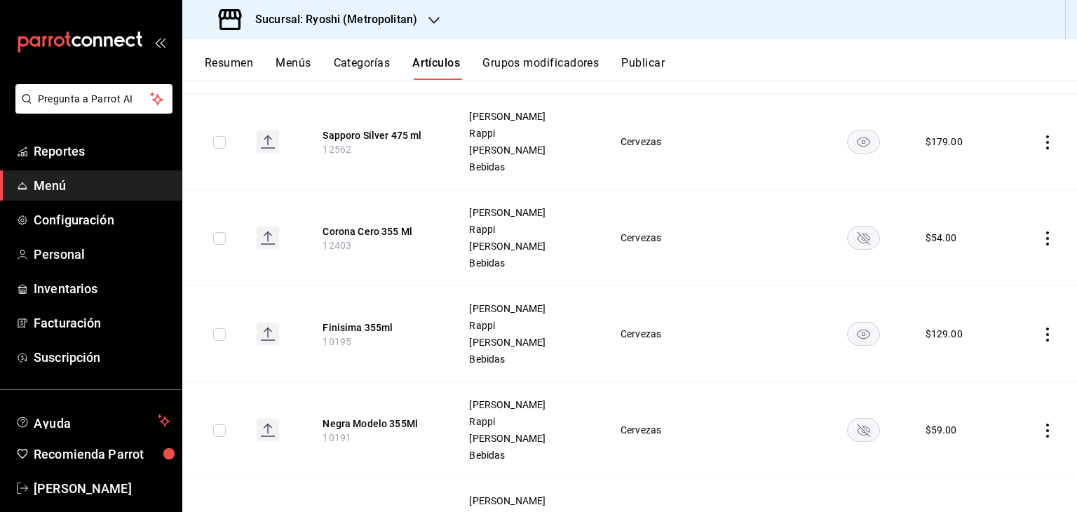
click at [857, 231] on rect "availability-product" at bounding box center [863, 237] width 32 height 23
click at [853, 422] on rect "availability-product" at bounding box center [863, 429] width 32 height 23
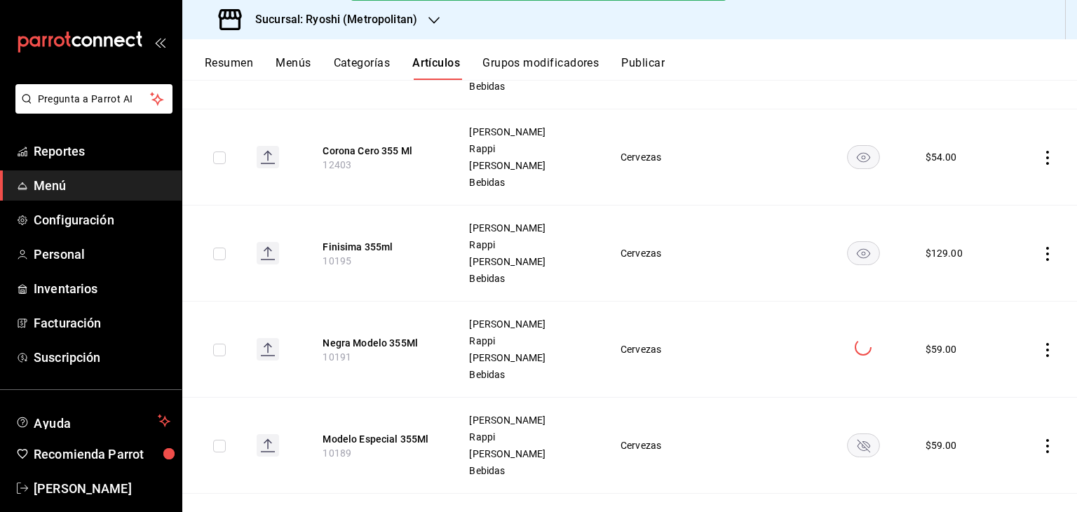
scroll to position [491, 0]
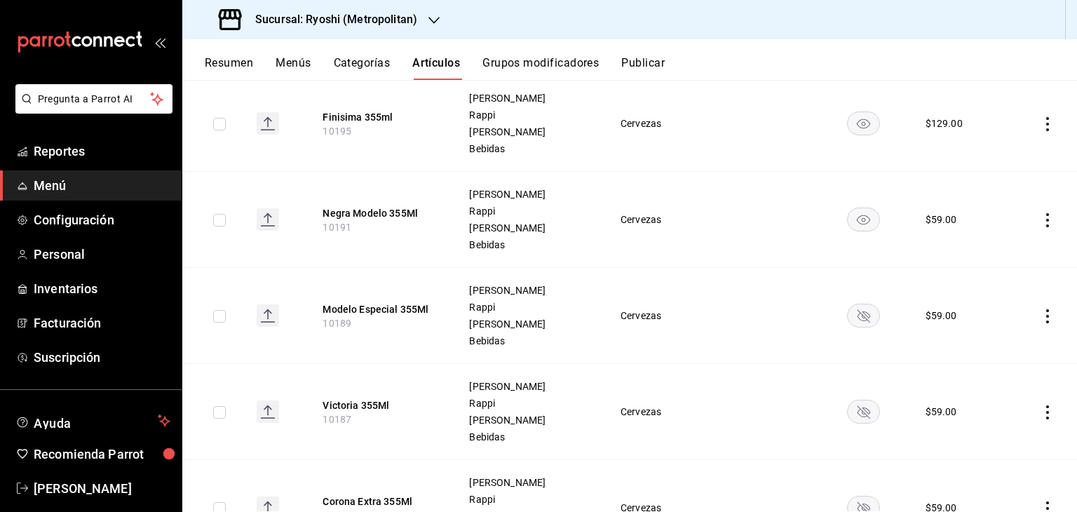
click at [855, 315] on rect "availability-product" at bounding box center [863, 315] width 32 height 23
click at [850, 415] on rect "availability-product" at bounding box center [863, 411] width 32 height 23
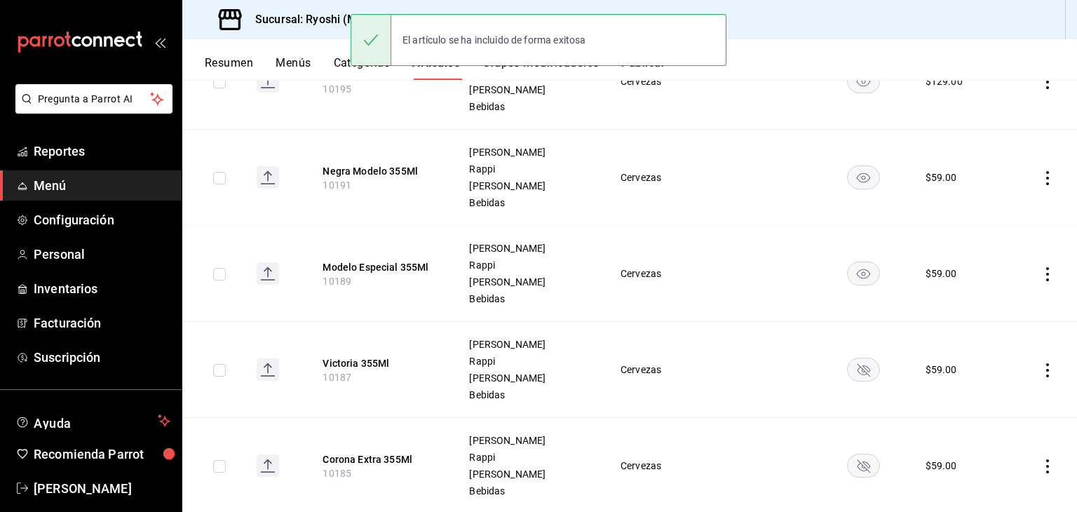
scroll to position [701, 0]
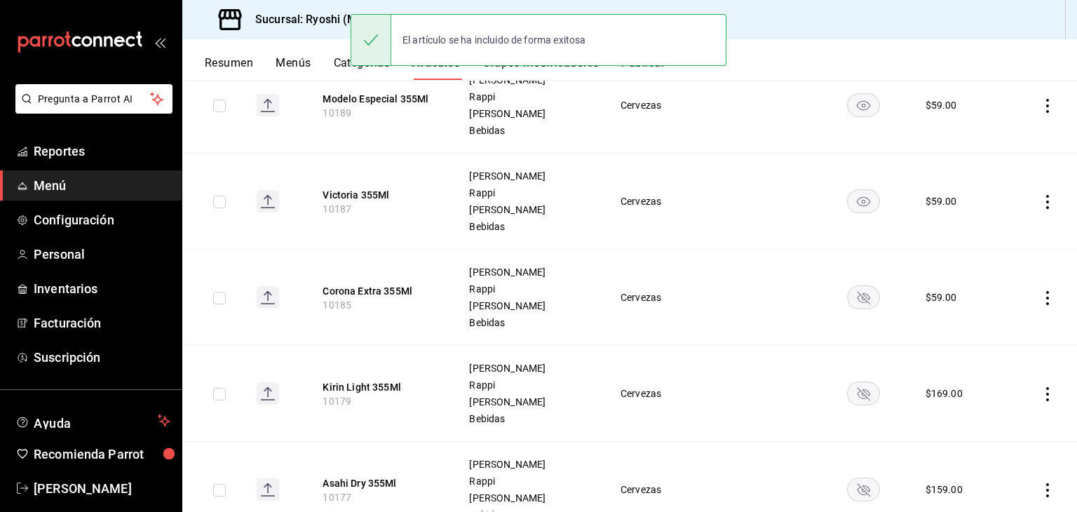
click at [853, 283] on td at bounding box center [863, 298] width 90 height 96
click at [853, 297] on rect "availability-product" at bounding box center [863, 296] width 32 height 23
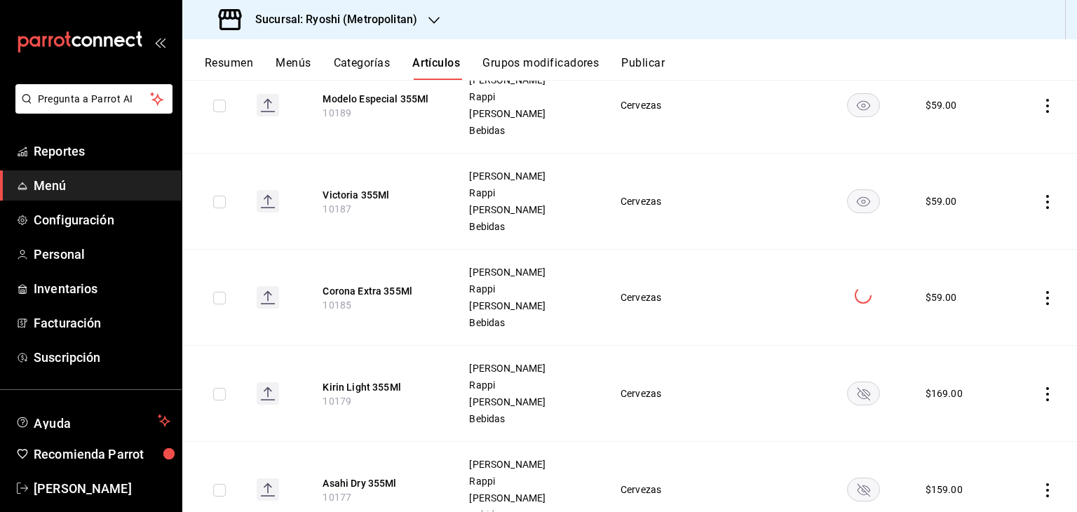
click at [847, 395] on rect "availability-product" at bounding box center [863, 392] width 32 height 23
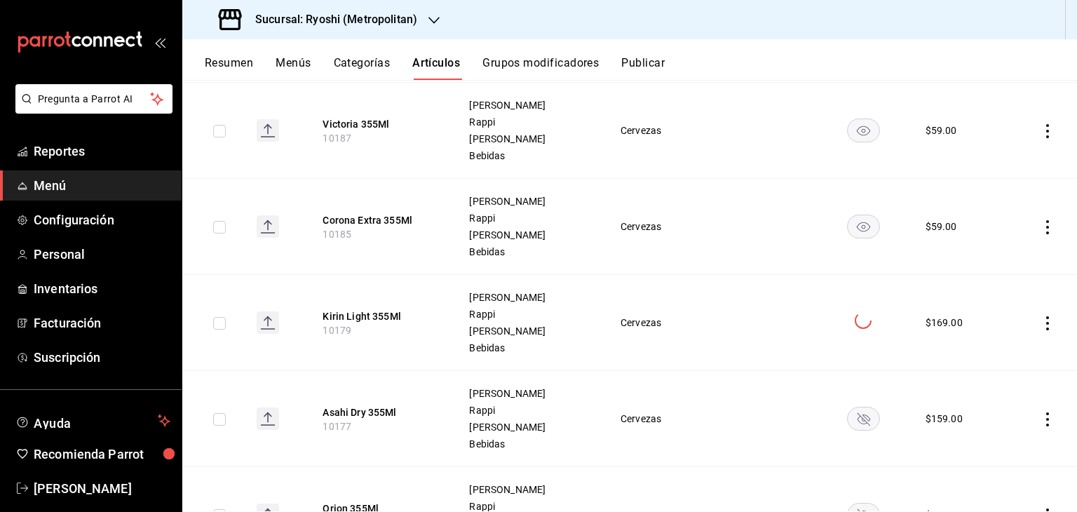
scroll to position [841, 0]
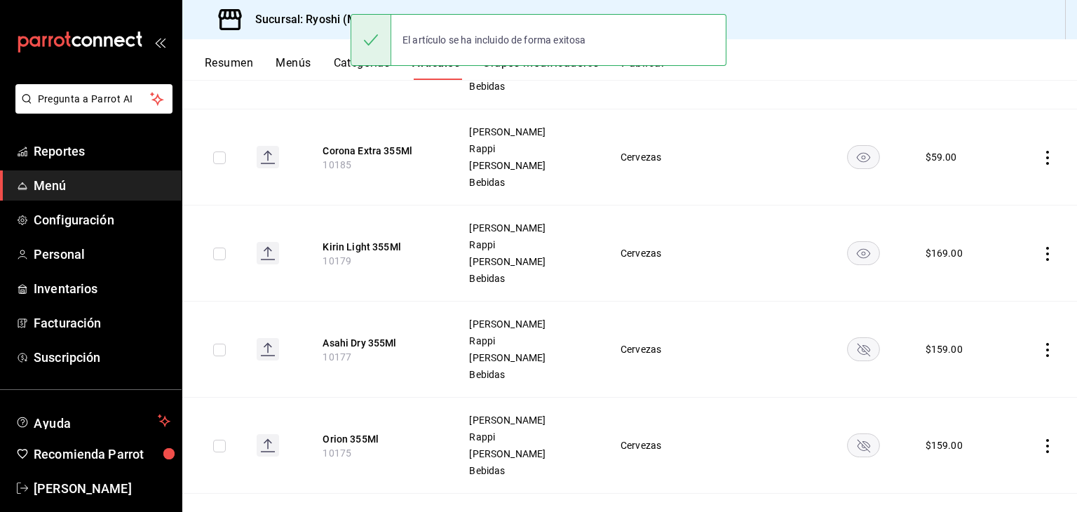
click at [847, 344] on rect "availability-product" at bounding box center [863, 348] width 32 height 23
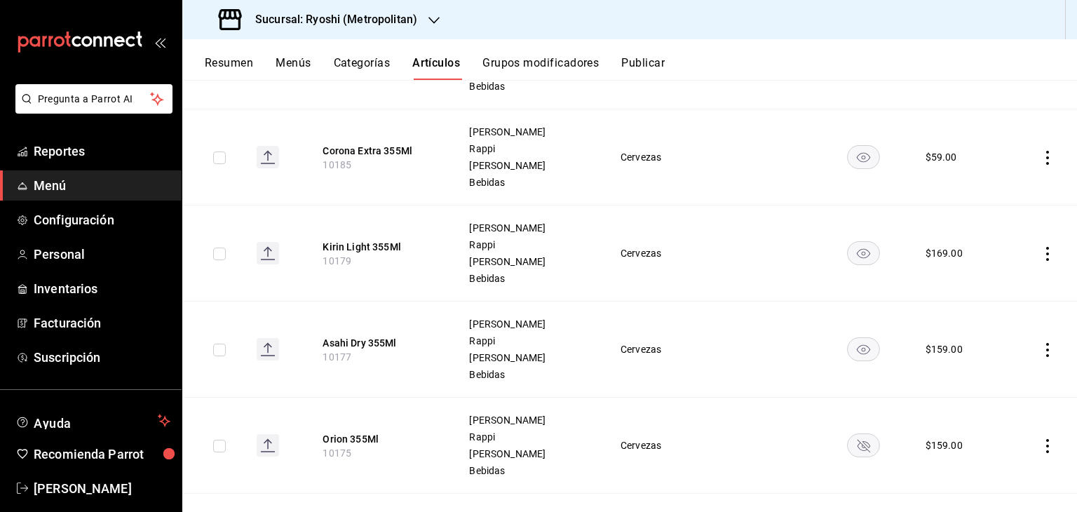
click at [849, 447] on rect "availability-product" at bounding box center [863, 444] width 32 height 23
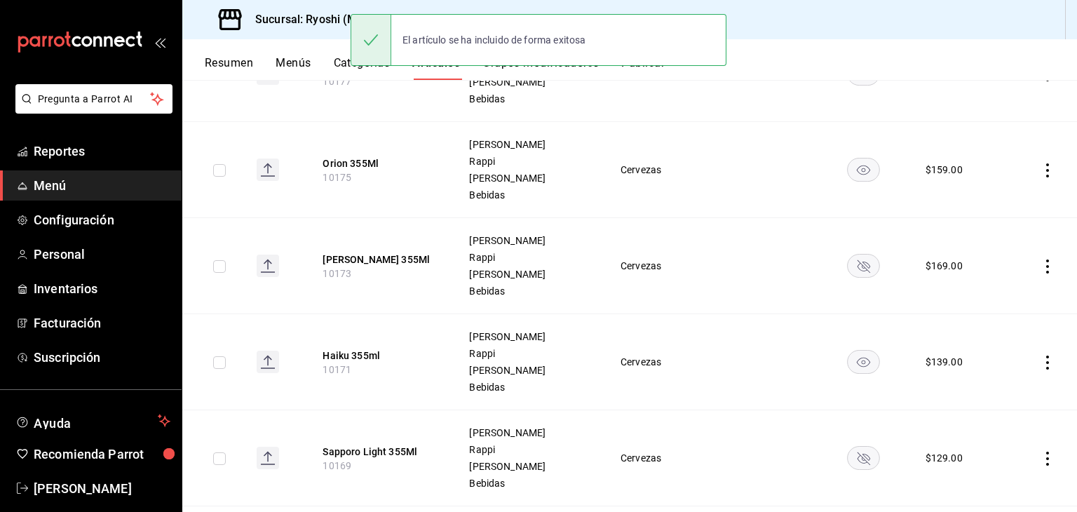
scroll to position [1122, 0]
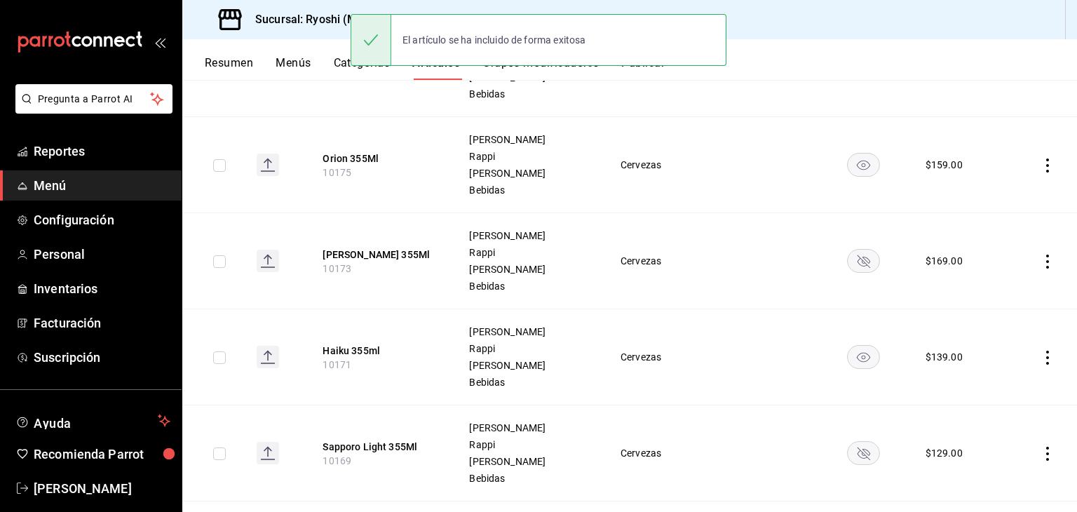
click at [847, 266] on rect "availability-product" at bounding box center [863, 260] width 32 height 23
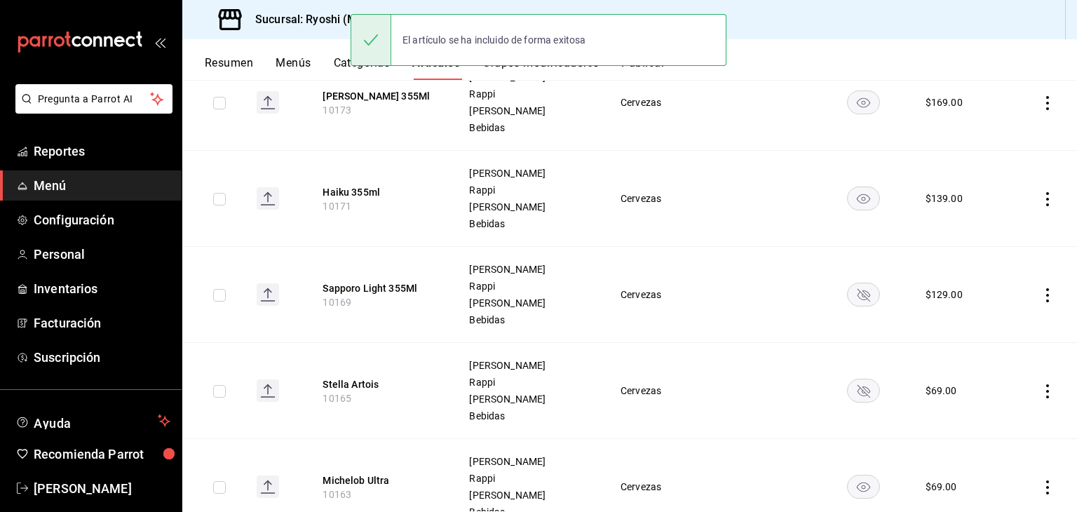
scroll to position [1332, 0]
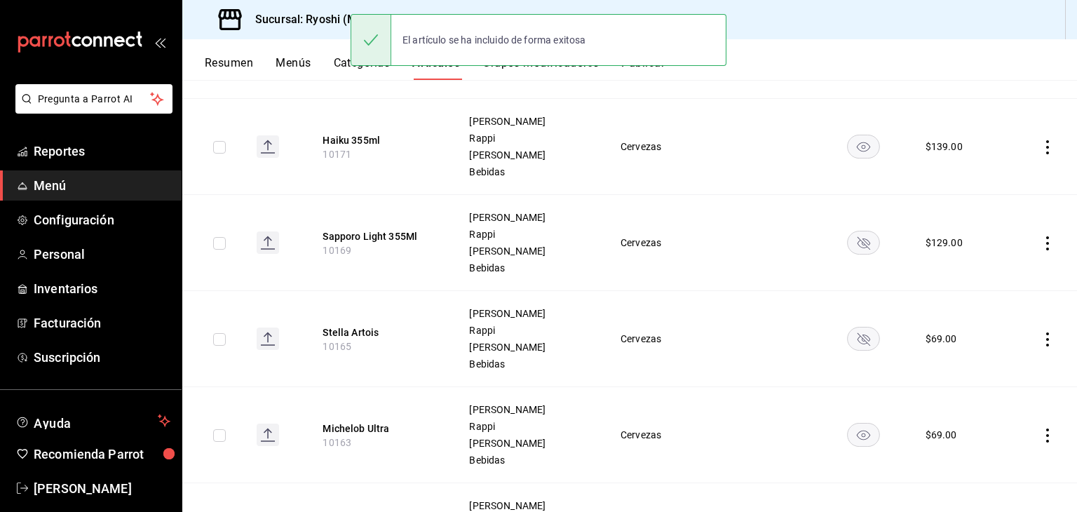
click at [851, 247] on rect "availability-product" at bounding box center [863, 242] width 32 height 23
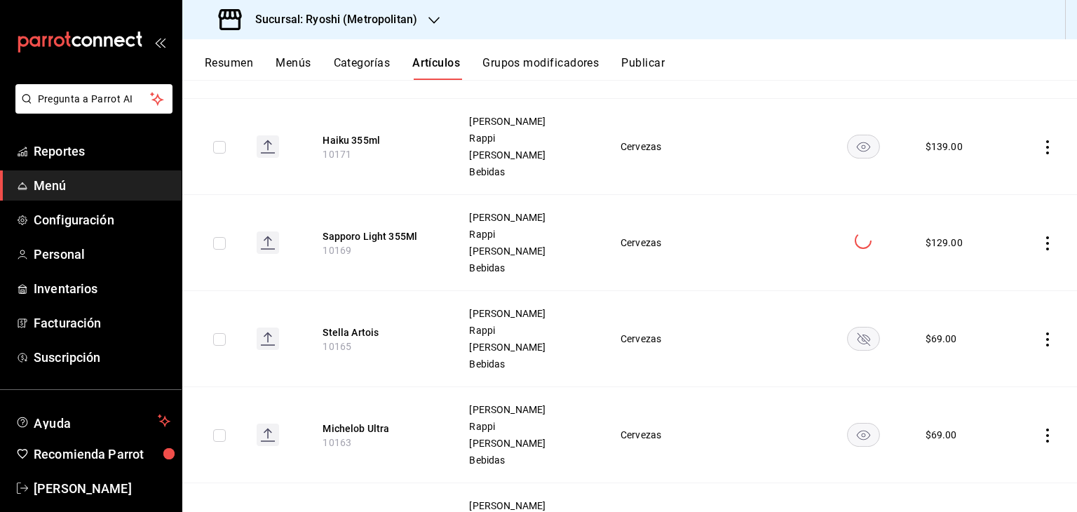
click at [855, 337] on rect "availability-product" at bounding box center [863, 338] width 32 height 23
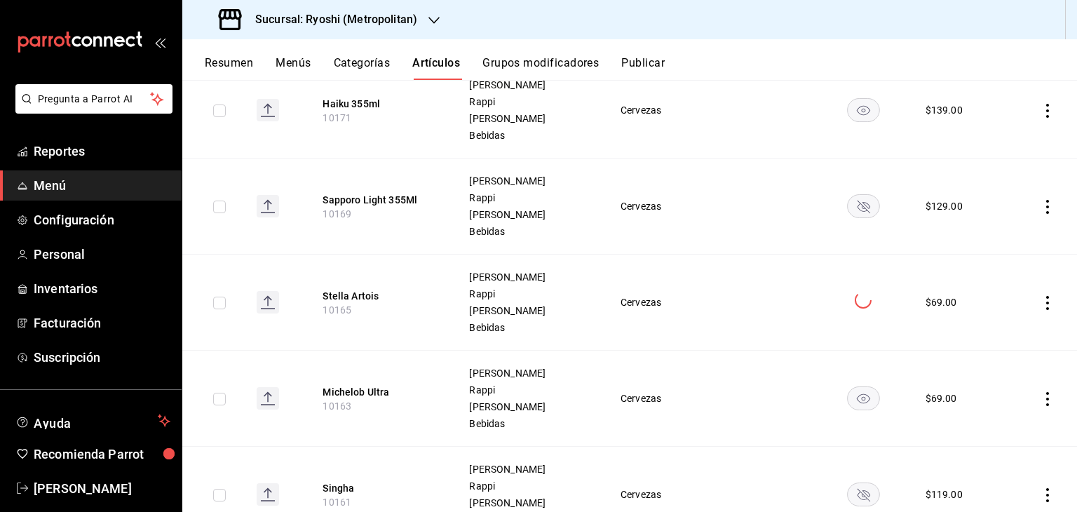
scroll to position [1430, 0]
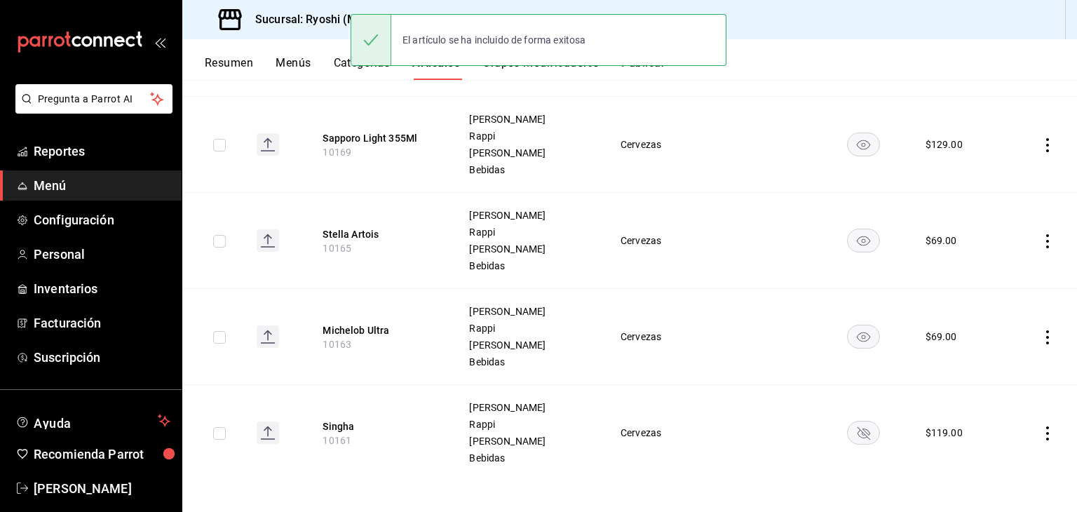
click at [858, 423] on rect "availability-product" at bounding box center [863, 432] width 32 height 23
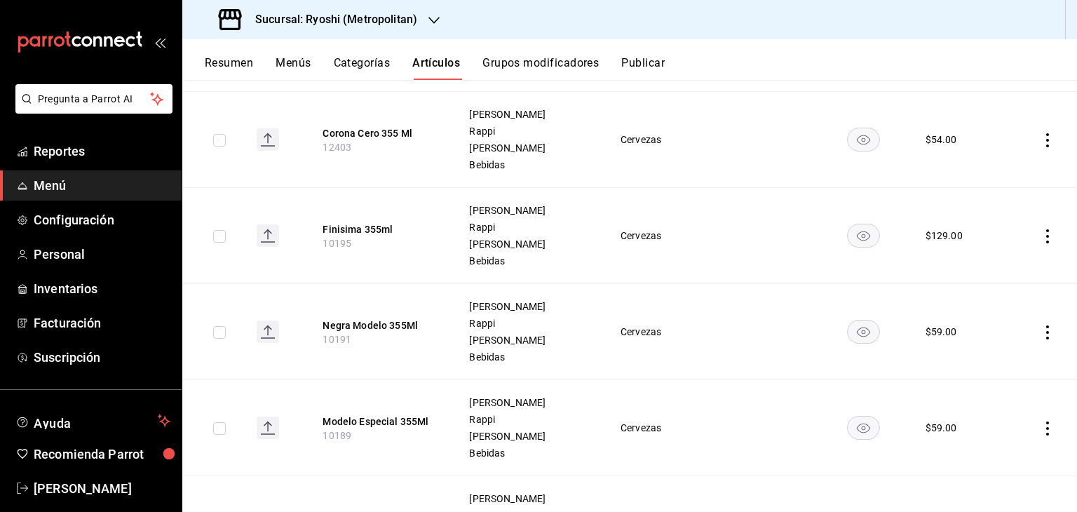
scroll to position [0, 0]
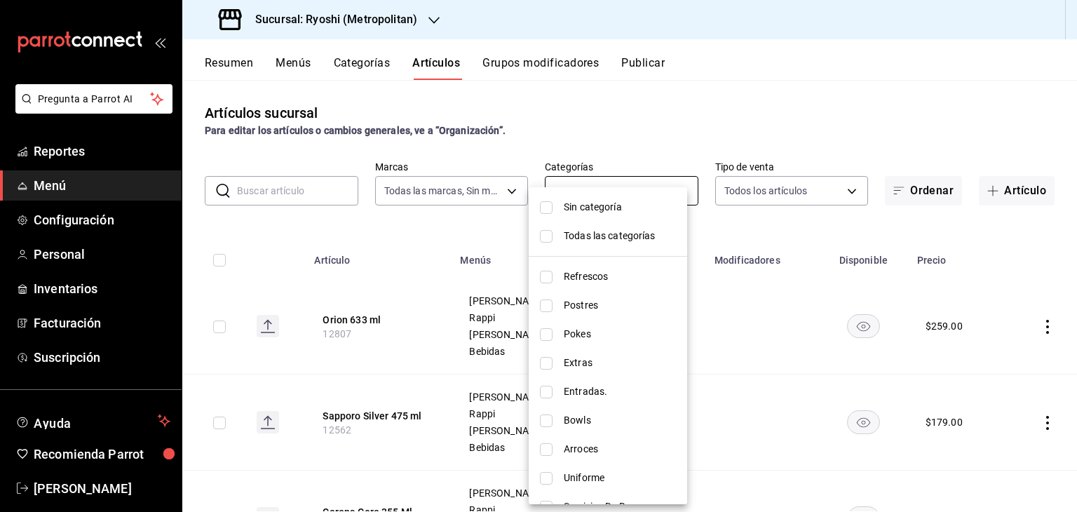
click at [621, 187] on body "Pregunta a Parrot AI Reportes Menú Configuración Personal Inventarios Facturaci…" at bounding box center [538, 256] width 1077 height 512
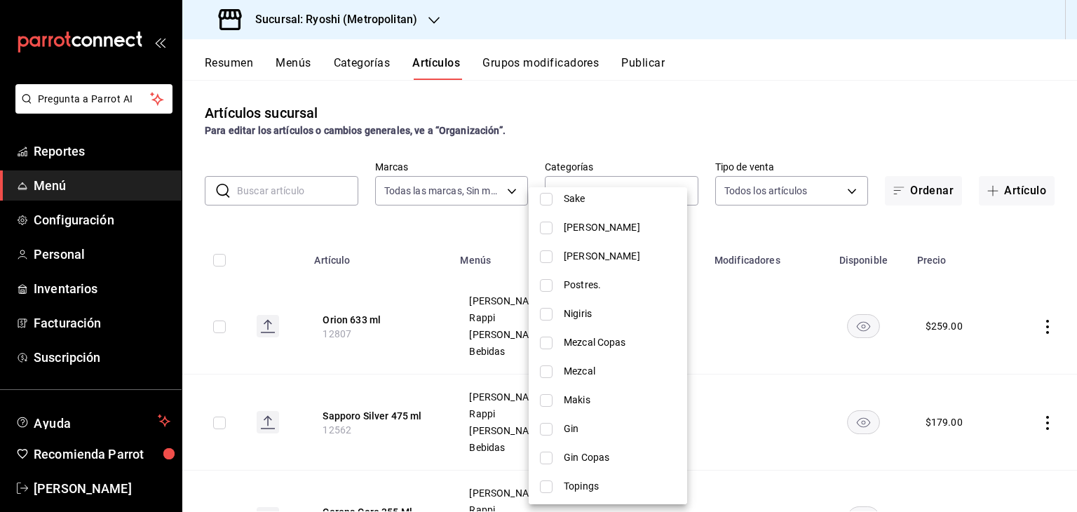
scroll to position [1316, 0]
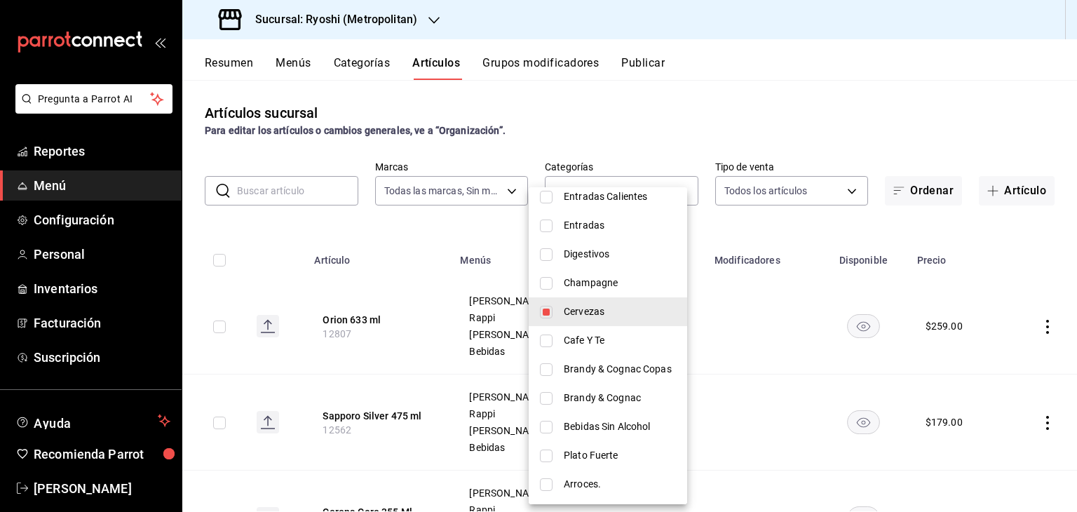
click at [620, 308] on span "Cervezas" at bounding box center [620, 311] width 112 height 15
checkbox input "false"
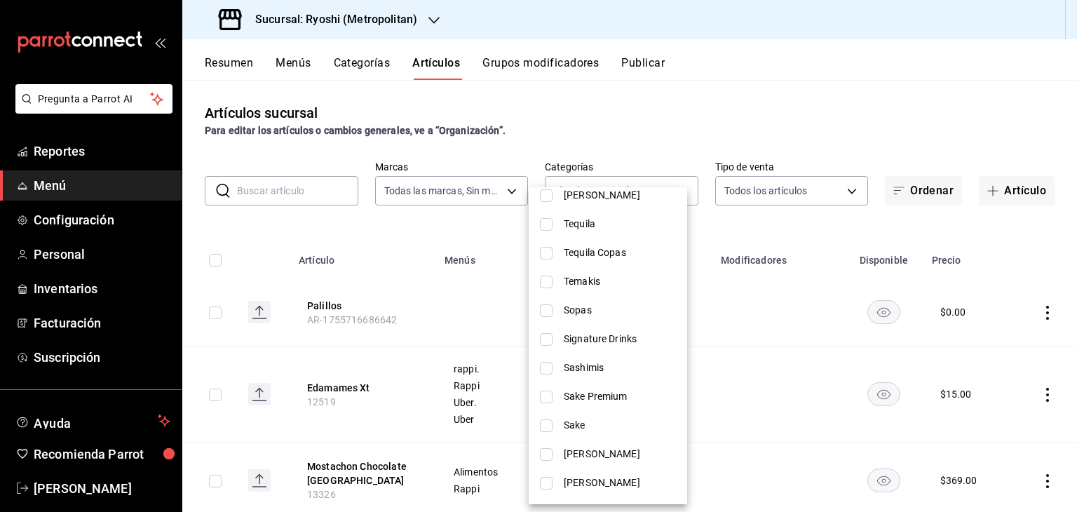
scroll to position [545, 0]
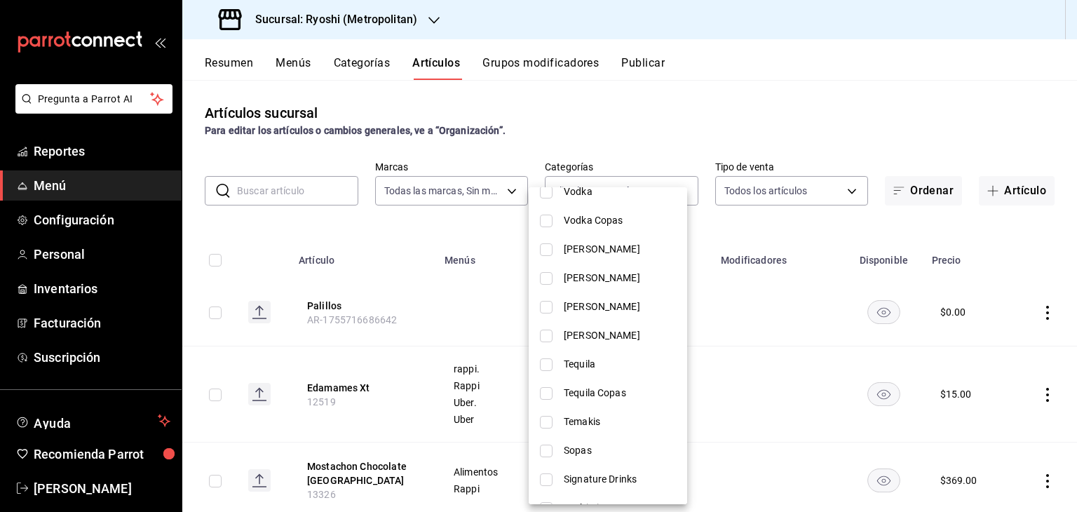
click at [618, 386] on span "Tequila Copas" at bounding box center [620, 393] width 112 height 15
type input "e5a13d92-15bc-4b75-b23a-66695688f84d"
checkbox input "true"
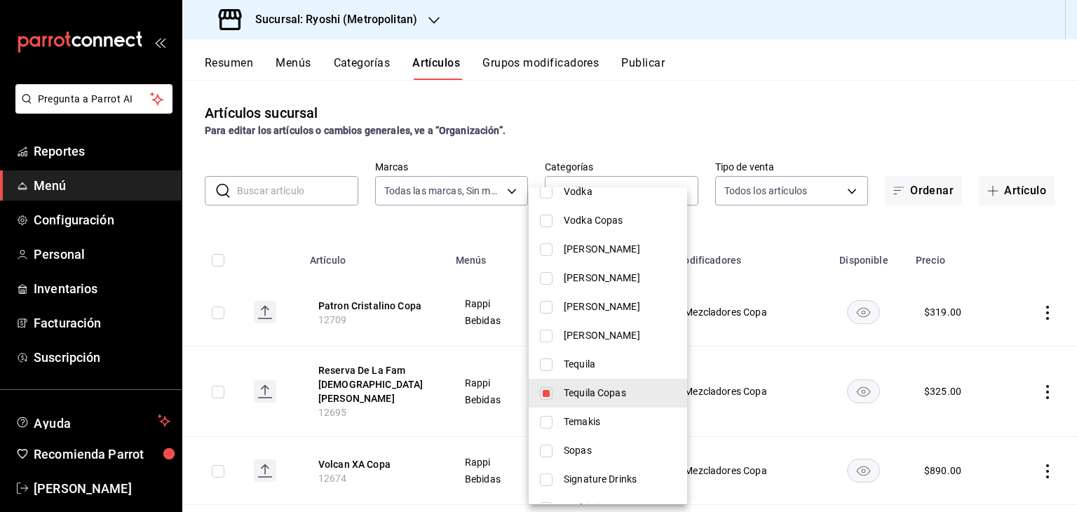
click at [820, 236] on div at bounding box center [538, 256] width 1077 height 512
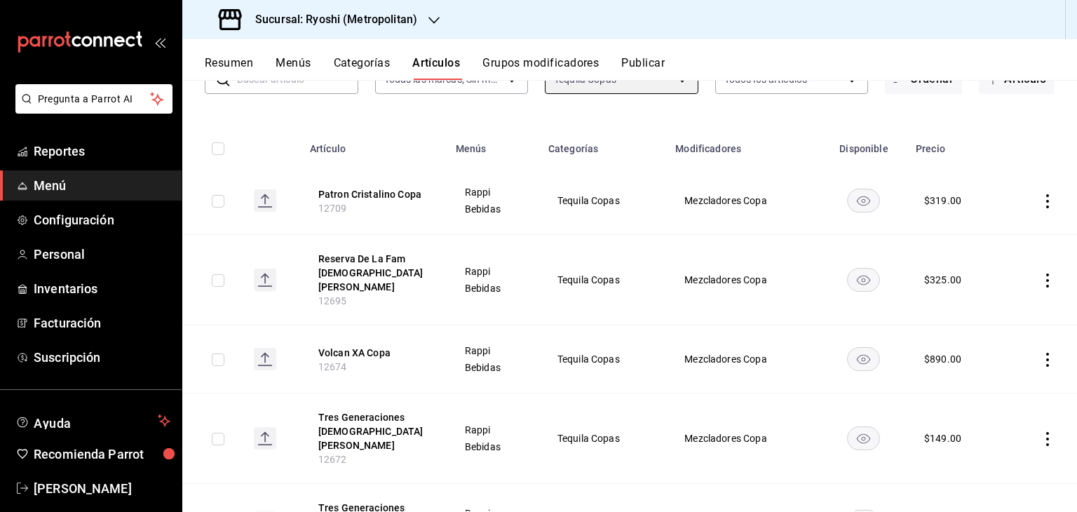
scroll to position [0, 0]
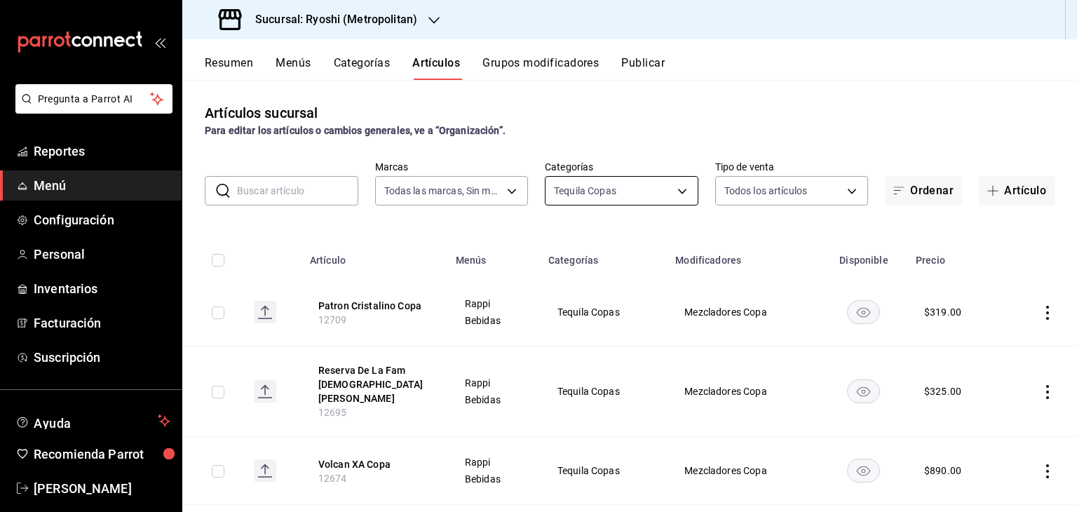
click at [667, 197] on body "Pregunta a Parrot AI Reportes Menú Configuración Personal Inventarios Facturaci…" at bounding box center [538, 256] width 1077 height 512
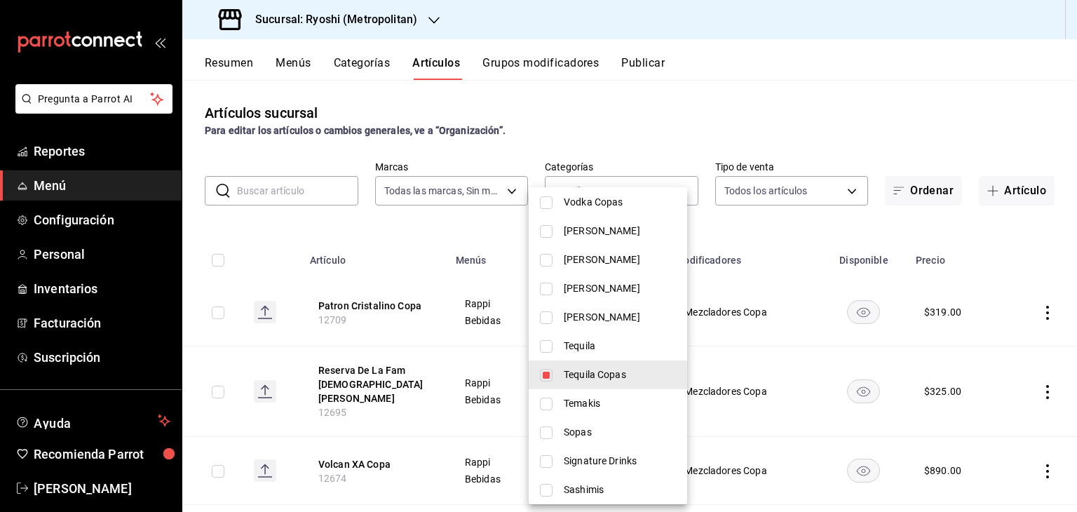
scroll to position [561, 0]
click at [610, 383] on span "Tequila Copas" at bounding box center [620, 376] width 112 height 15
checkbox input "false"
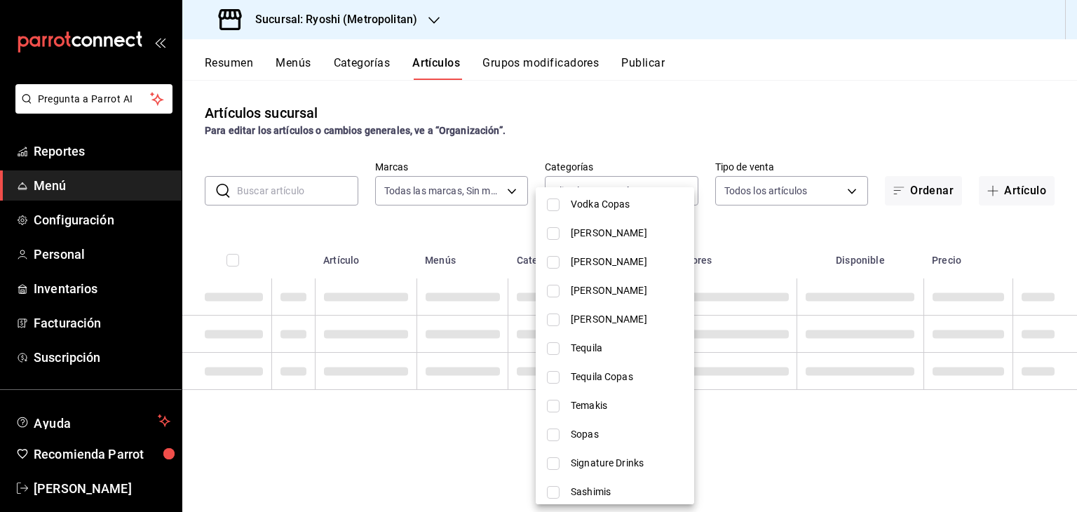
click at [602, 468] on span "Signature Drinks" at bounding box center [627, 463] width 112 height 15
type input "ec8831e1-1452-42dd-a653-1c43fde2cdbe"
checkbox input "true"
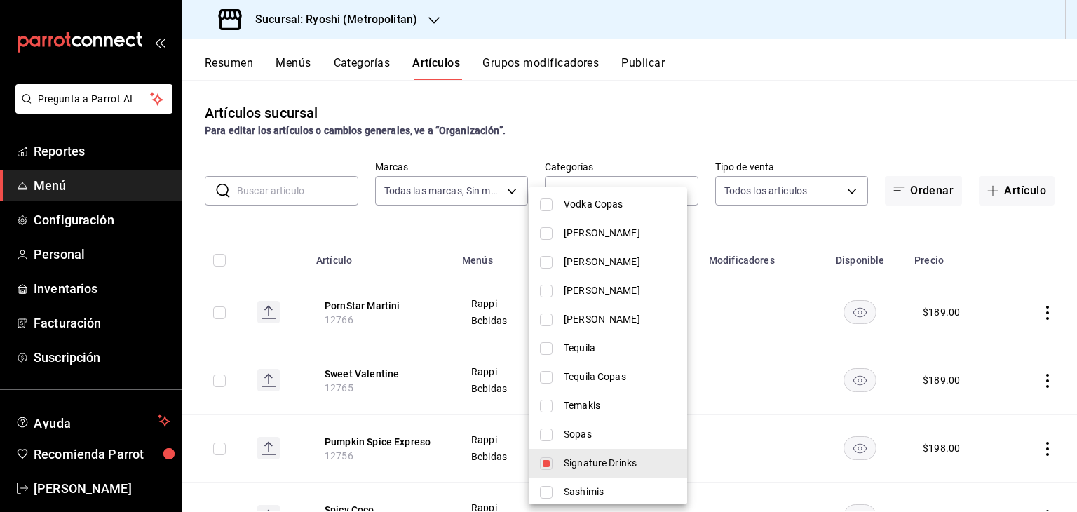
click at [907, 232] on div at bounding box center [538, 256] width 1077 height 512
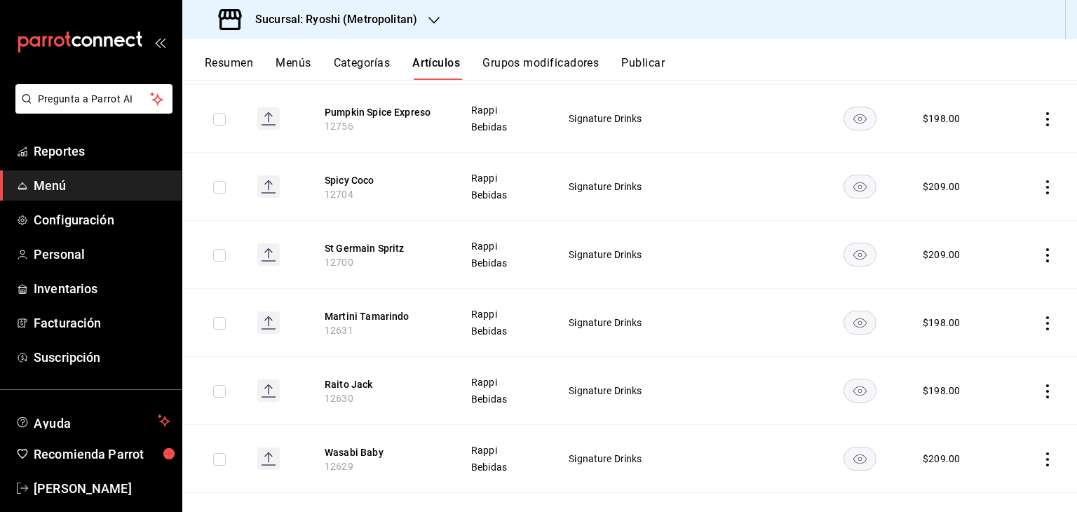
scroll to position [0, 0]
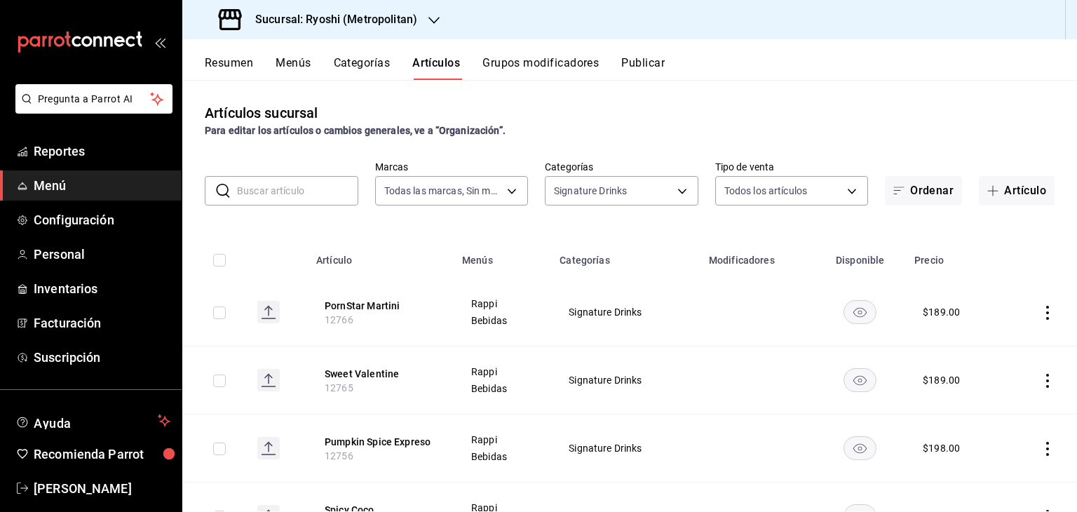
click at [320, 190] on input "text" at bounding box center [297, 191] width 121 height 28
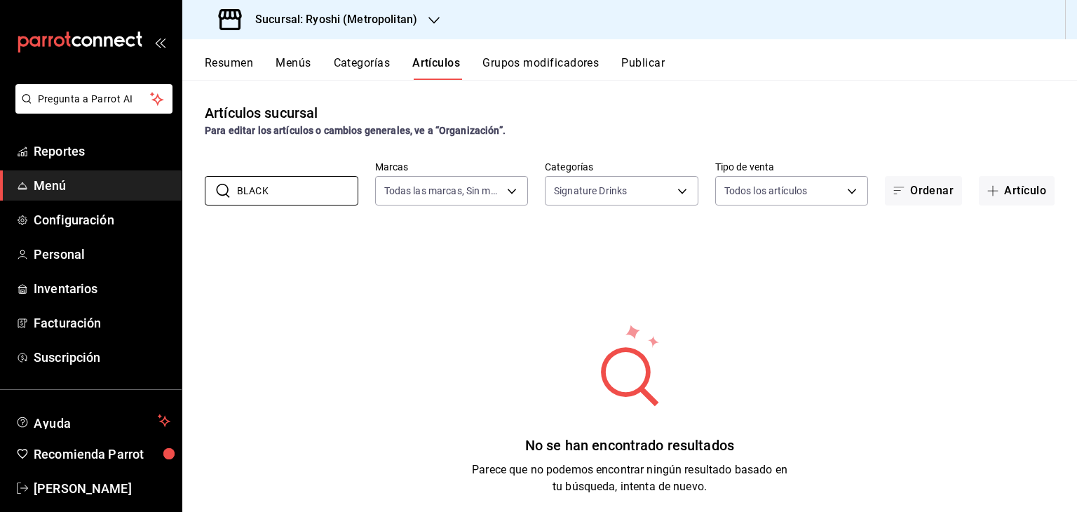
drag, startPoint x: 313, startPoint y: 190, endPoint x: 104, endPoint y: 189, distance: 209.6
click at [102, 189] on div "Pregunta a Parrot AI Reportes Menú Configuración Personal Inventarios Facturaci…" at bounding box center [538, 256] width 1077 height 512
type input "RYOSHI"
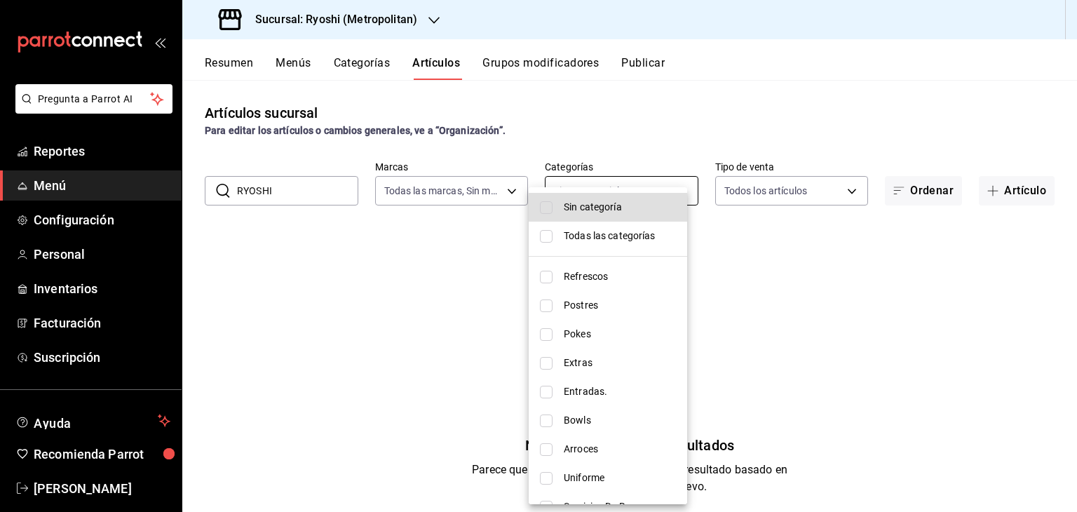
click at [624, 191] on body "Pregunta a Parrot AI Reportes Menú Configuración Personal Inventarios Facturaci…" at bounding box center [538, 256] width 1077 height 512
click at [597, 233] on span "Todas las categorías" at bounding box center [620, 236] width 112 height 15
type input "feb80afa-84ca-40b4-b595-bfbaac699c32,812aad81-9313-4289-adaa-71f0113c50cb,f2911…"
checkbox input "true"
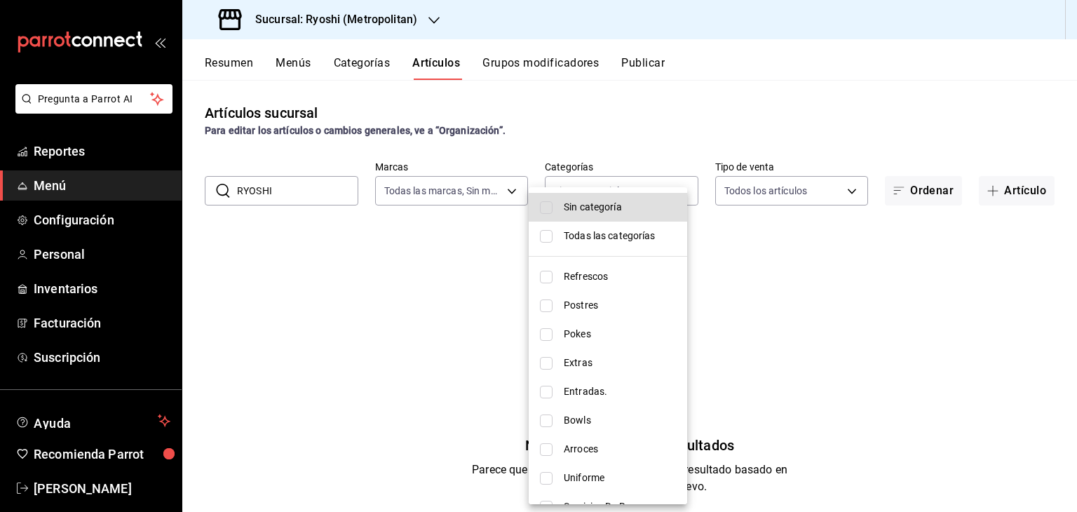
checkbox input "true"
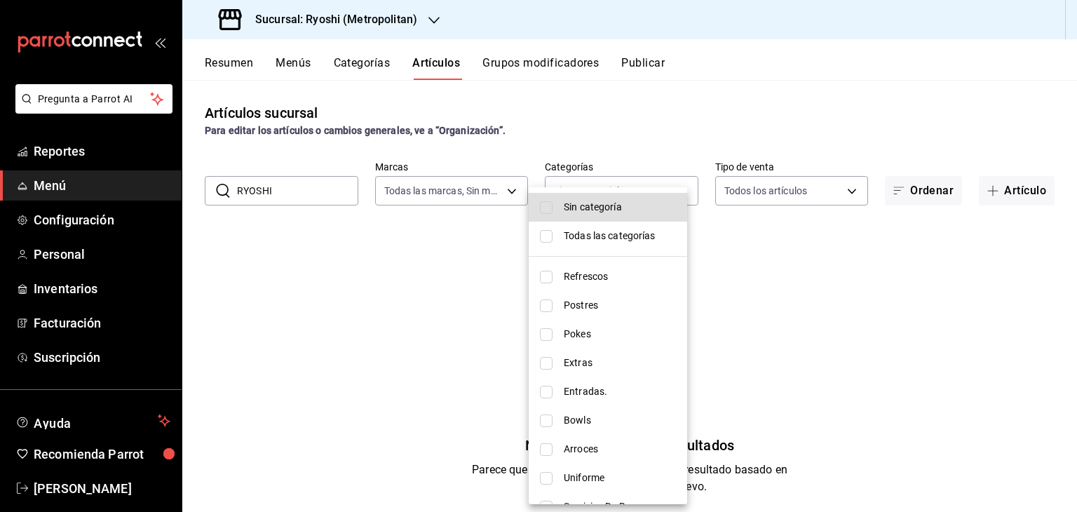
checkbox input "true"
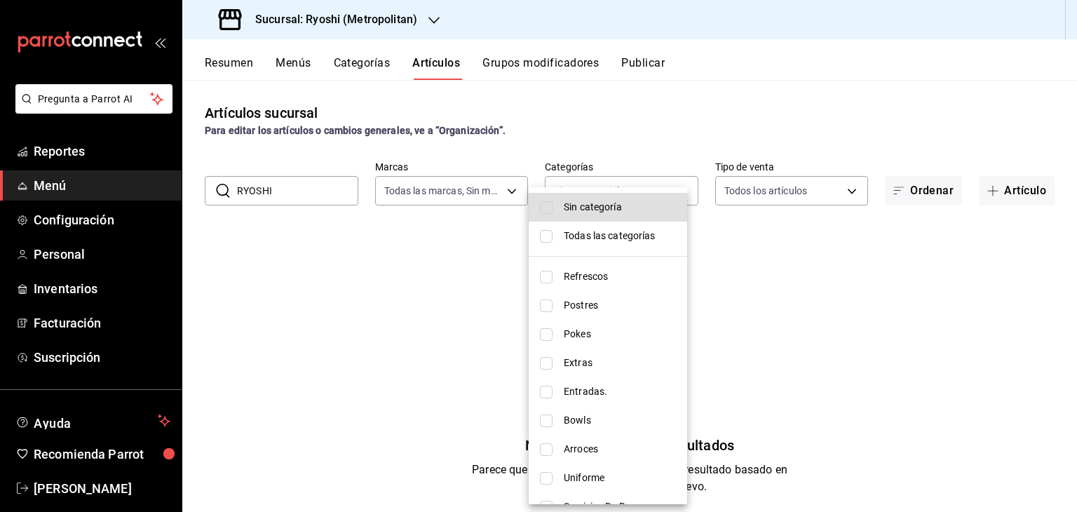
checkbox input "true"
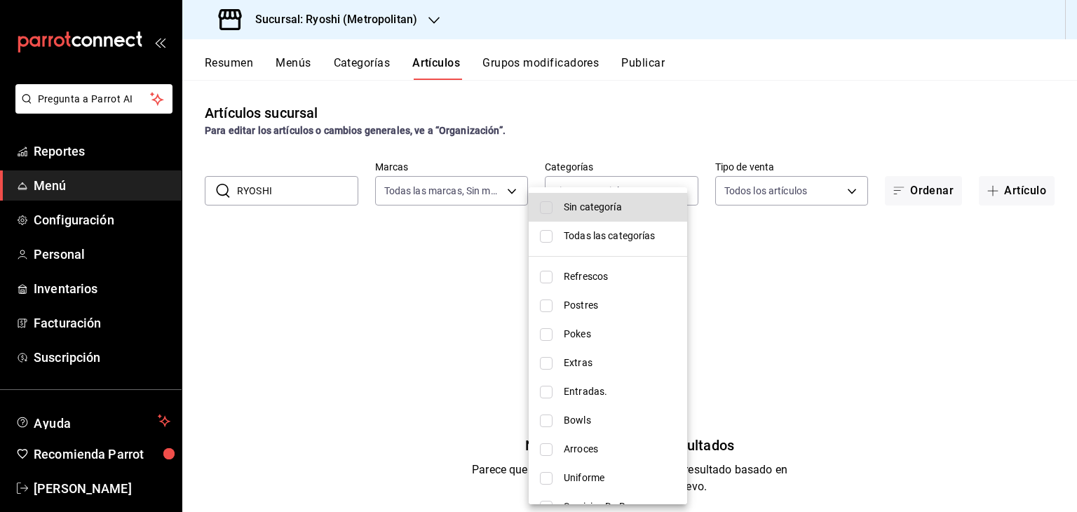
checkbox input "true"
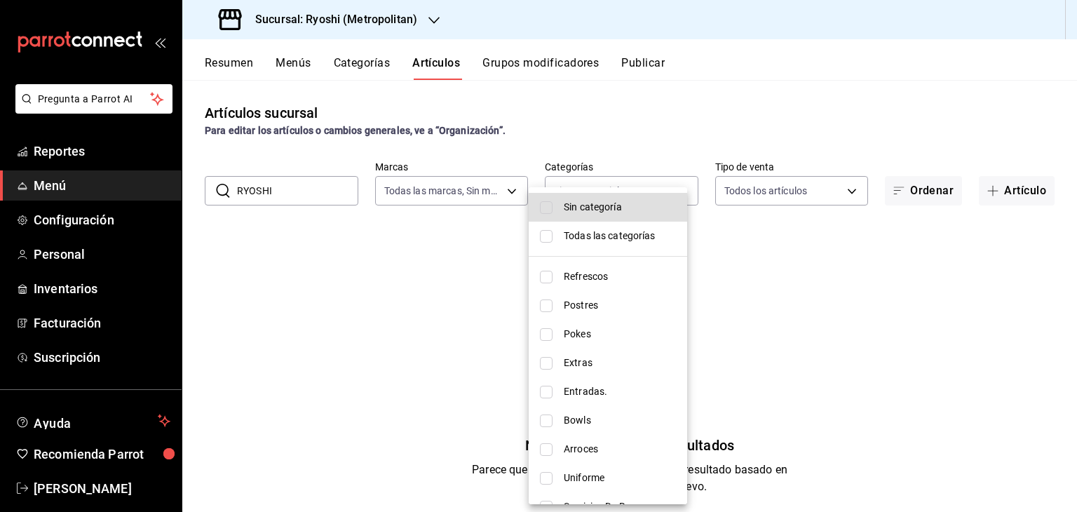
checkbox input "true"
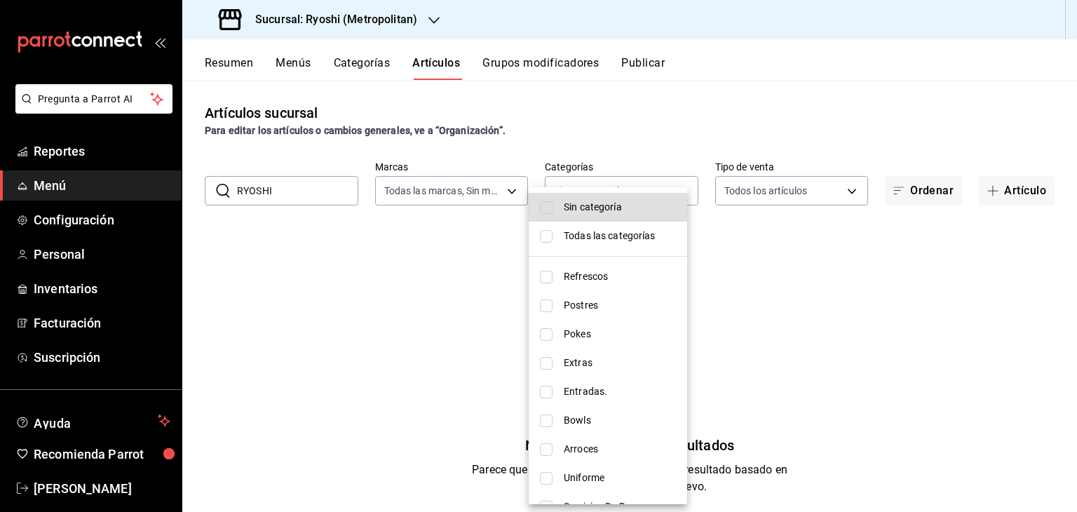
checkbox input "true"
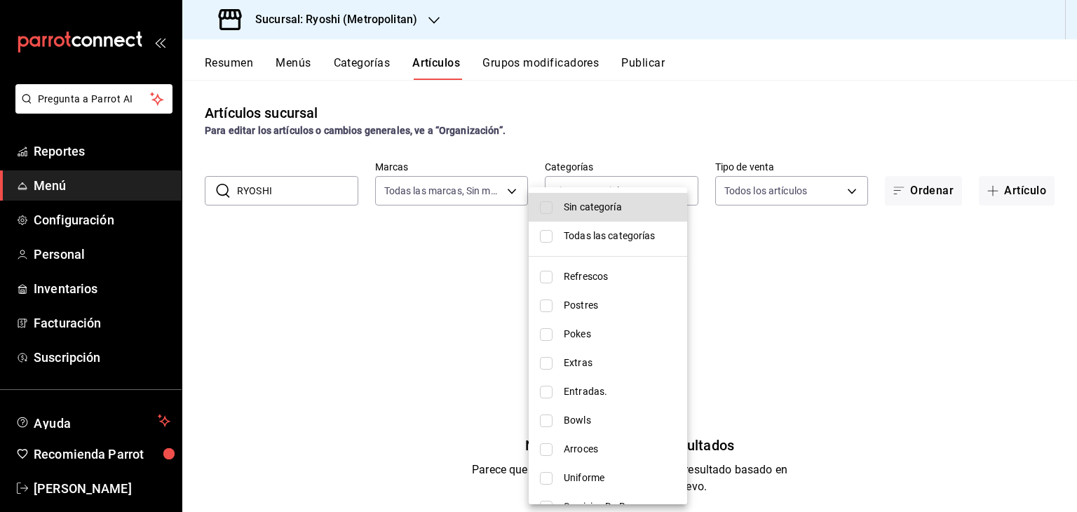
checkbox input "true"
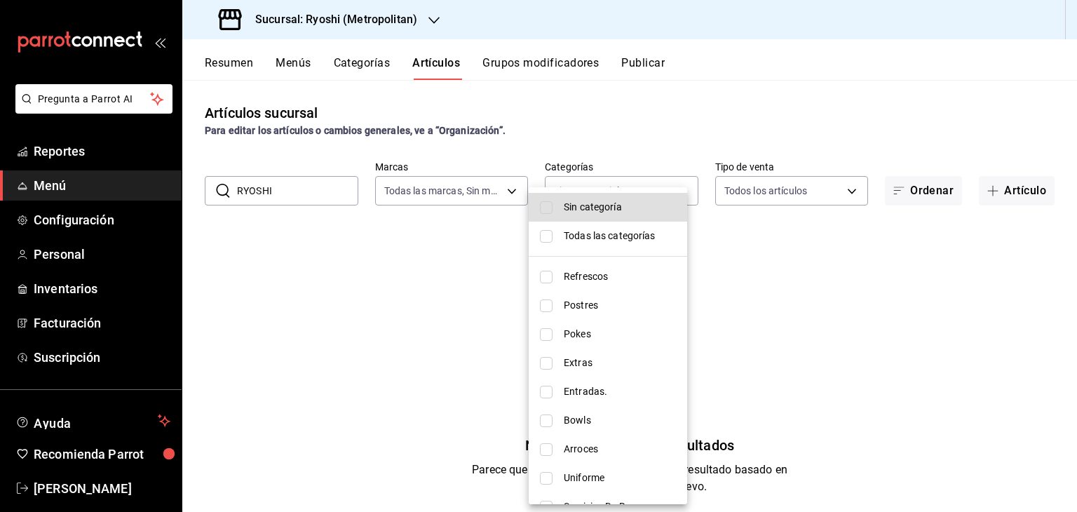
checkbox input "true"
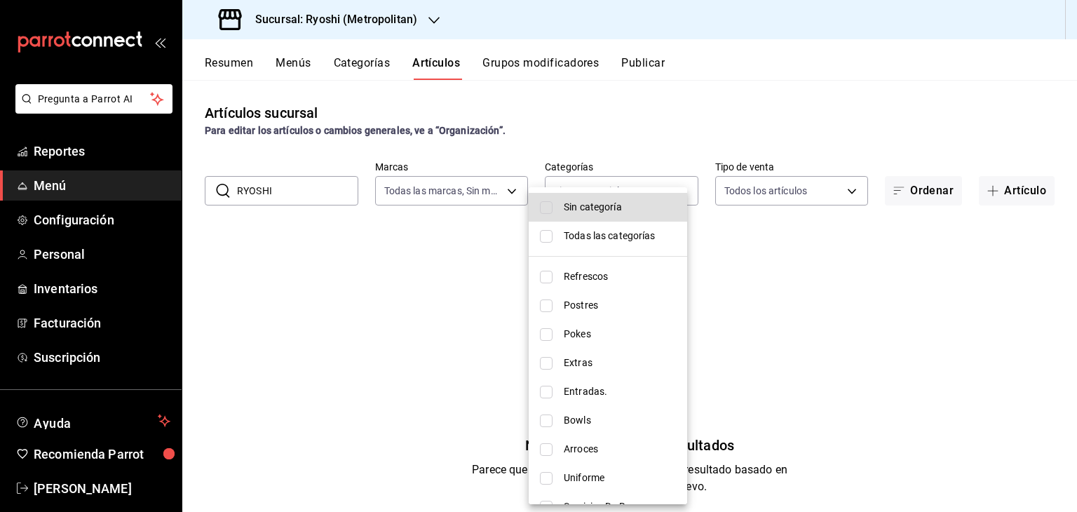
checkbox input "true"
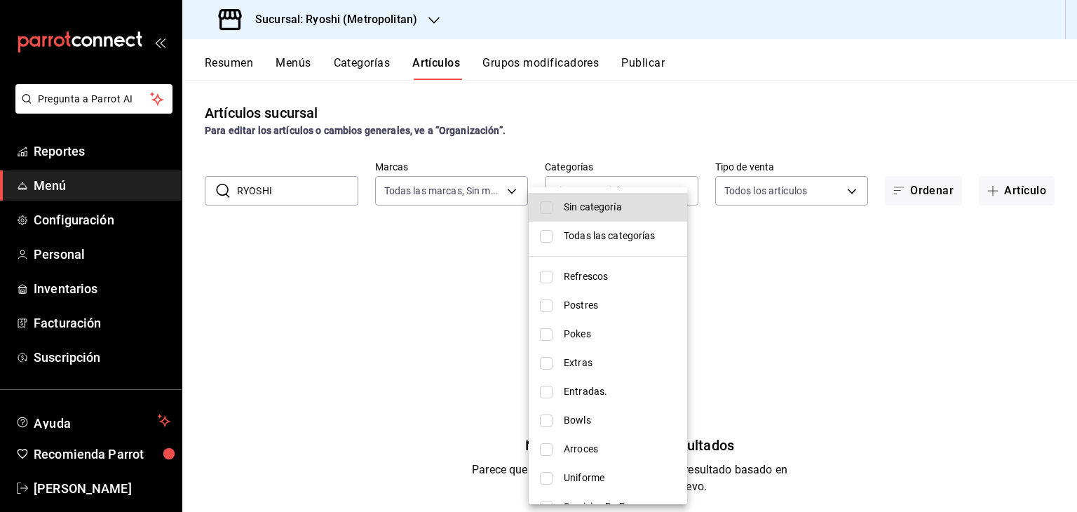
checkbox input "true"
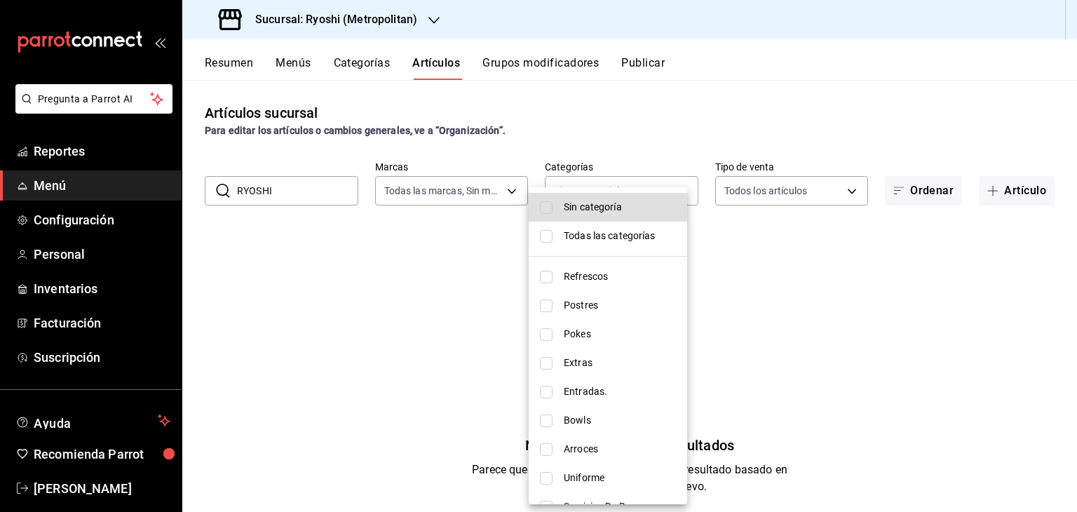
checkbox input "true"
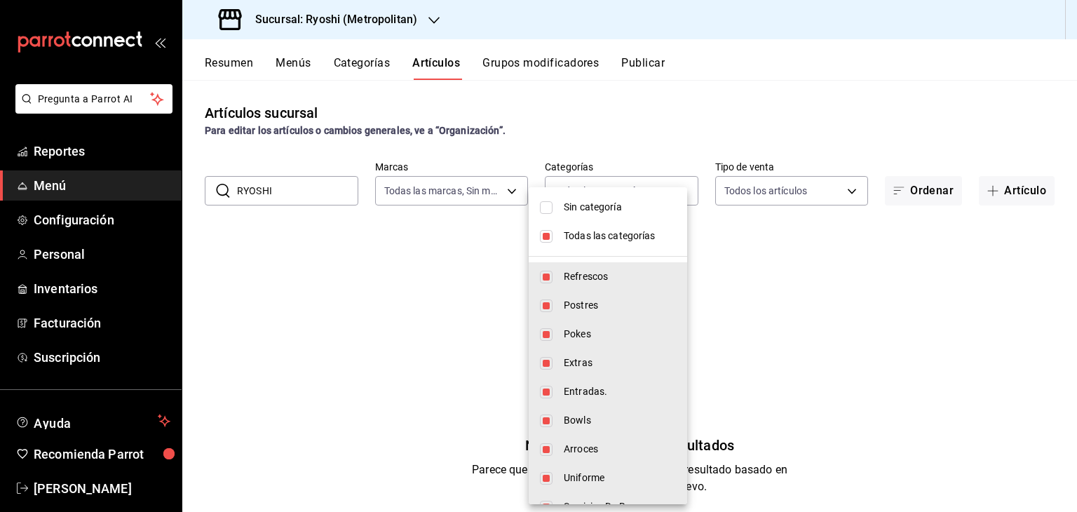
click at [603, 217] on li "Sin categoría" at bounding box center [608, 207] width 158 height 29
checkbox input "true"
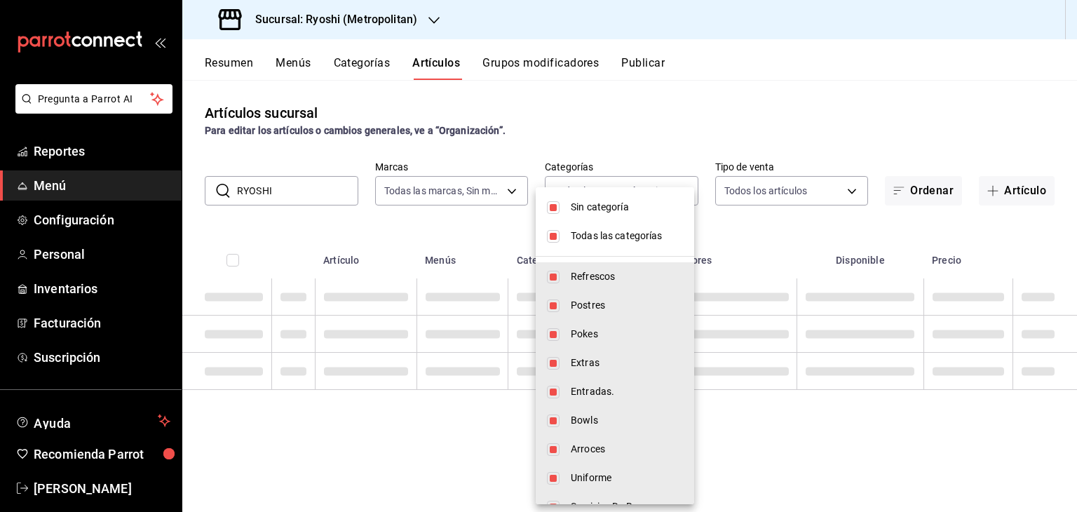
click at [432, 236] on div at bounding box center [538, 256] width 1077 height 512
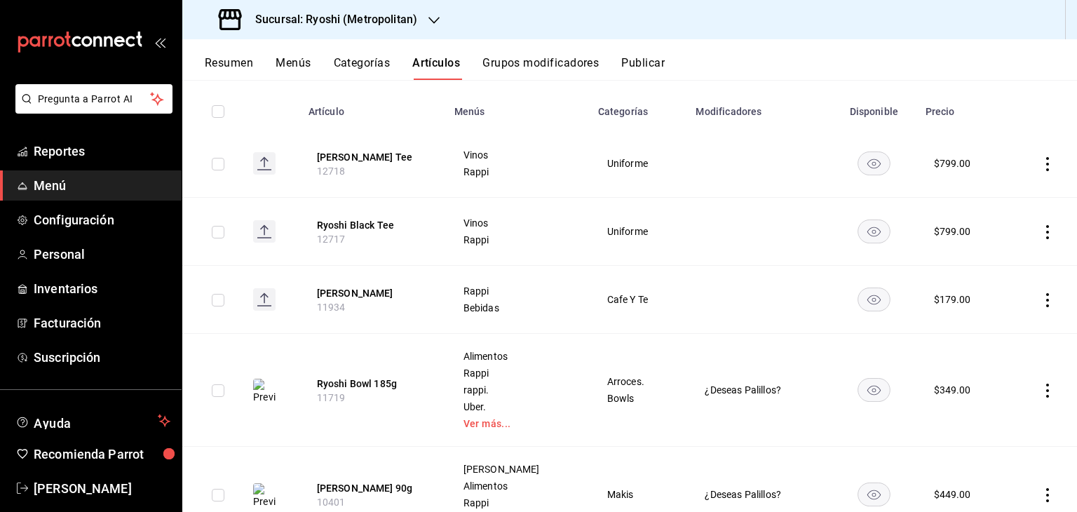
scroll to position [72, 0]
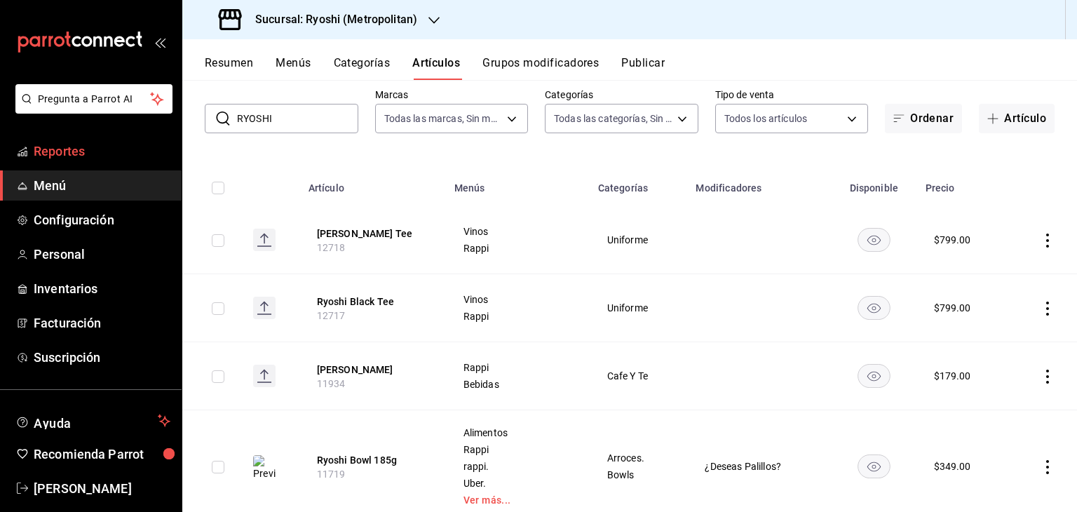
drag, startPoint x: 303, startPoint y: 120, endPoint x: 53, endPoint y: 141, distance: 250.5
click at [53, 141] on div "Pregunta a Parrot AI Reportes Menú Configuración Personal Inventarios Facturaci…" at bounding box center [538, 256] width 1077 height 512
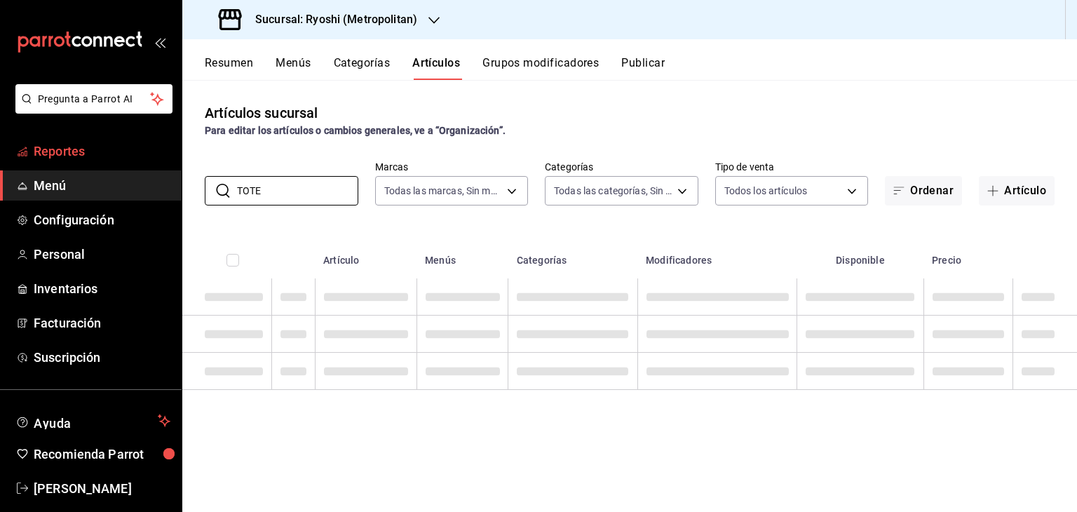
scroll to position [0, 0]
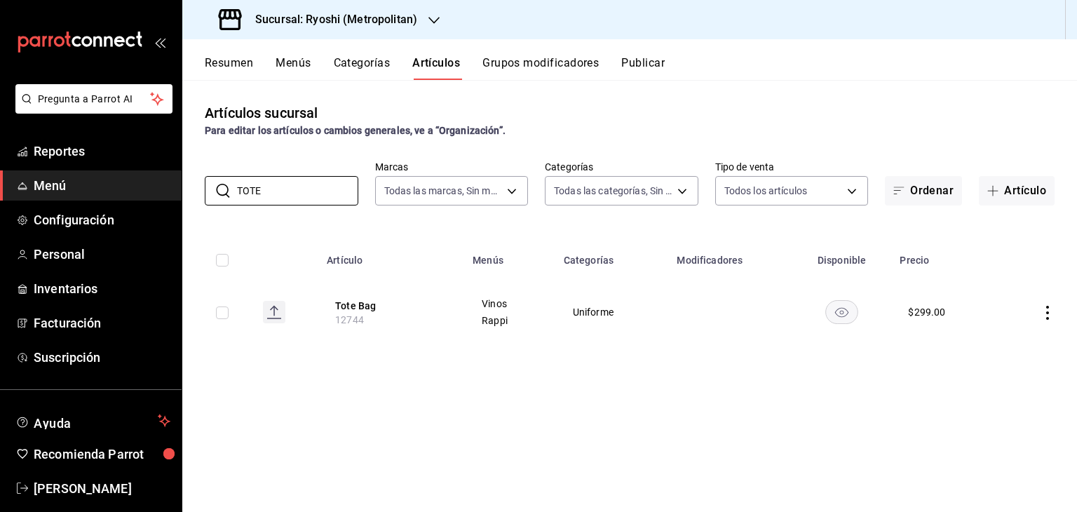
drag, startPoint x: 289, startPoint y: 191, endPoint x: 2, endPoint y: 191, distance: 286.7
click at [2, 194] on div "Pregunta a Parrot AI Reportes Menú Configuración Personal Inventarios Facturaci…" at bounding box center [538, 256] width 1077 height 512
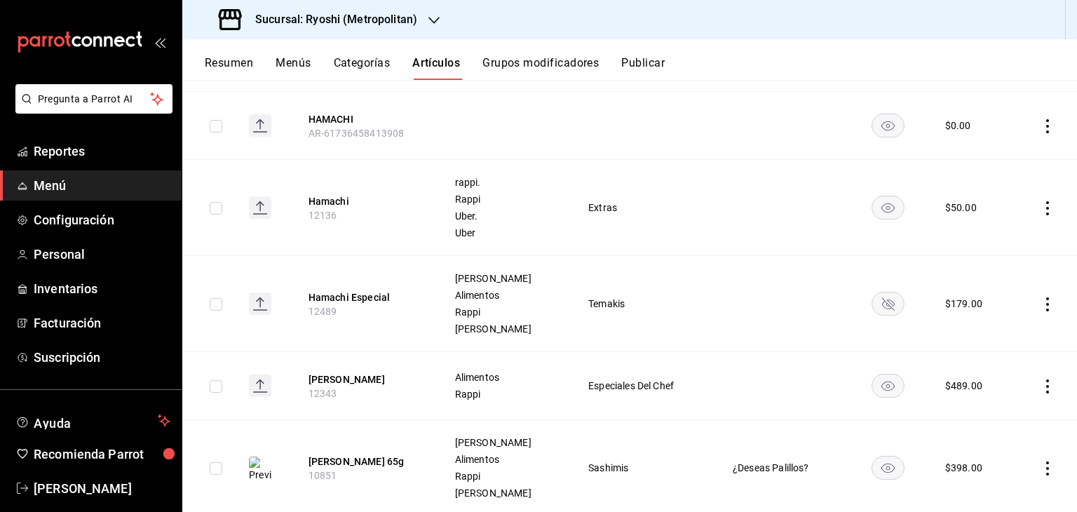
scroll to position [351, 0]
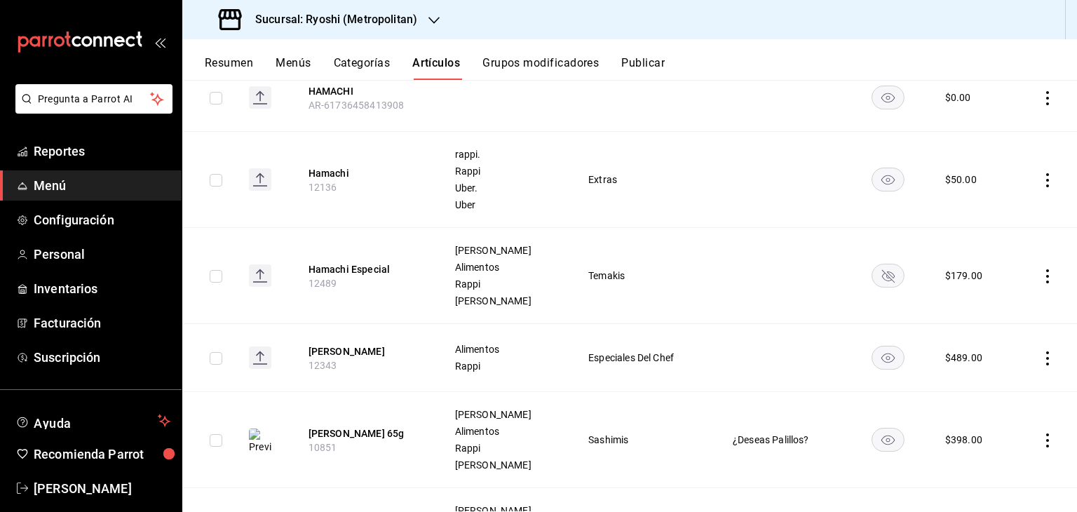
click at [875, 268] on rect "availability-product" at bounding box center [888, 275] width 32 height 23
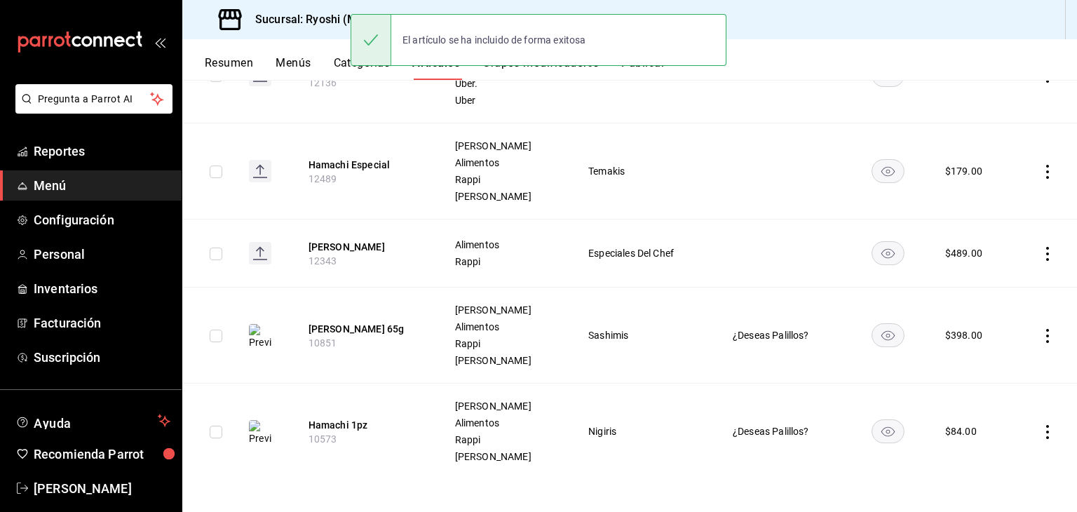
scroll to position [0, 0]
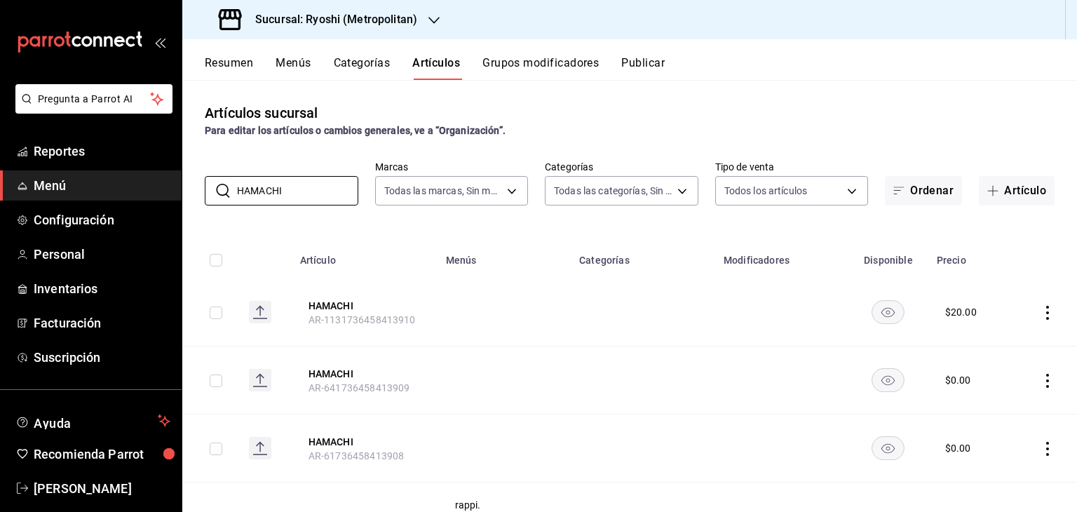
drag, startPoint x: 325, startPoint y: 195, endPoint x: 39, endPoint y: 193, distance: 286.8
click at [39, 193] on div "Pregunta a Parrot AI Reportes Menú Configuración Personal Inventarios Facturaci…" at bounding box center [538, 256] width 1077 height 512
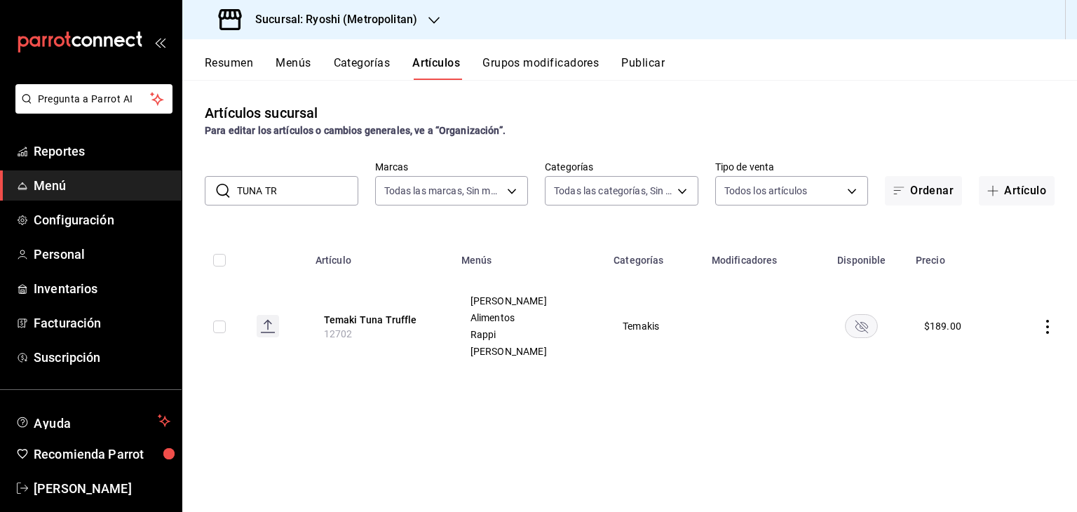
click at [862, 329] on rect "availability-product" at bounding box center [862, 325] width 32 height 23
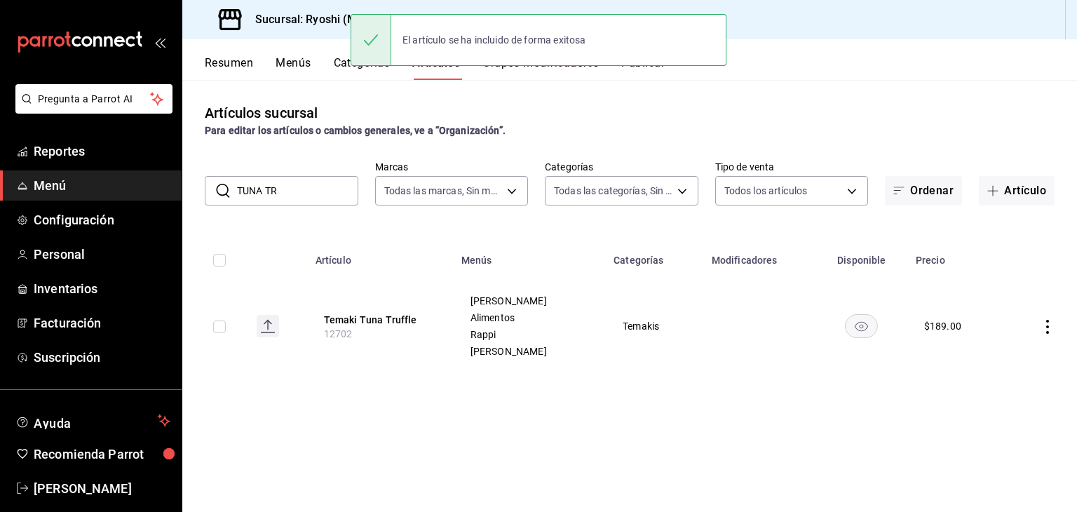
drag, startPoint x: 297, startPoint y: 194, endPoint x: 0, endPoint y: 189, distance: 297.3
click at [0, 189] on div "Pregunta a Parrot AI Reportes Menú Configuración Personal Inventarios Facturaci…" at bounding box center [538, 256] width 1077 height 512
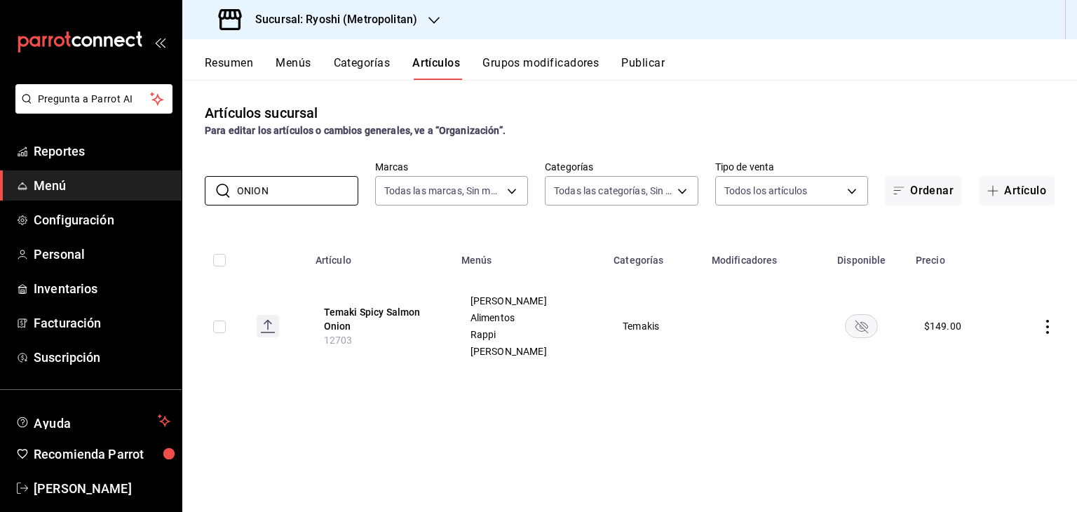
type input "ONION"
click at [859, 326] on rect "availability-product" at bounding box center [862, 325] width 32 height 23
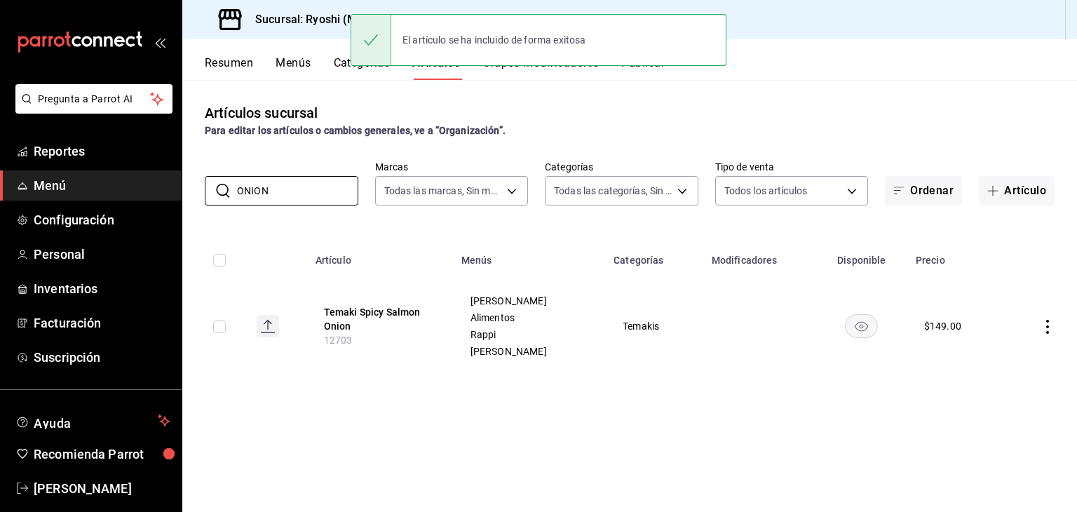
drag, startPoint x: 157, startPoint y: 195, endPoint x: 109, endPoint y: 191, distance: 48.6
click at [109, 191] on div "Pregunta a Parrot AI Reportes Menú Configuración Personal Inventarios Facturaci…" at bounding box center [538, 256] width 1077 height 512
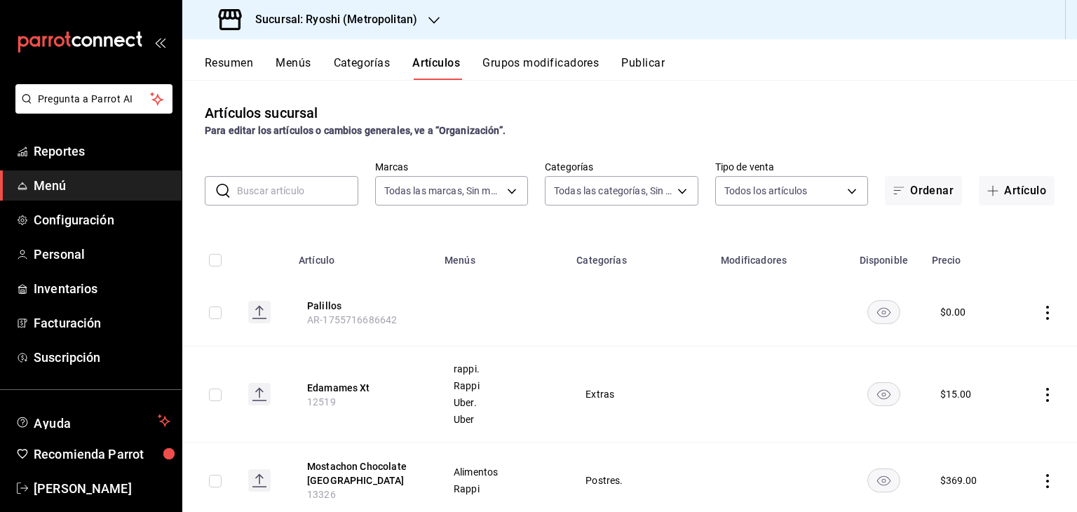
click at [657, 59] on button "Publicar" at bounding box center [642, 68] width 43 height 24
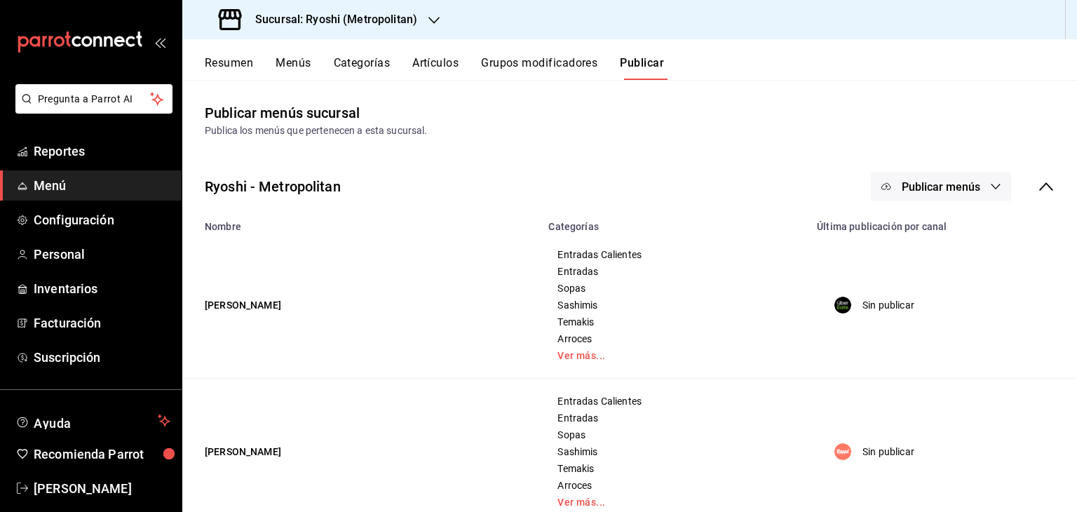
click at [971, 182] on button "Publicar menús" at bounding box center [941, 186] width 140 height 29
click at [966, 321] on li "Punto de venta" at bounding box center [931, 310] width 129 height 39
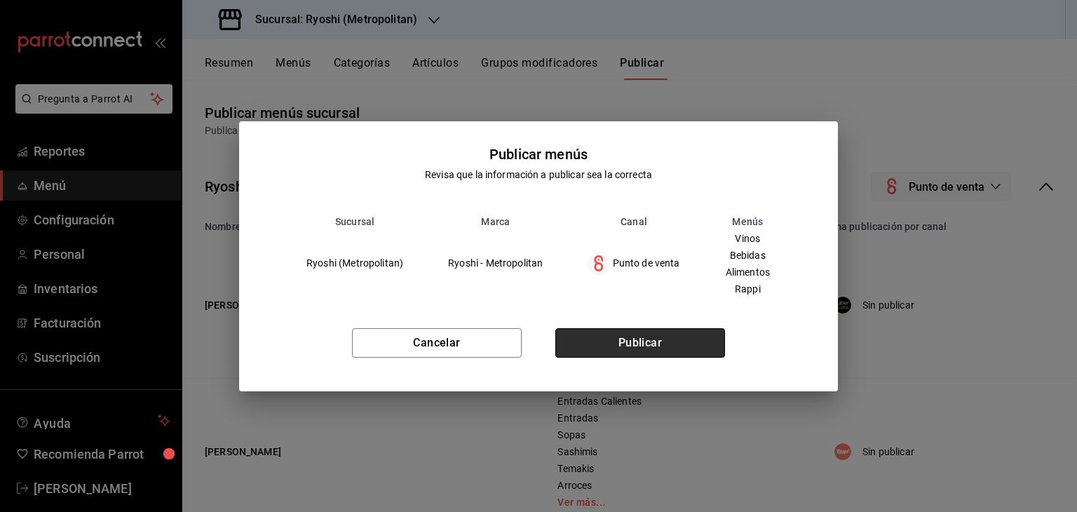
click at [644, 331] on button "Publicar" at bounding box center [640, 342] width 170 height 29
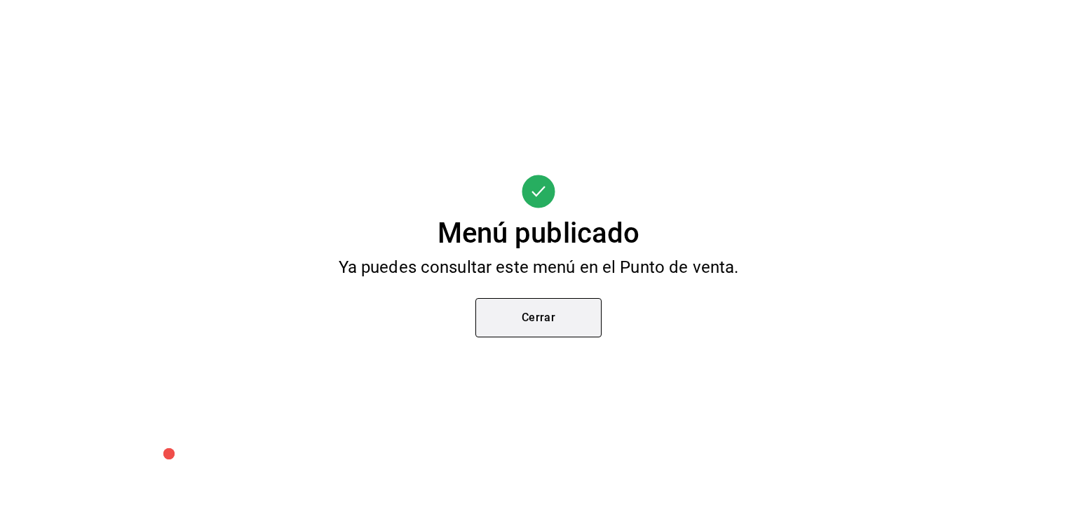
click at [552, 331] on button "Cerrar" at bounding box center [538, 317] width 126 height 39
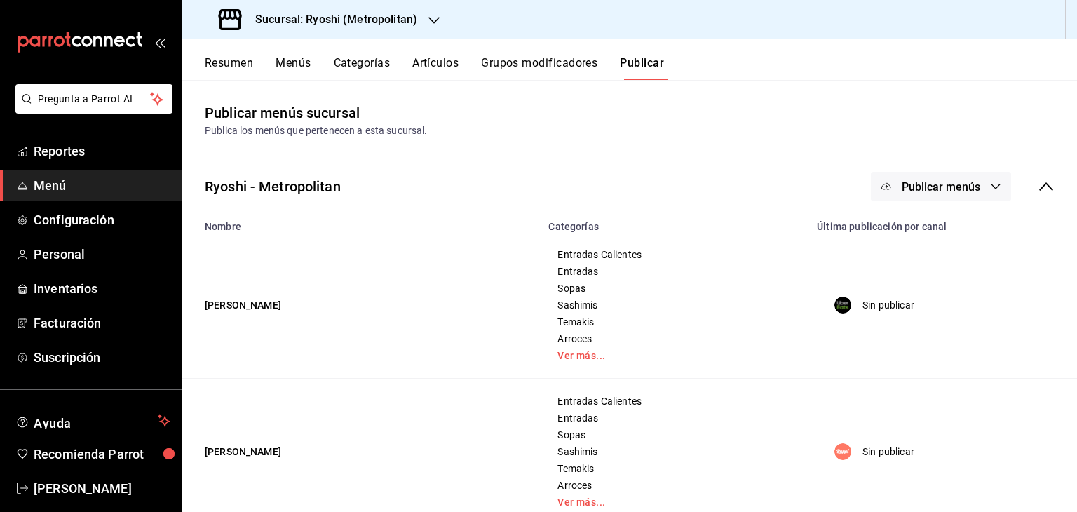
click at [383, 20] on h3 "Sucursal: Ryoshi (Metropolitan)" at bounding box center [330, 19] width 173 height 17
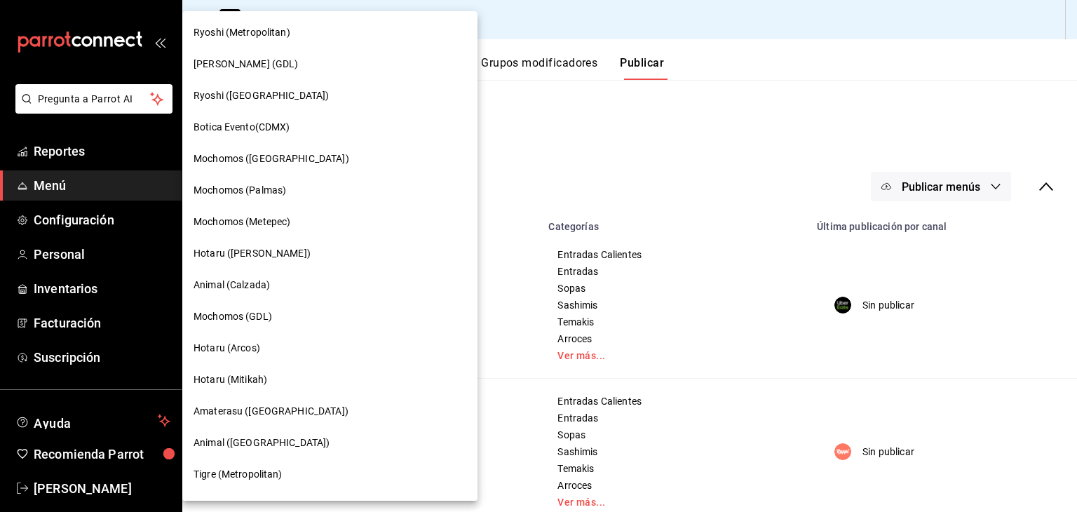
click at [269, 90] on div "Ryoshi ([GEOGRAPHIC_DATA])" at bounding box center [330, 95] width 273 height 15
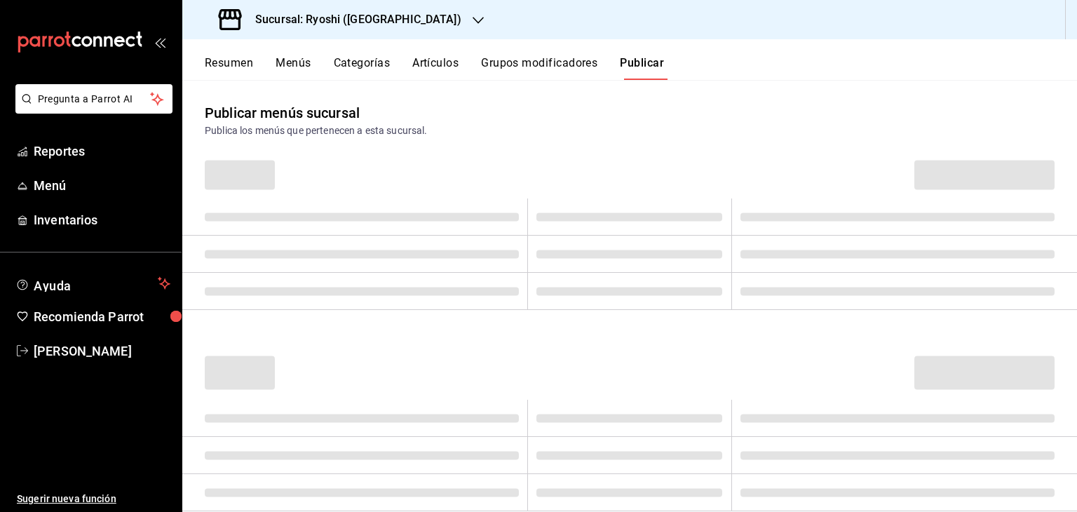
click at [451, 70] on button "Artículos" at bounding box center [435, 68] width 46 height 24
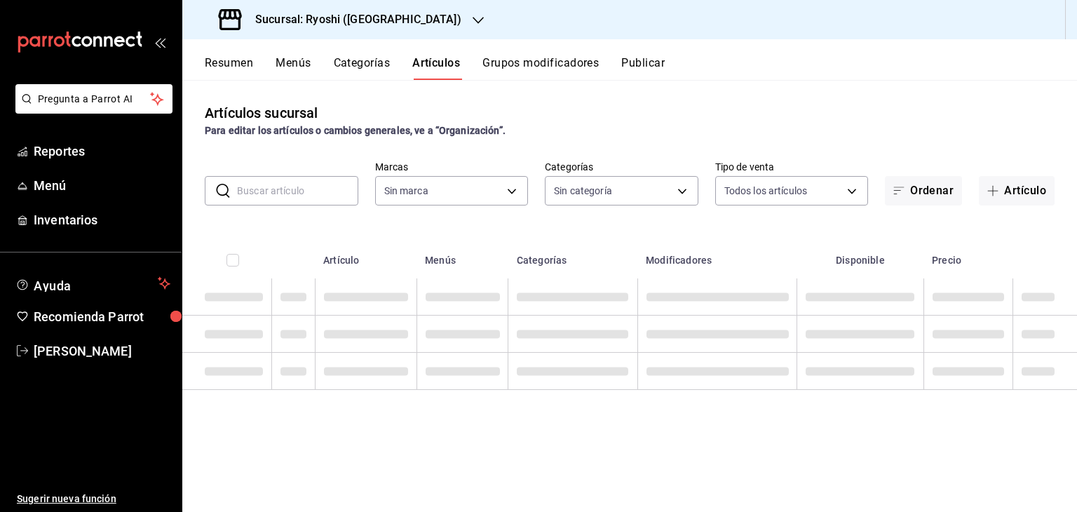
click at [289, 186] on input "text" at bounding box center [297, 191] width 121 height 28
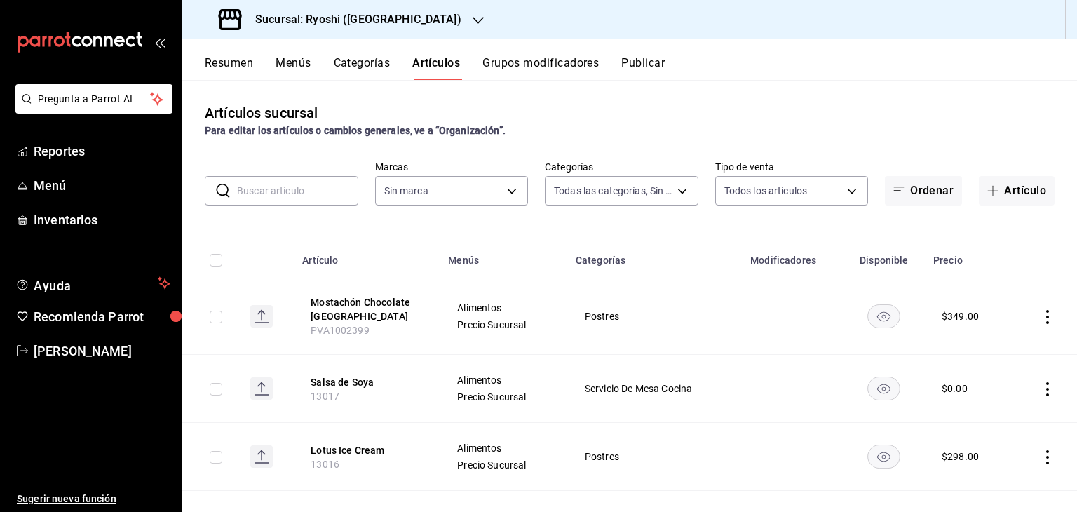
type input "cac91b0d-36d9-4c91-ae8f-f0337e3062a3,85315008-b38c-4609-9071-854245cf735d,eb768…"
type input "[PERSON_NAME]"
type input "26ca50e5-a845-484f-a54e-8a4432b79f59,e80bf875-3c9c-4ad9-8c6a-14c8262011fc"
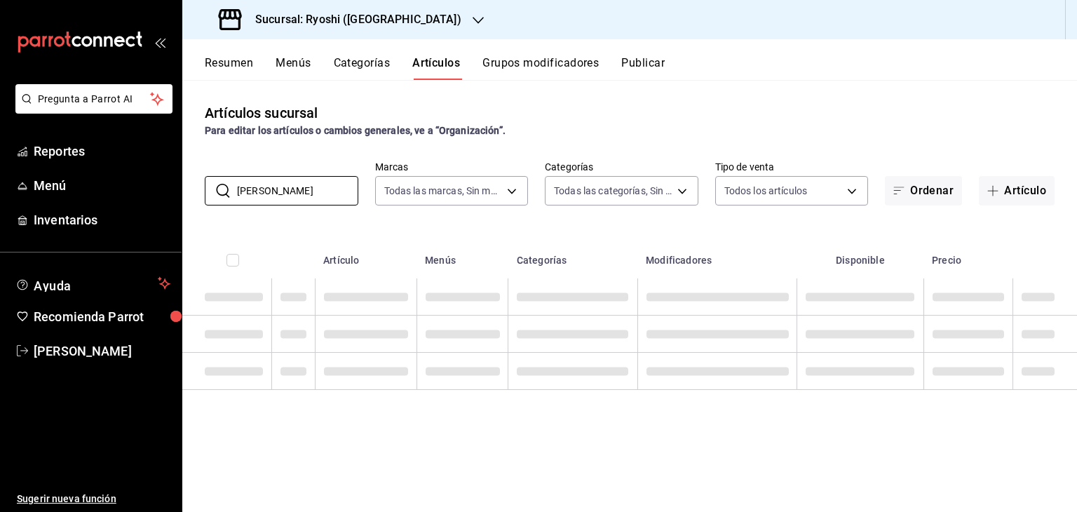
type input "[PERSON_NAME]"
click at [377, 138] on div "Artículos sucursal Para editar los artículos o cambios generales, ve a “Organiz…" at bounding box center [629, 295] width 895 height 431
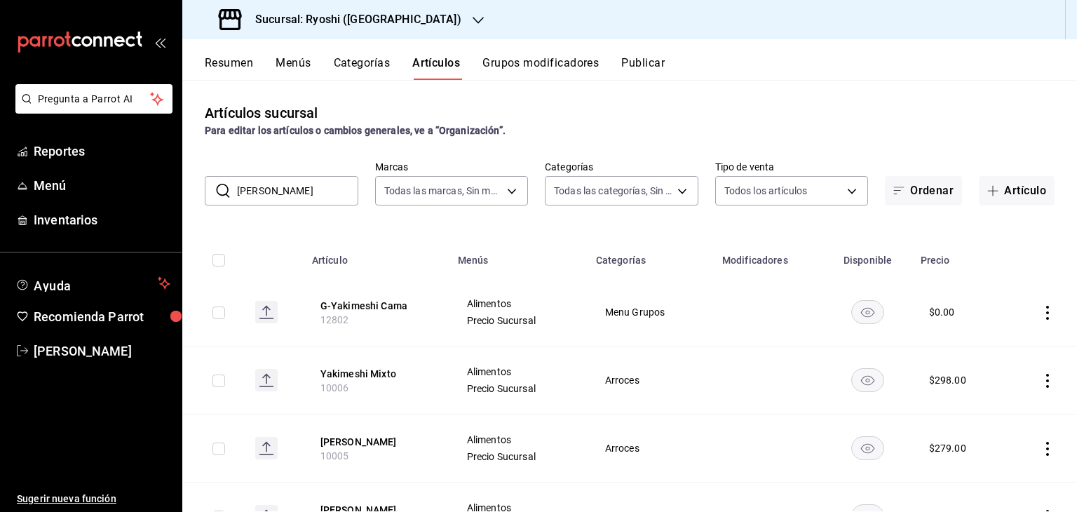
click at [345, 27] on h3 "Sucursal: Ryoshi ([GEOGRAPHIC_DATA])" at bounding box center [352, 19] width 217 height 17
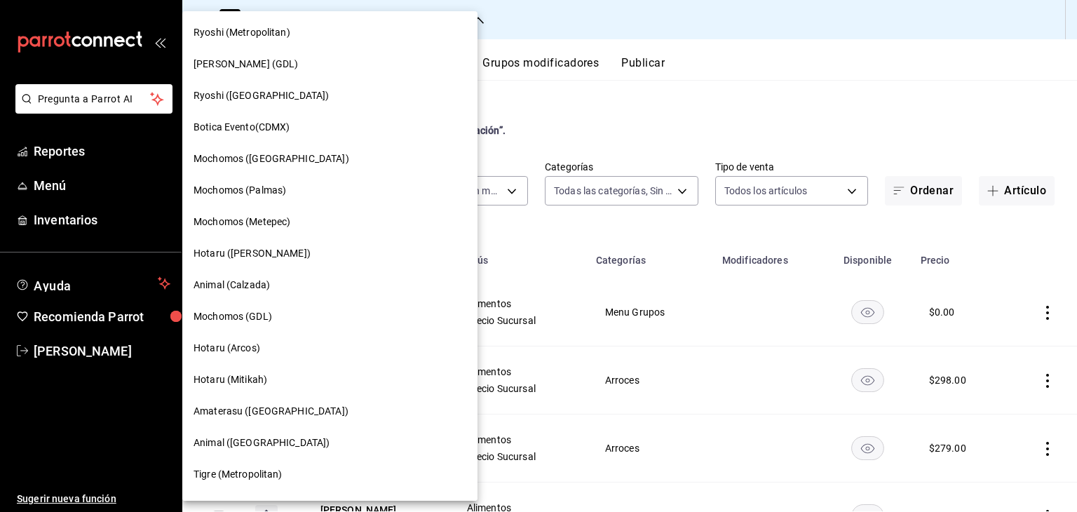
click at [266, 254] on div "Hotaru ([PERSON_NAME])" at bounding box center [330, 253] width 273 height 15
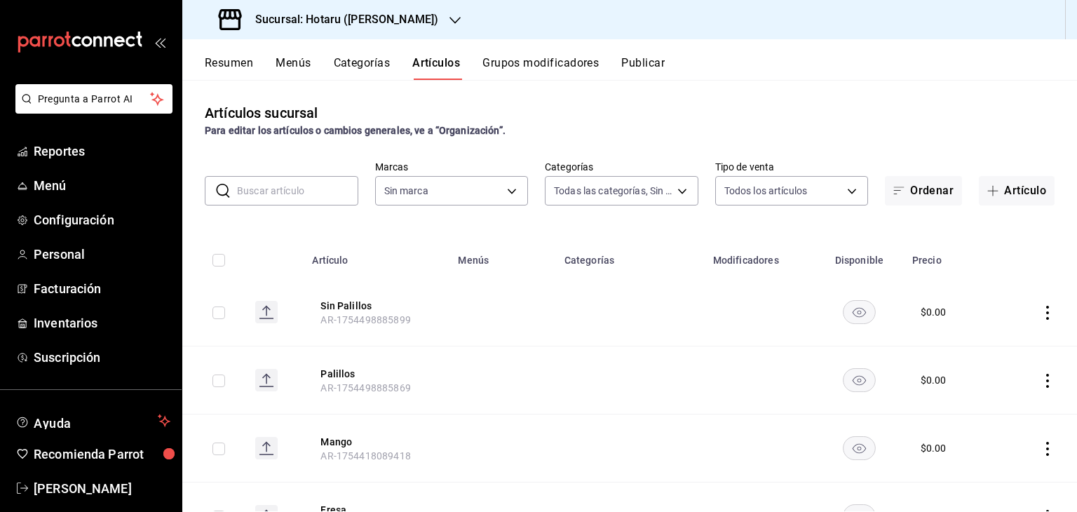
type input "c0b78d51-7925-43e8-b699-c52fb7c6d080,04492c64-33ac-4fe7-8ecc-c444235d9710,37f0f…"
type input "c6f689f8-63fd-49a8-a607-35aea03ac6a9,619c758d-7c36-49c6-a756-e52d453908cb"
click at [293, 189] on input "text" at bounding box center [297, 191] width 121 height 28
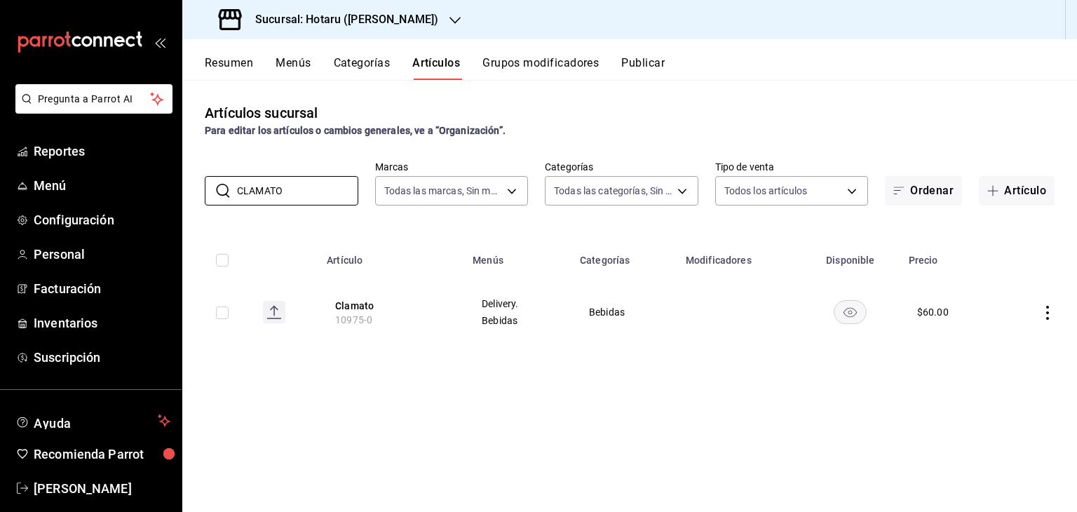
type input "CLAMATO"
